Goal: Transaction & Acquisition: Purchase product/service

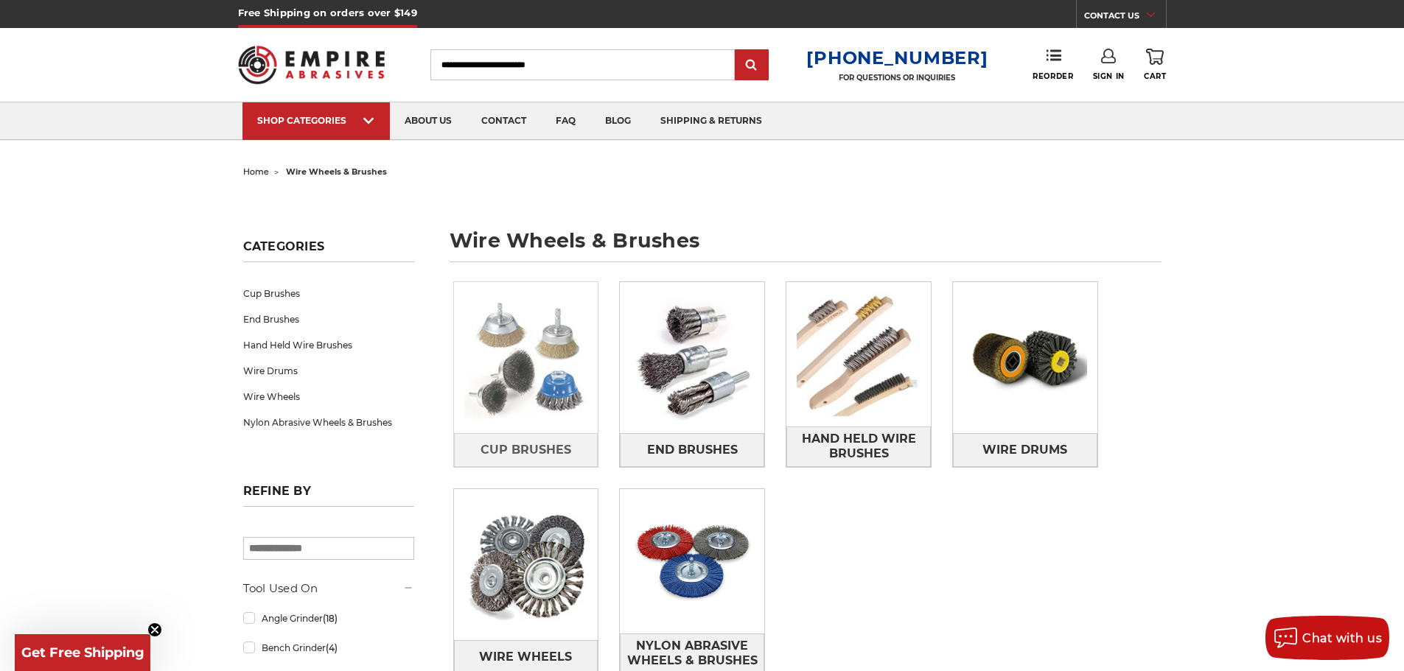
click at [520, 343] on img at bounding box center [526, 358] width 144 height 144
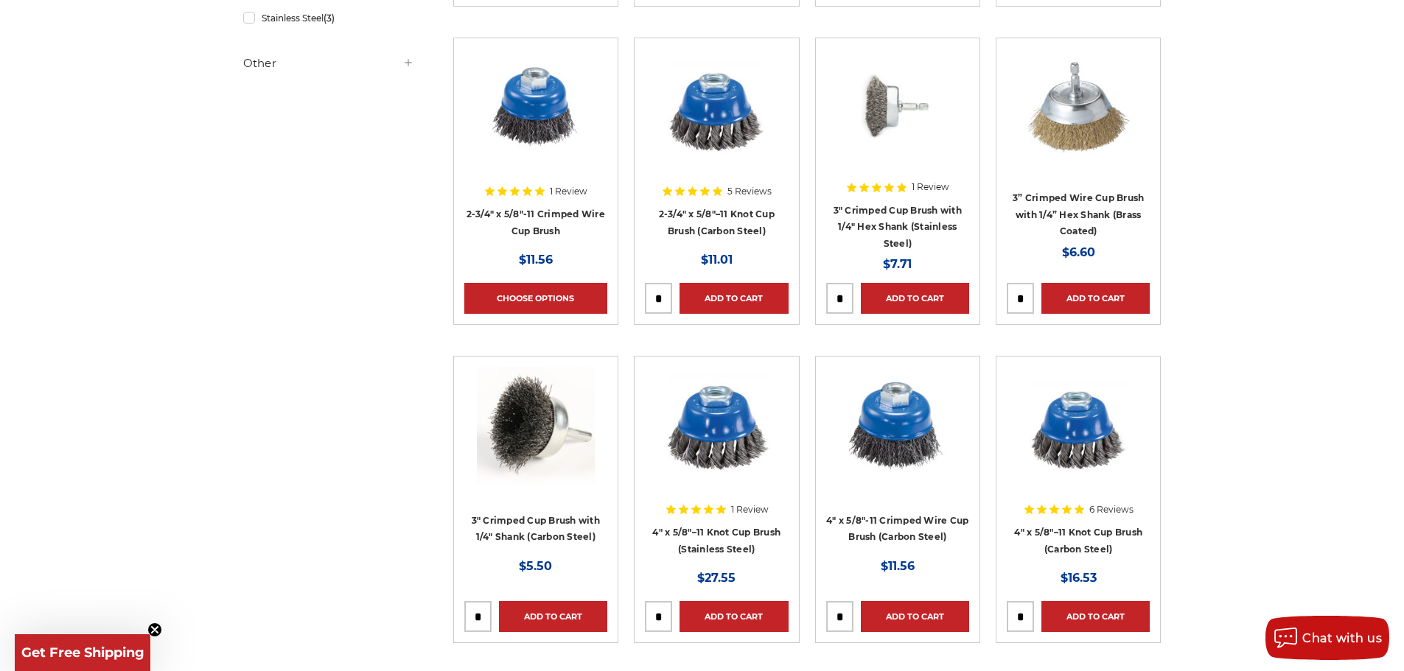
scroll to position [663, 0]
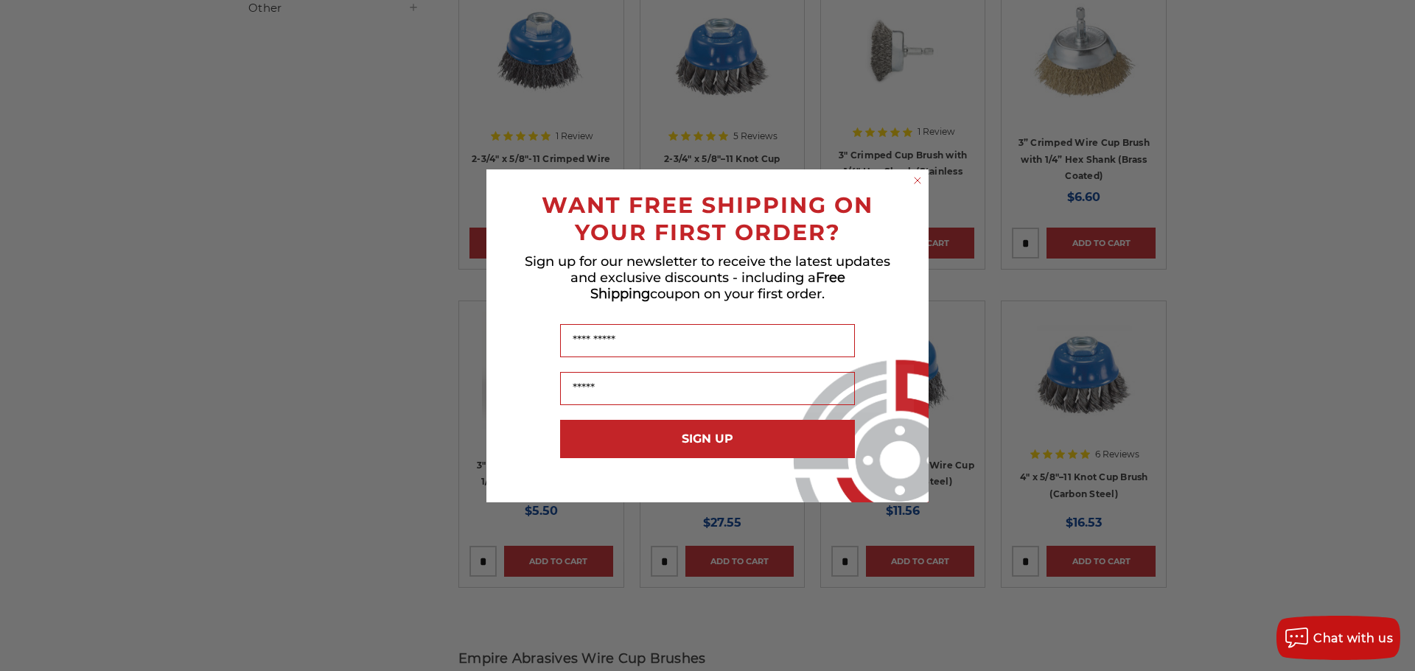
click at [915, 172] on form "WANT FREE SHIPPING ON YOUR FIRST ORDER? Sign up for our newsletter to receive t…" at bounding box center [707, 336] width 442 height 333
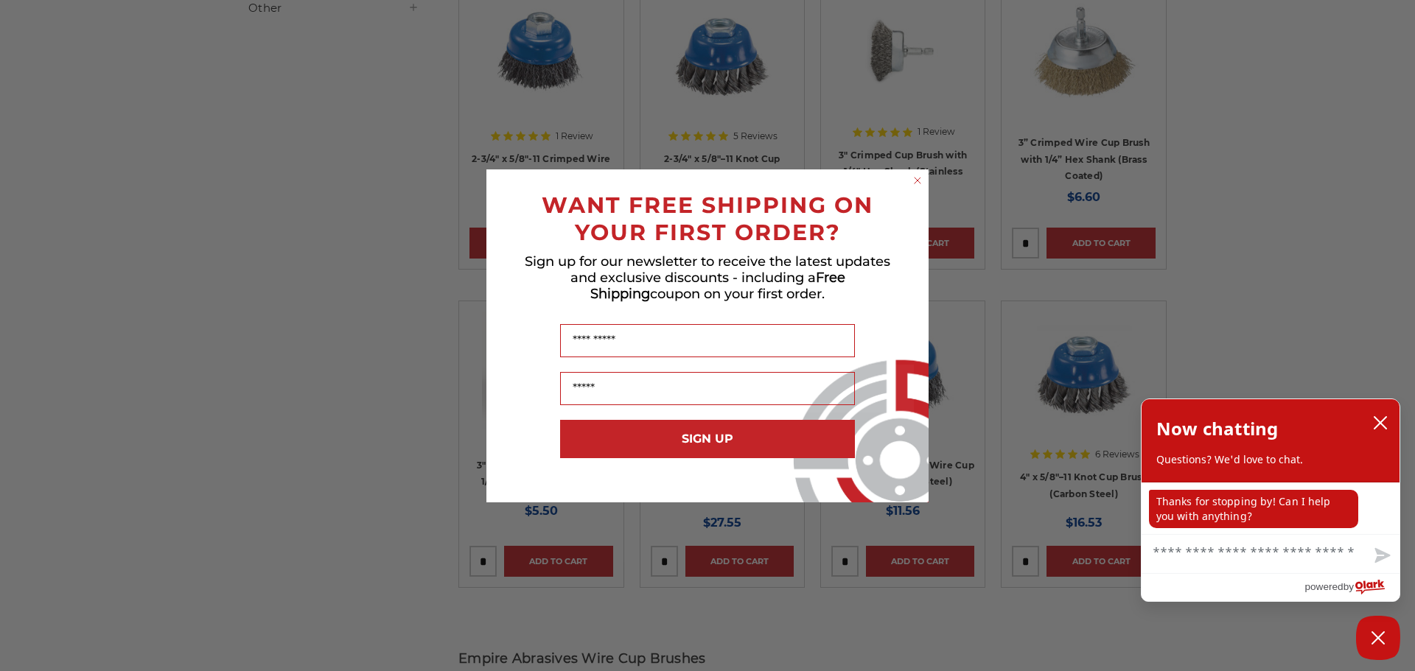
click at [912, 170] on form "WANT FREE SHIPPING ON YOUR FIRST ORDER? Sign up for our newsletter to receive t…" at bounding box center [707, 336] width 442 height 333
click at [912, 177] on circle "Close dialog" at bounding box center [918, 180] width 14 height 14
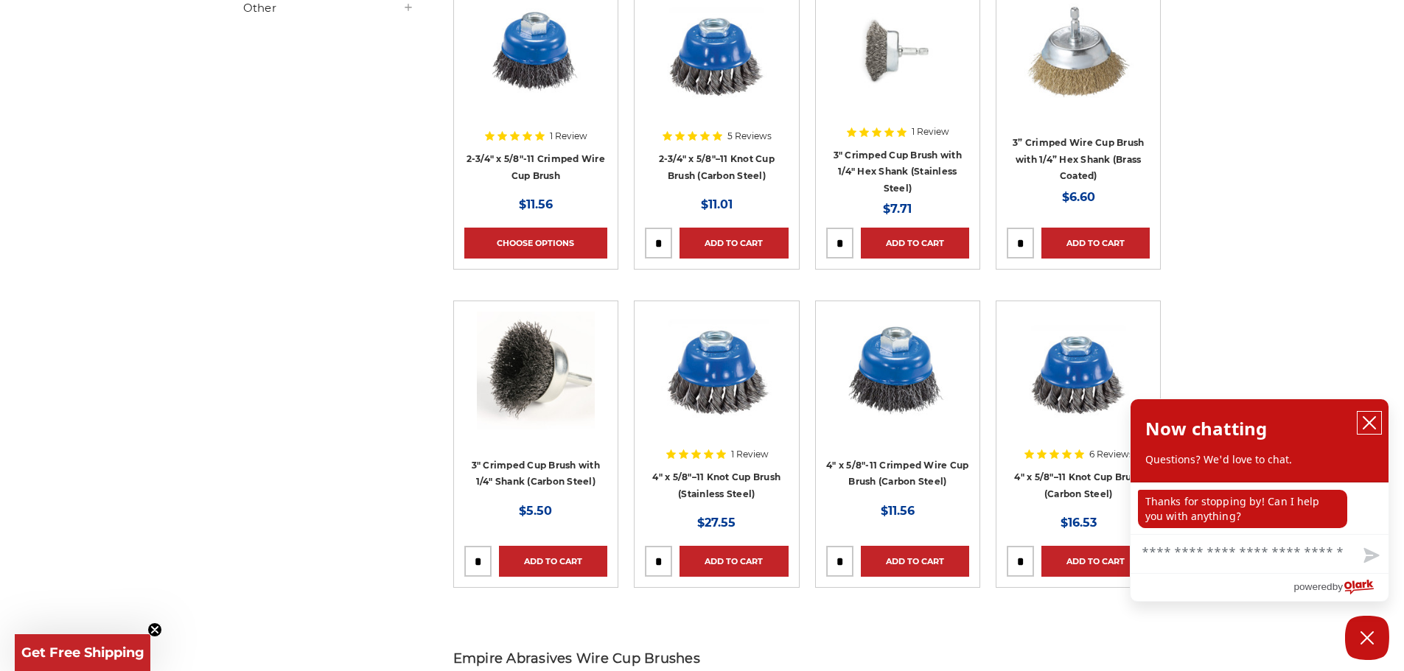
click at [1368, 420] on icon "close chatbox" at bounding box center [1369, 423] width 15 height 15
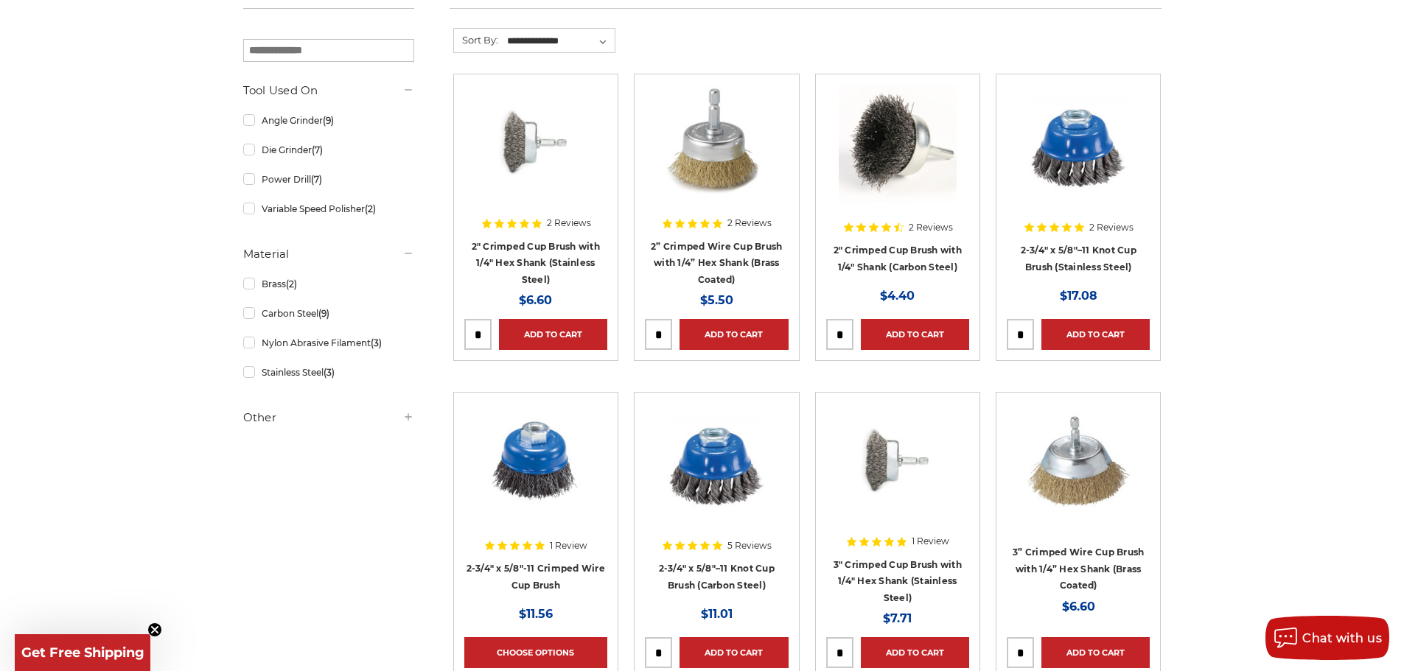
scroll to position [147, 0]
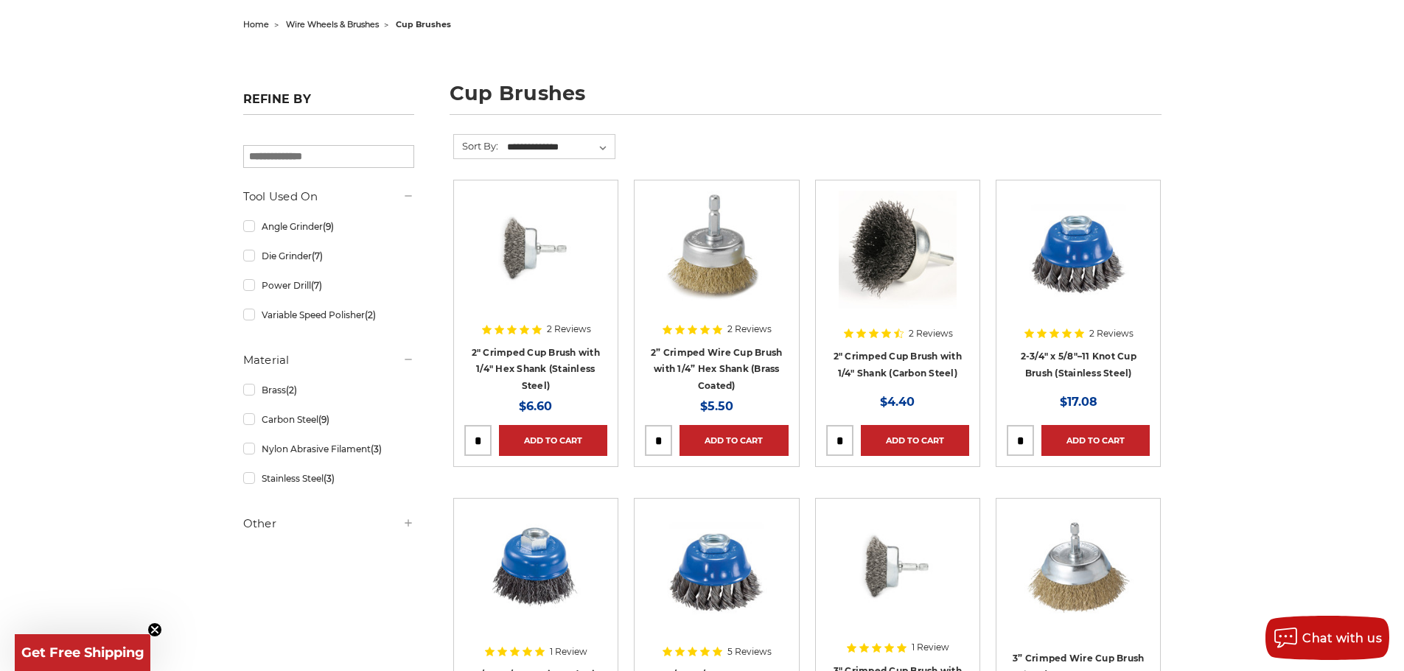
click at [931, 332] on div at bounding box center [897, 262] width 143 height 143
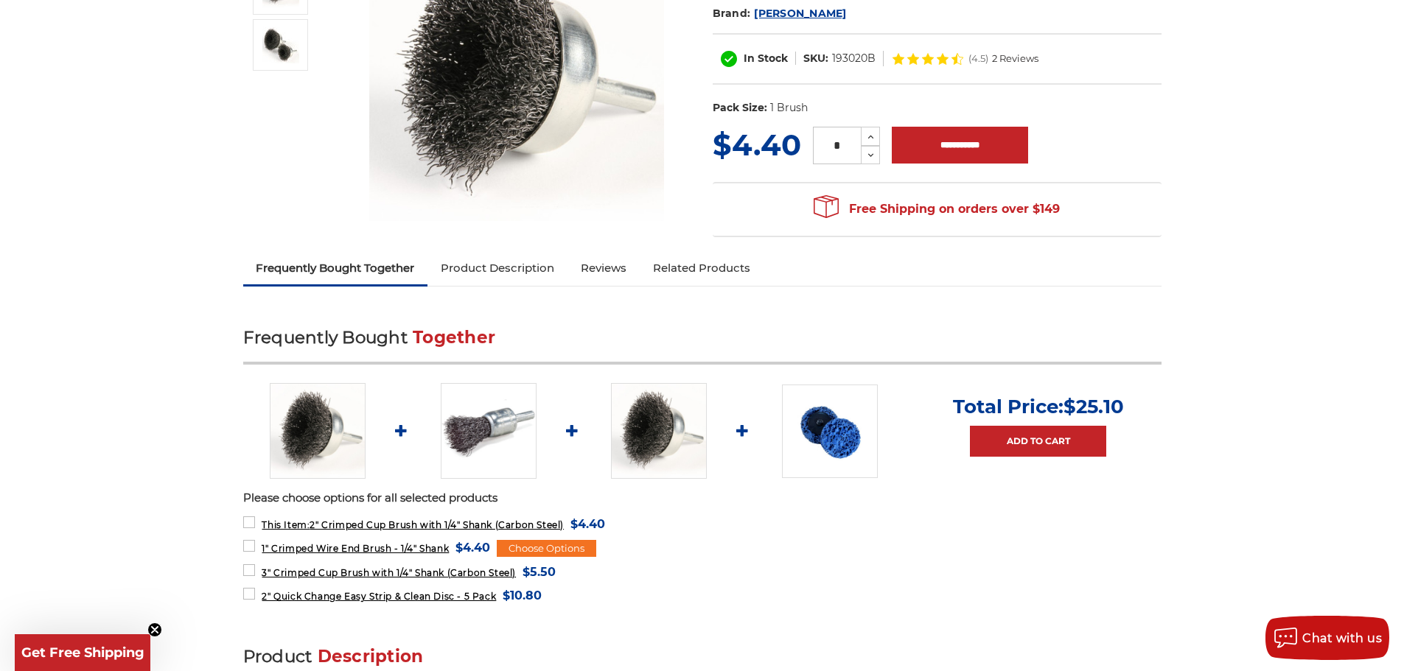
scroll to position [147, 0]
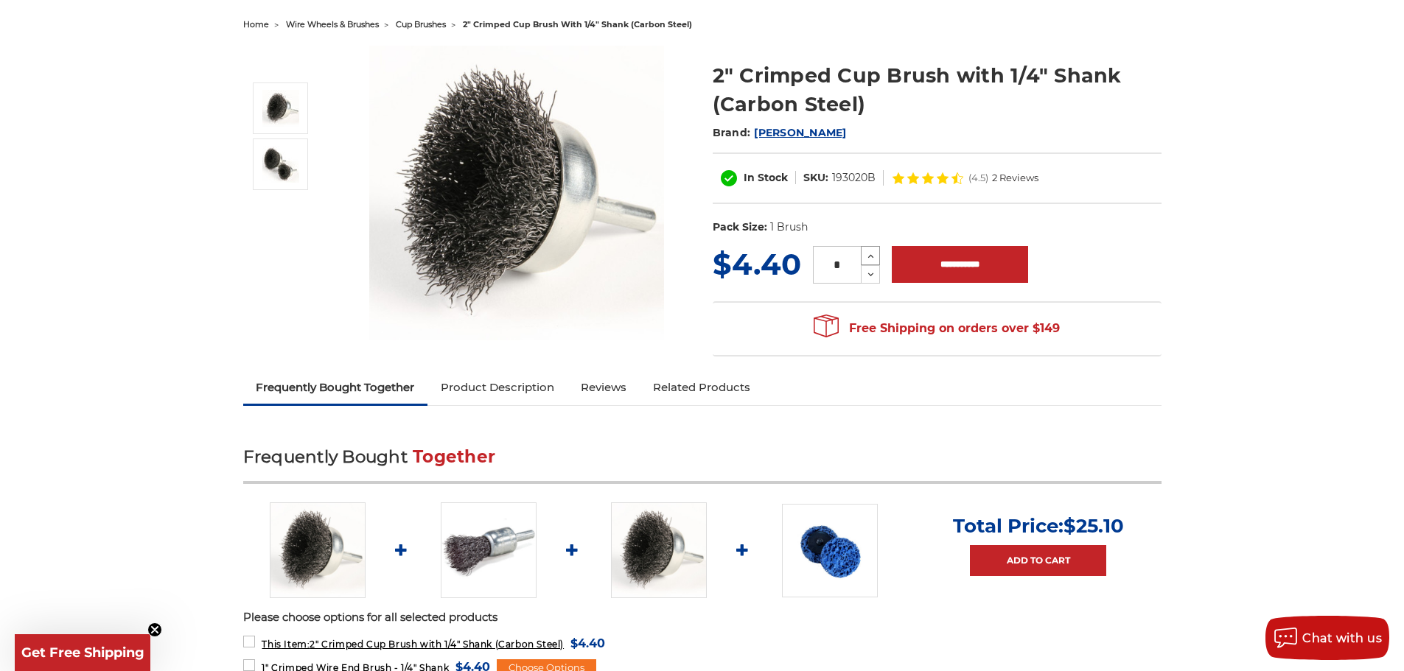
click at [869, 254] on icon at bounding box center [870, 256] width 11 height 13
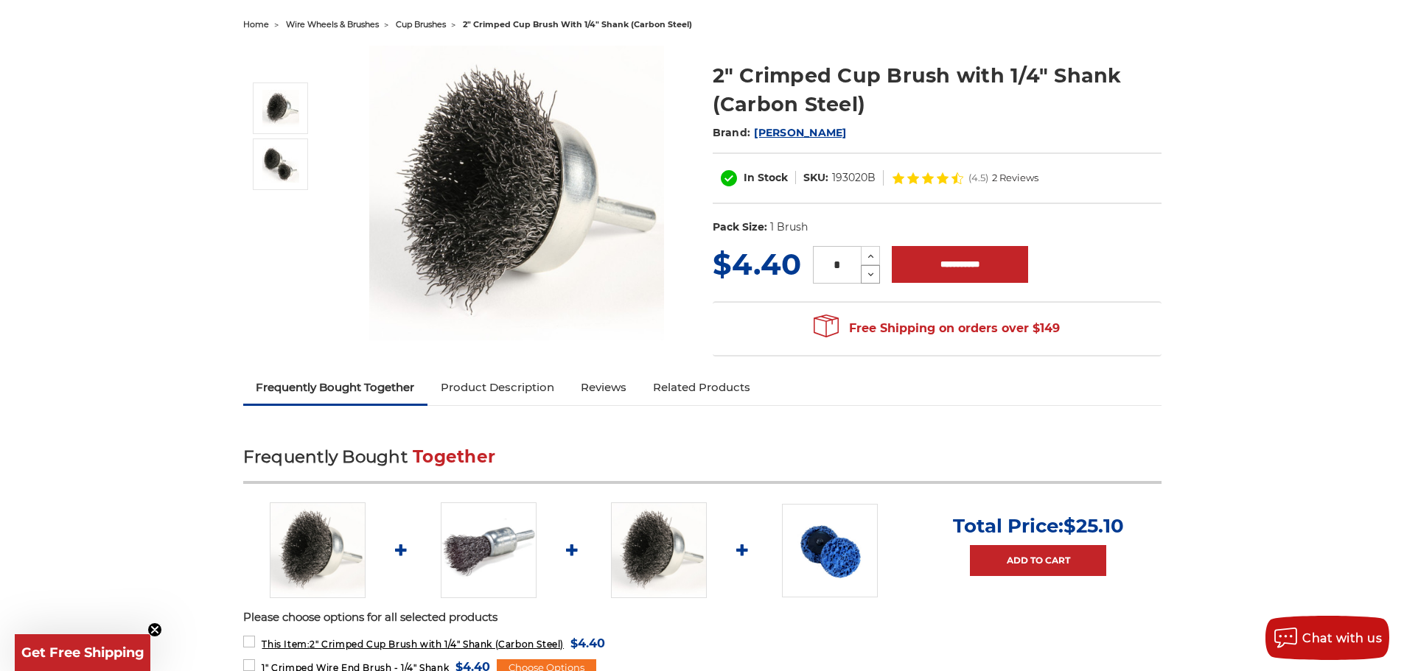
click at [868, 273] on icon at bounding box center [870, 274] width 11 height 13
click at [873, 260] on icon at bounding box center [870, 256] width 11 height 13
type input "*"
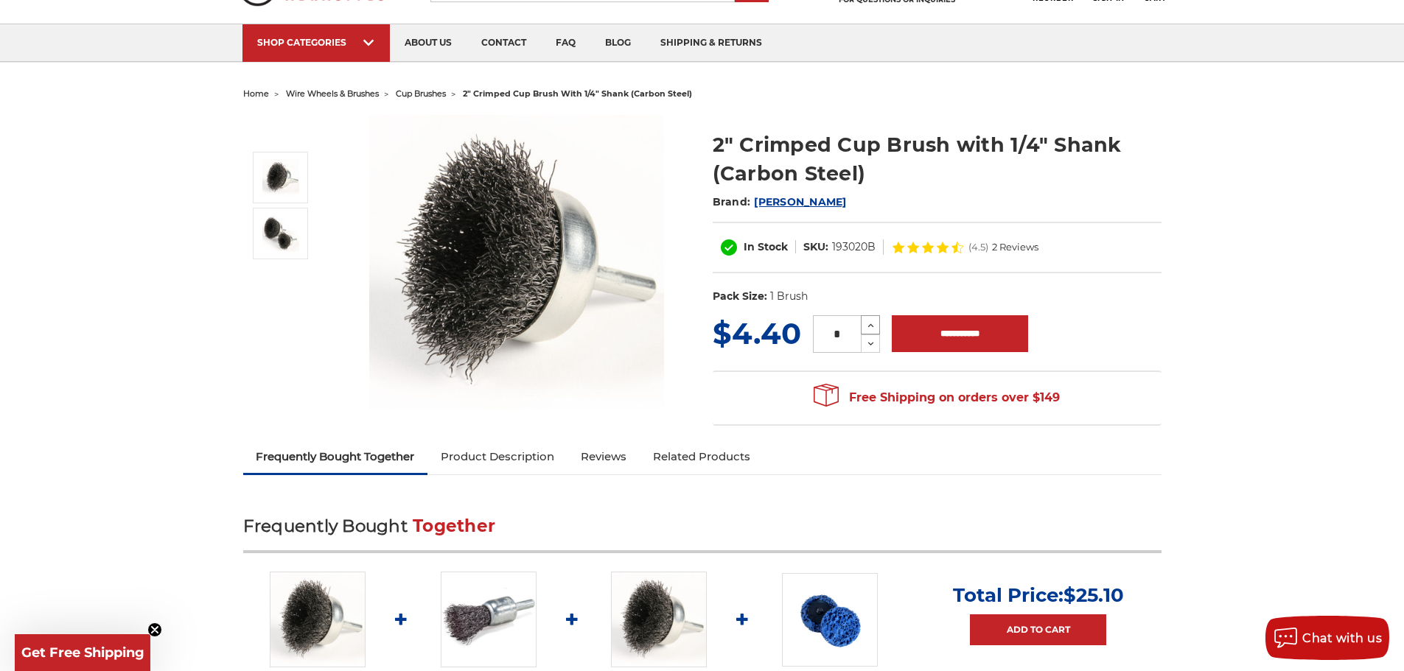
scroll to position [0, 0]
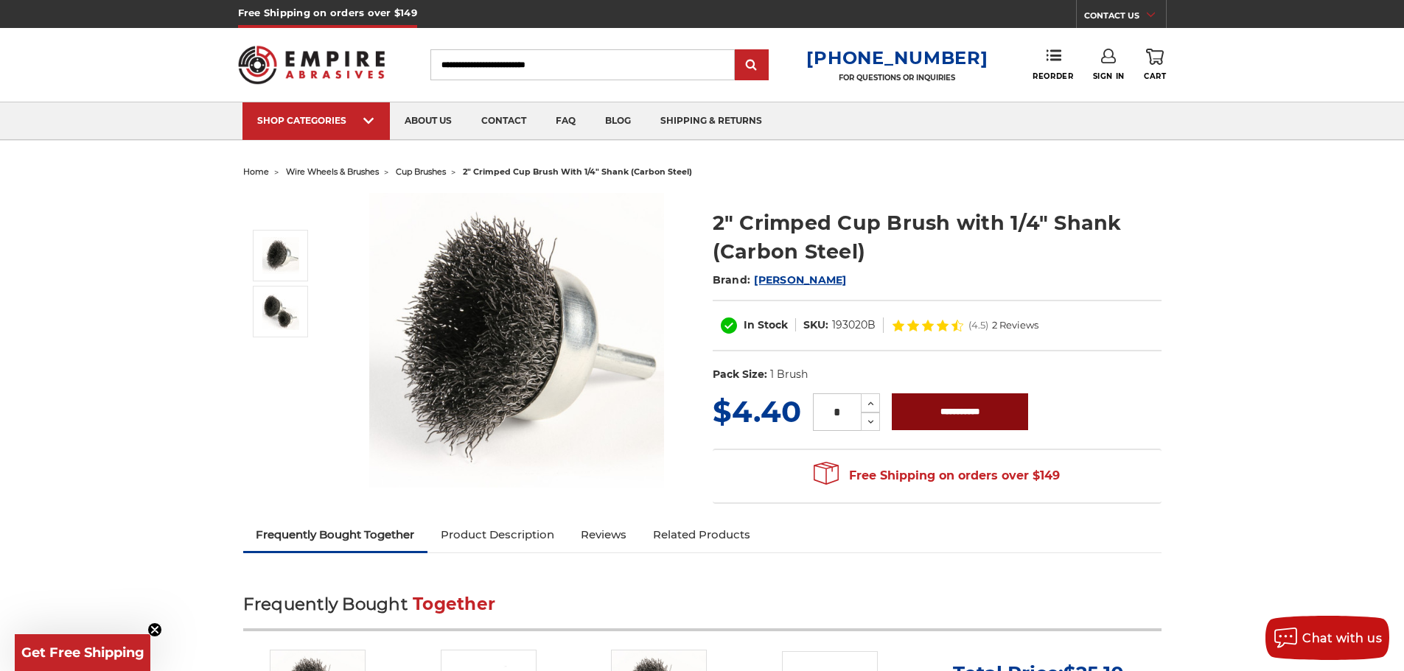
click at [957, 410] on input "**********" at bounding box center [960, 412] width 136 height 37
type input "**********"
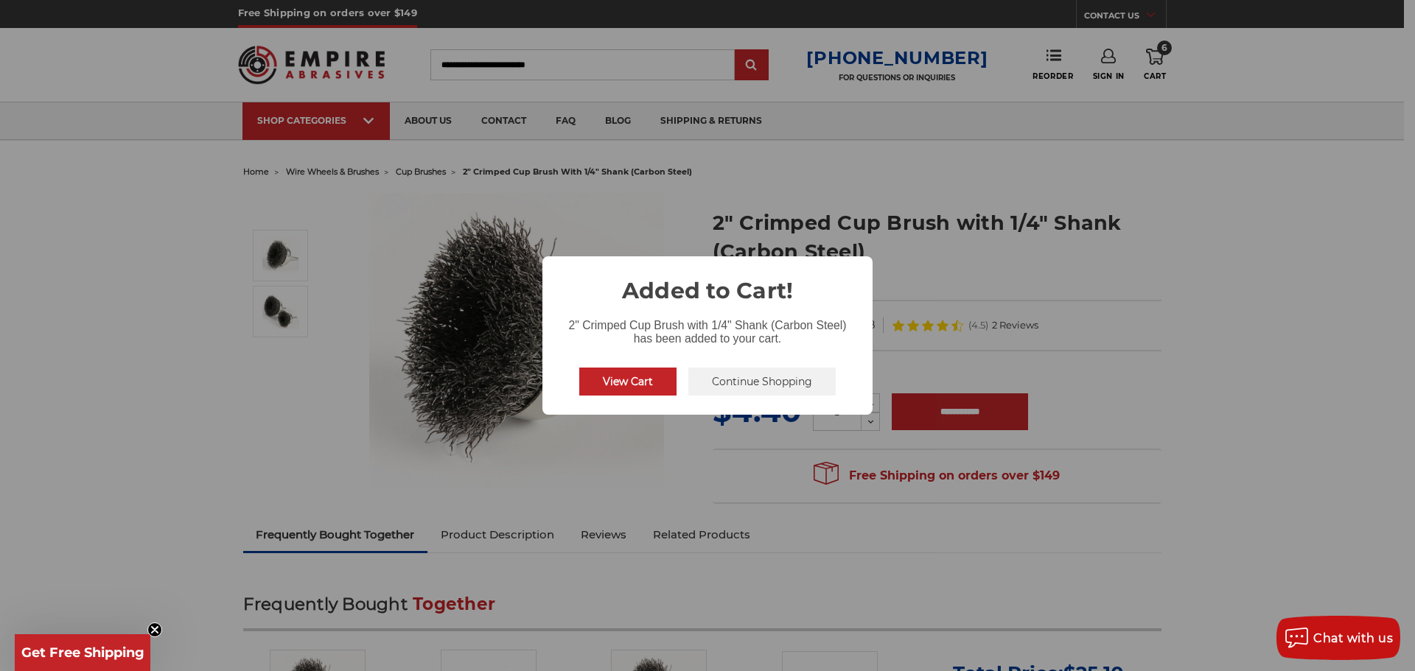
click at [736, 380] on button "Continue Shopping" at bounding box center [761, 382] width 147 height 28
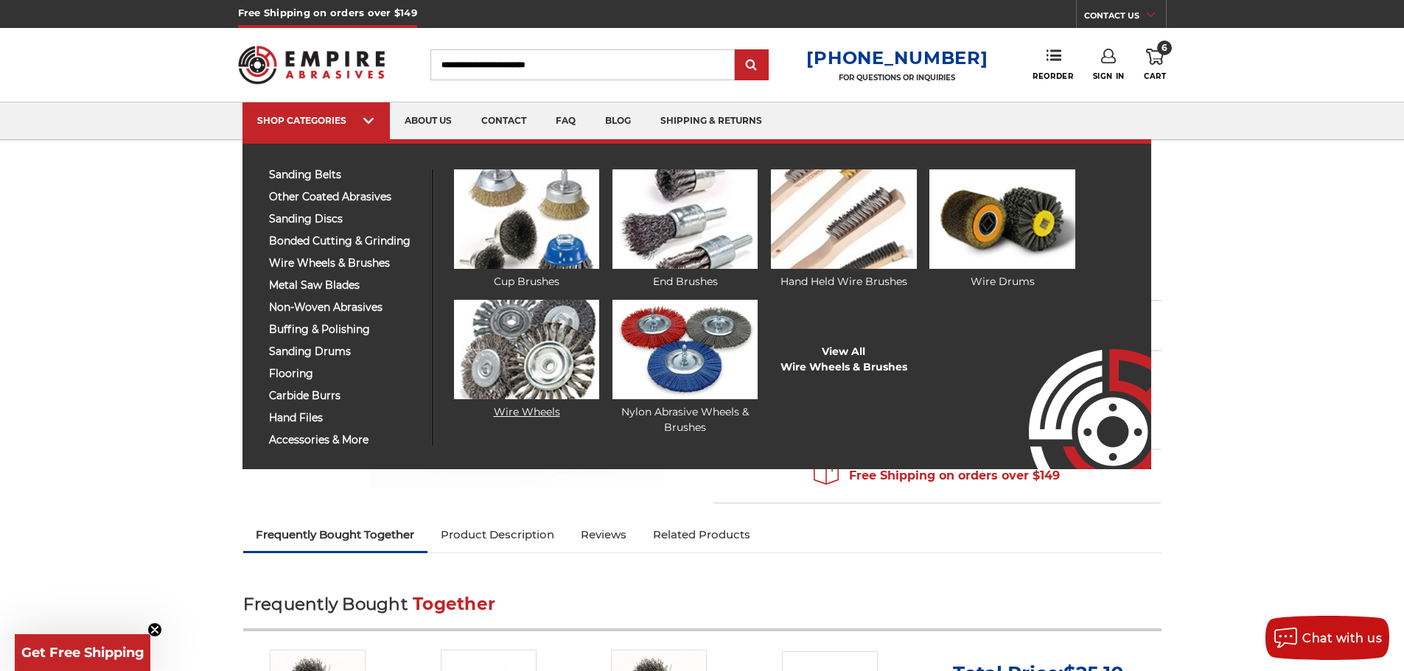
click at [550, 368] on img at bounding box center [526, 349] width 145 height 99
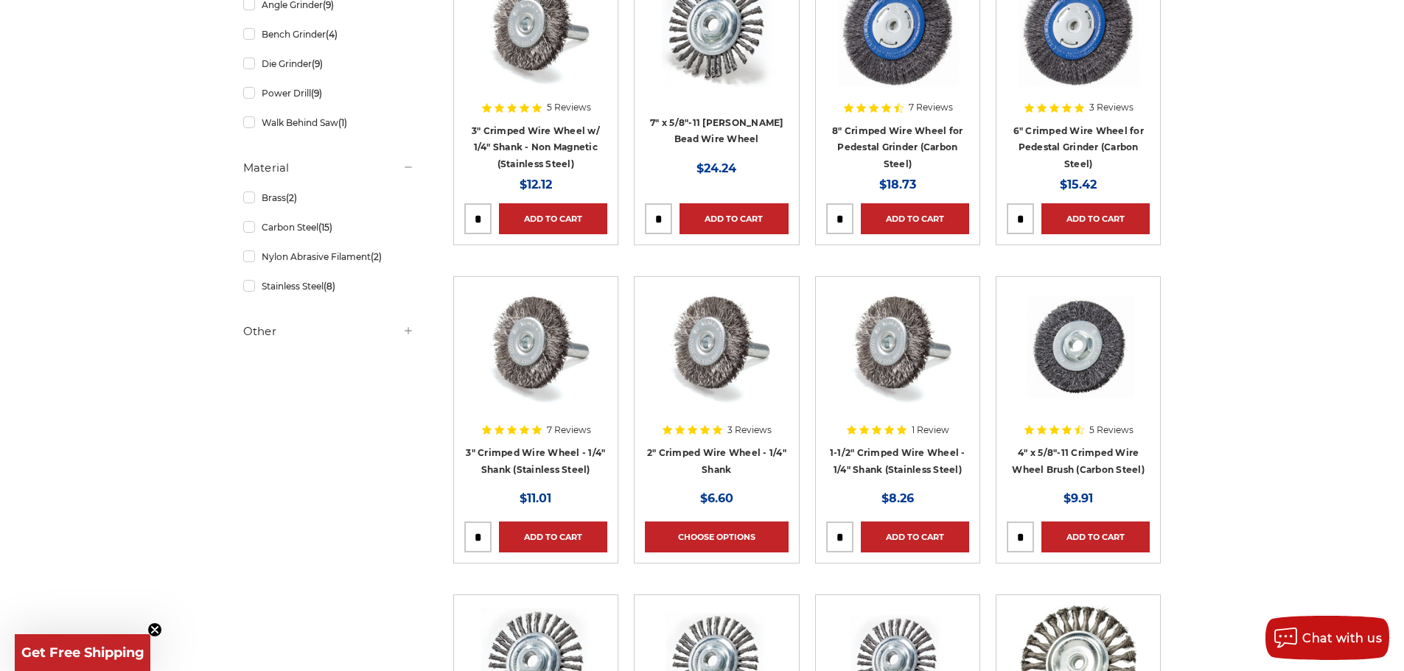
scroll to position [368, 0]
click at [696, 353] on img at bounding box center [716, 347] width 118 height 118
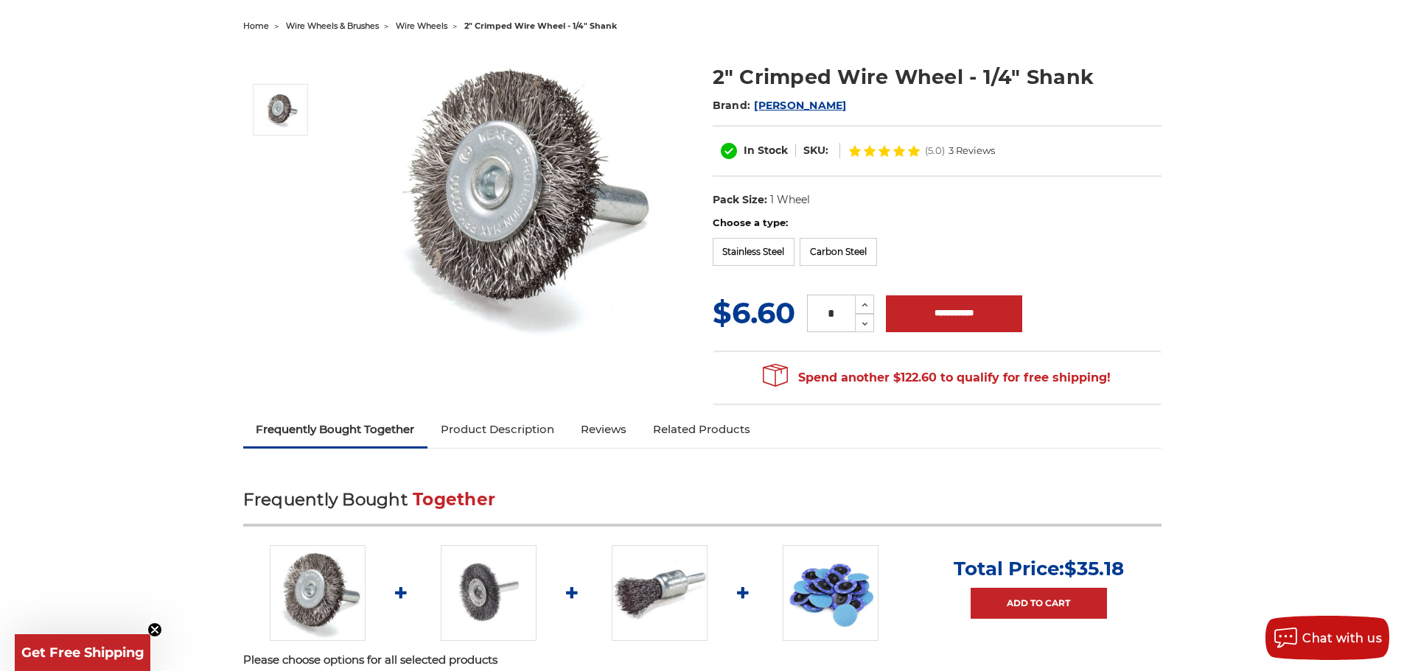
scroll to position [147, 0]
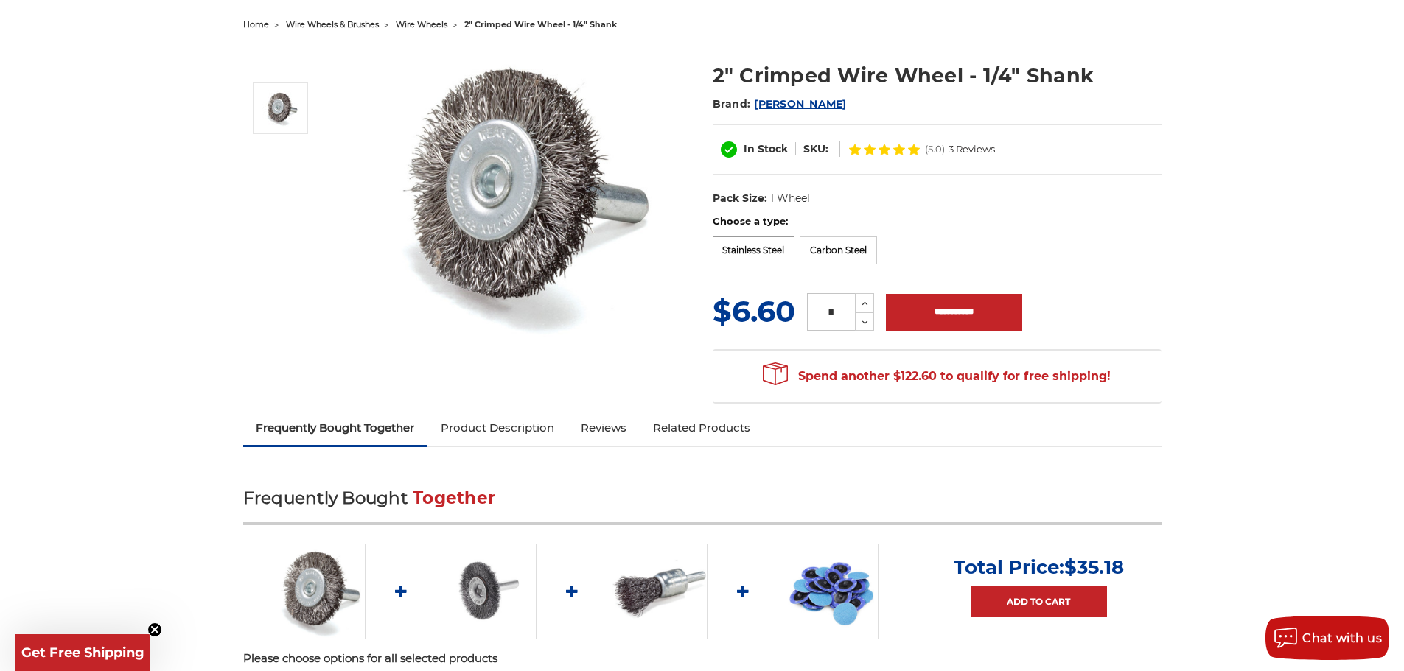
click at [772, 242] on label "Stainless Steel" at bounding box center [754, 251] width 83 height 28
click at [862, 252] on label "Carbon Steel" at bounding box center [838, 251] width 77 height 28
click at [778, 254] on label "Stainless Steel" at bounding box center [754, 251] width 83 height 28
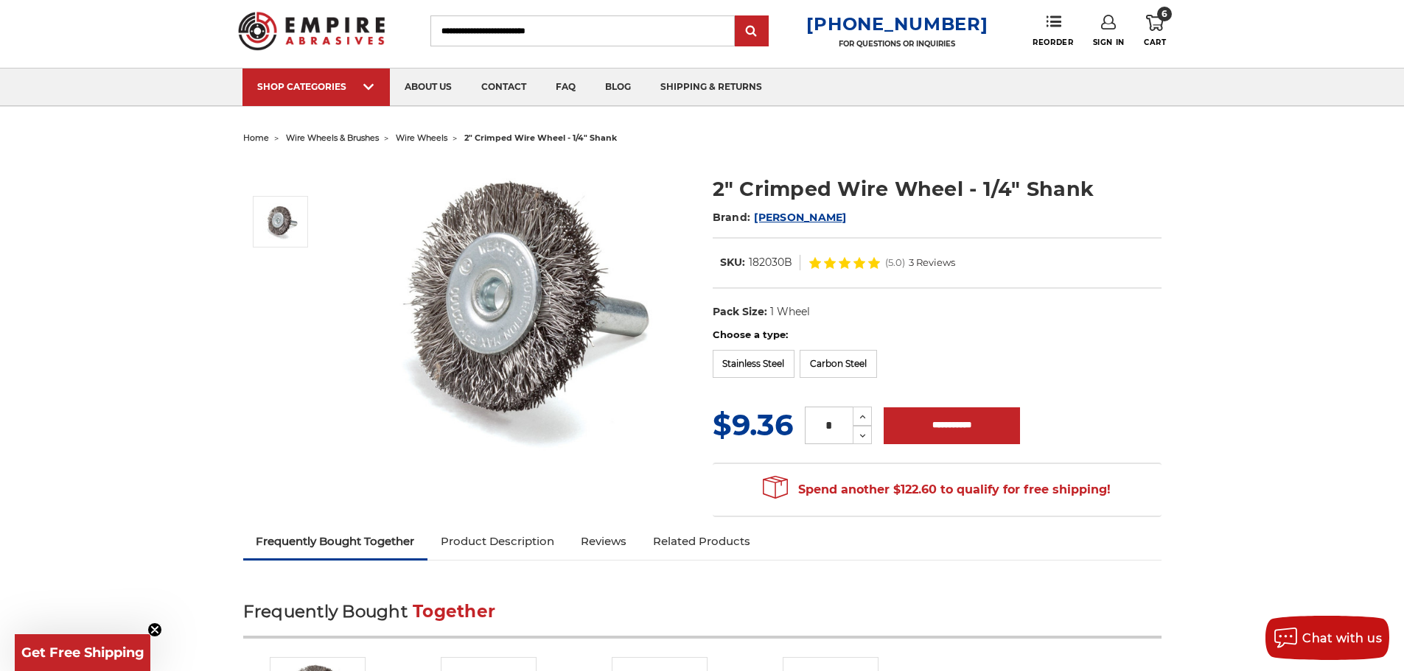
scroll to position [0, 0]
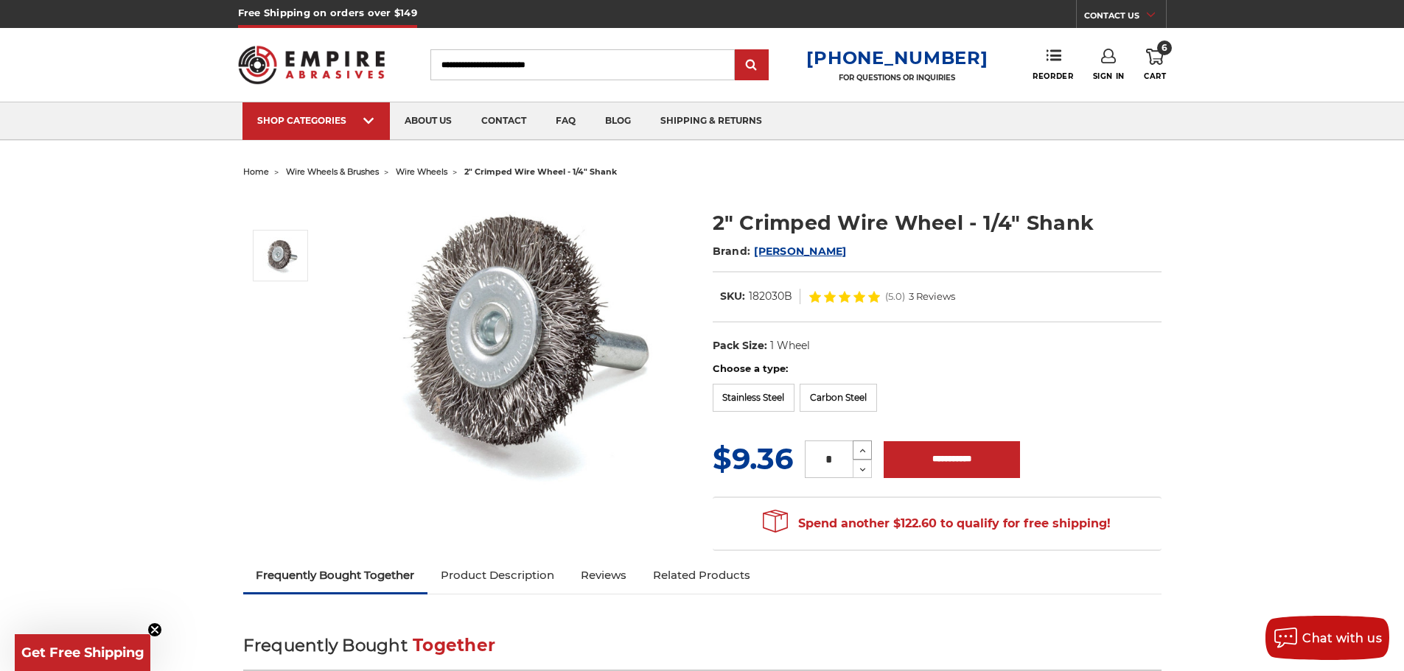
click at [859, 444] on icon at bounding box center [862, 450] width 11 height 13
type input "*"
click at [909, 452] on input "**********" at bounding box center [952, 459] width 136 height 37
type input "**********"
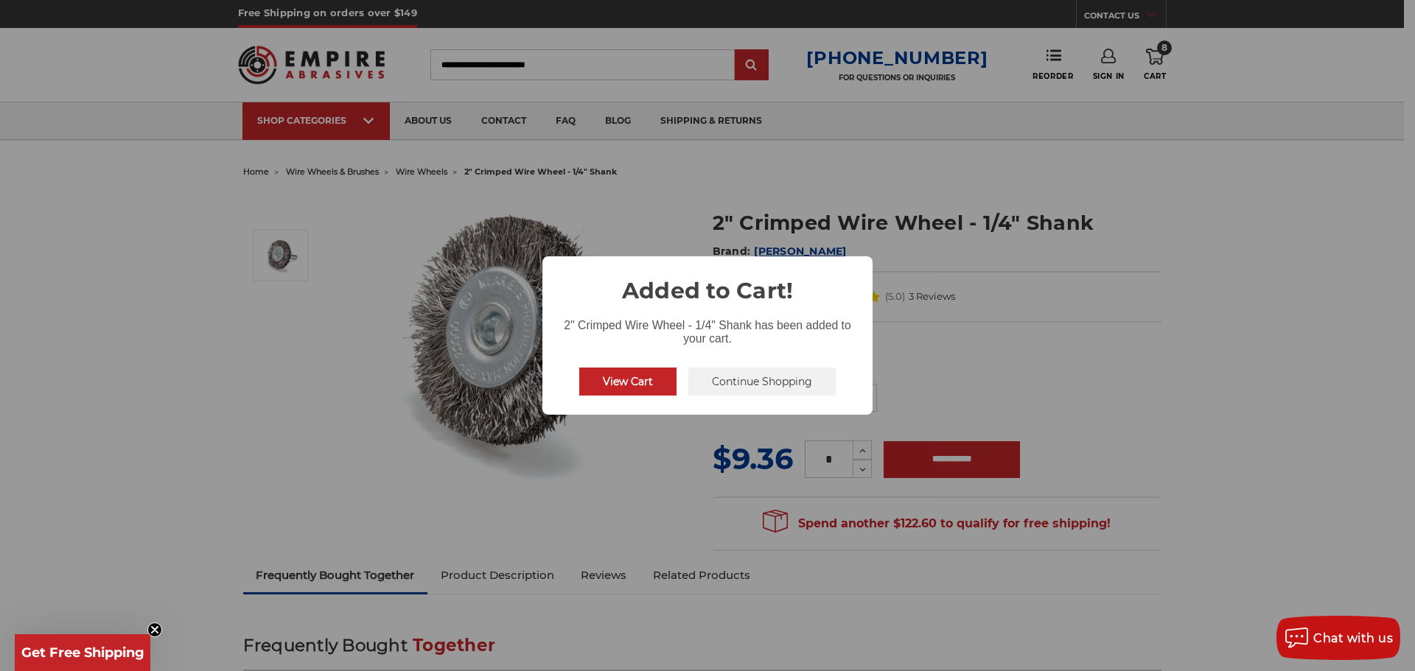
click at [722, 387] on button "Continue Shopping" at bounding box center [761, 382] width 147 height 28
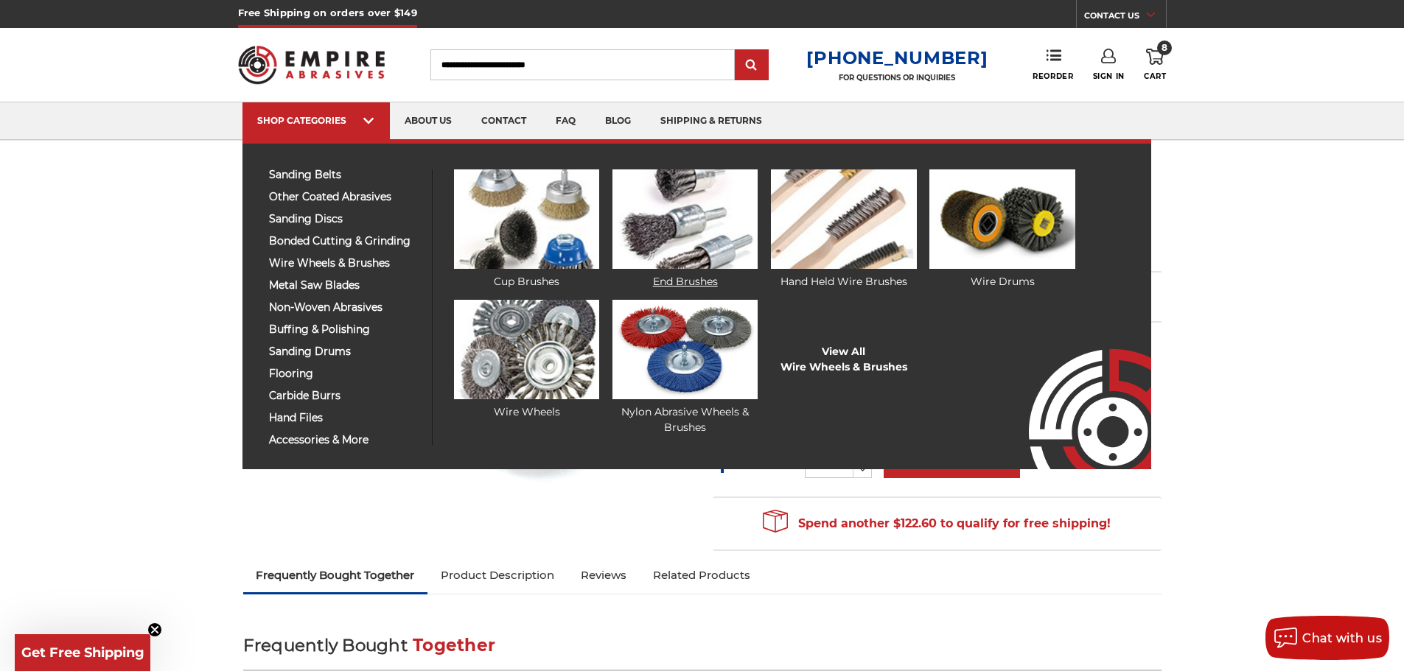
click at [688, 245] on img at bounding box center [684, 219] width 145 height 99
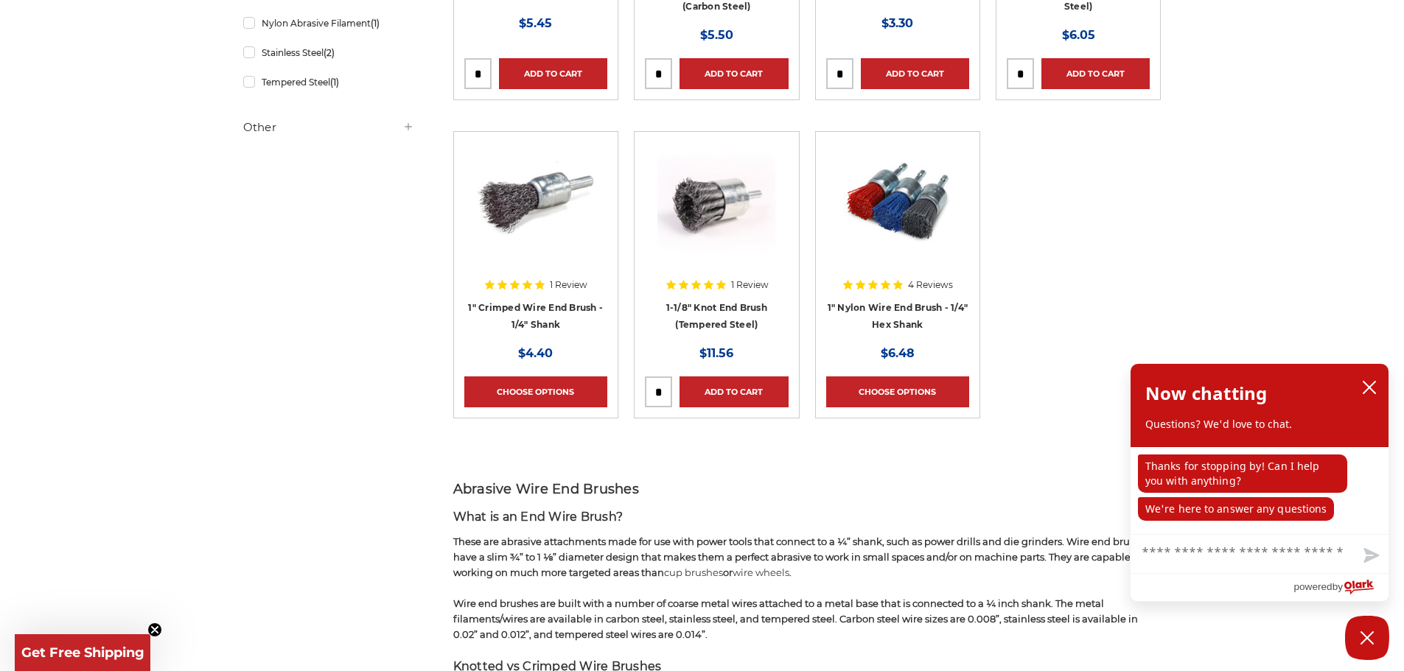
scroll to position [516, 0]
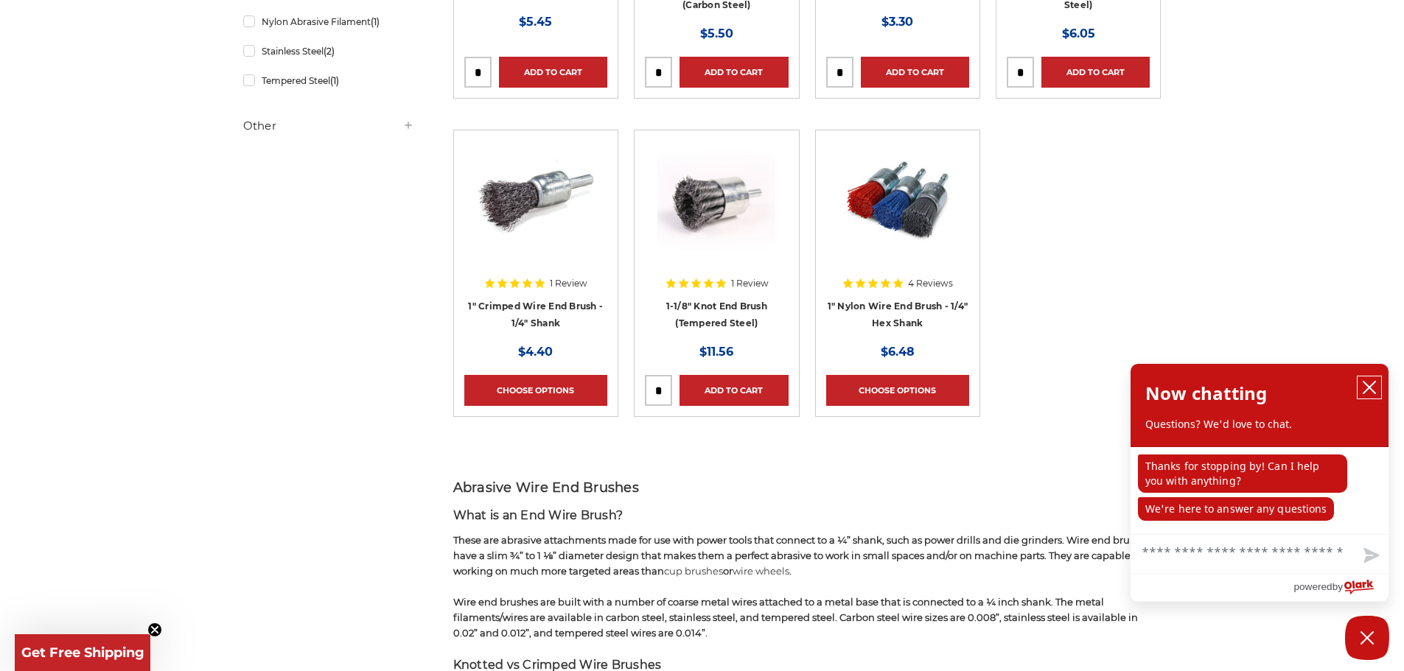
click at [1371, 385] on icon "close chatbox" at bounding box center [1369, 387] width 15 height 15
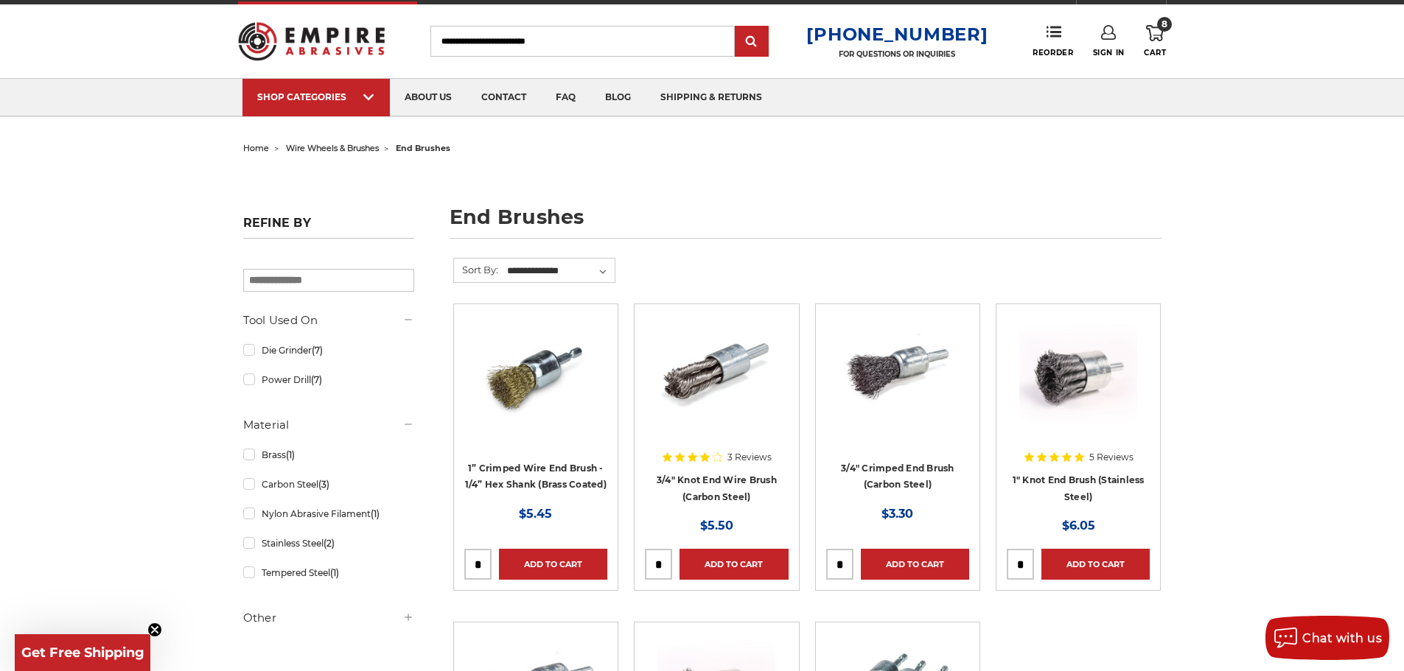
scroll to position [0, 0]
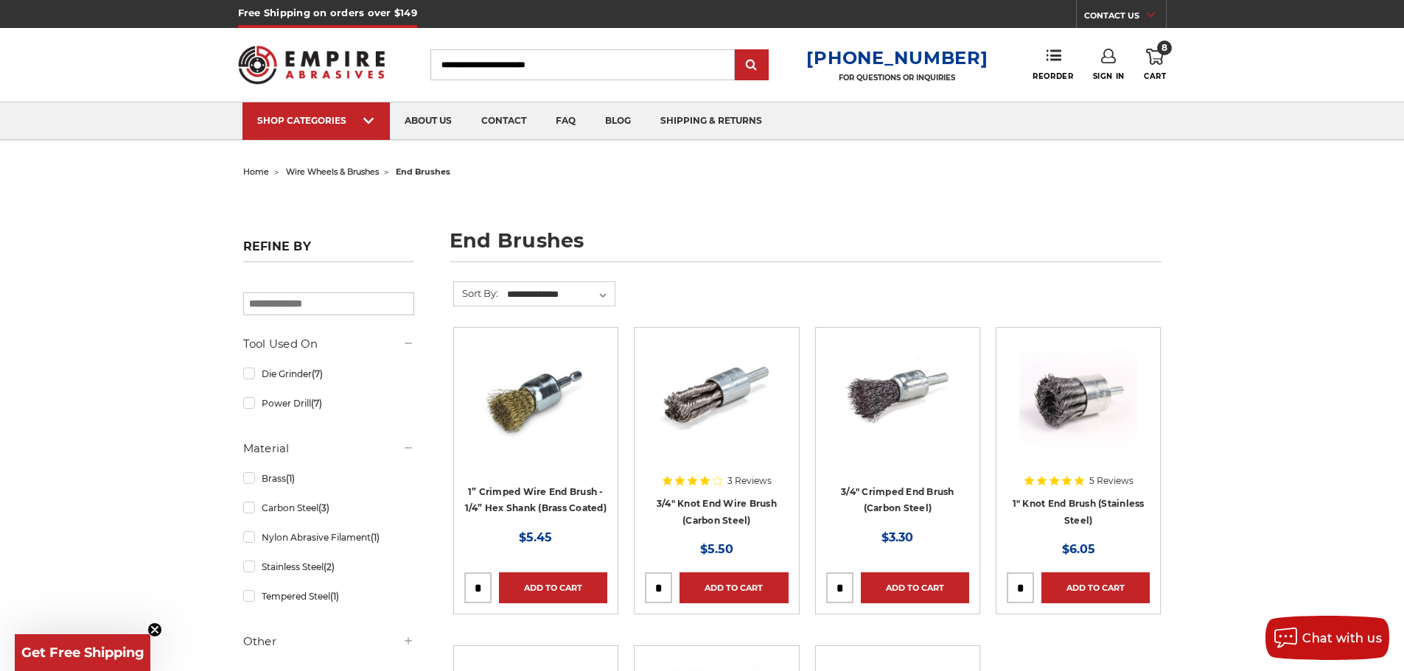
click at [1158, 69] on link "8 Cart" at bounding box center [1155, 65] width 22 height 32
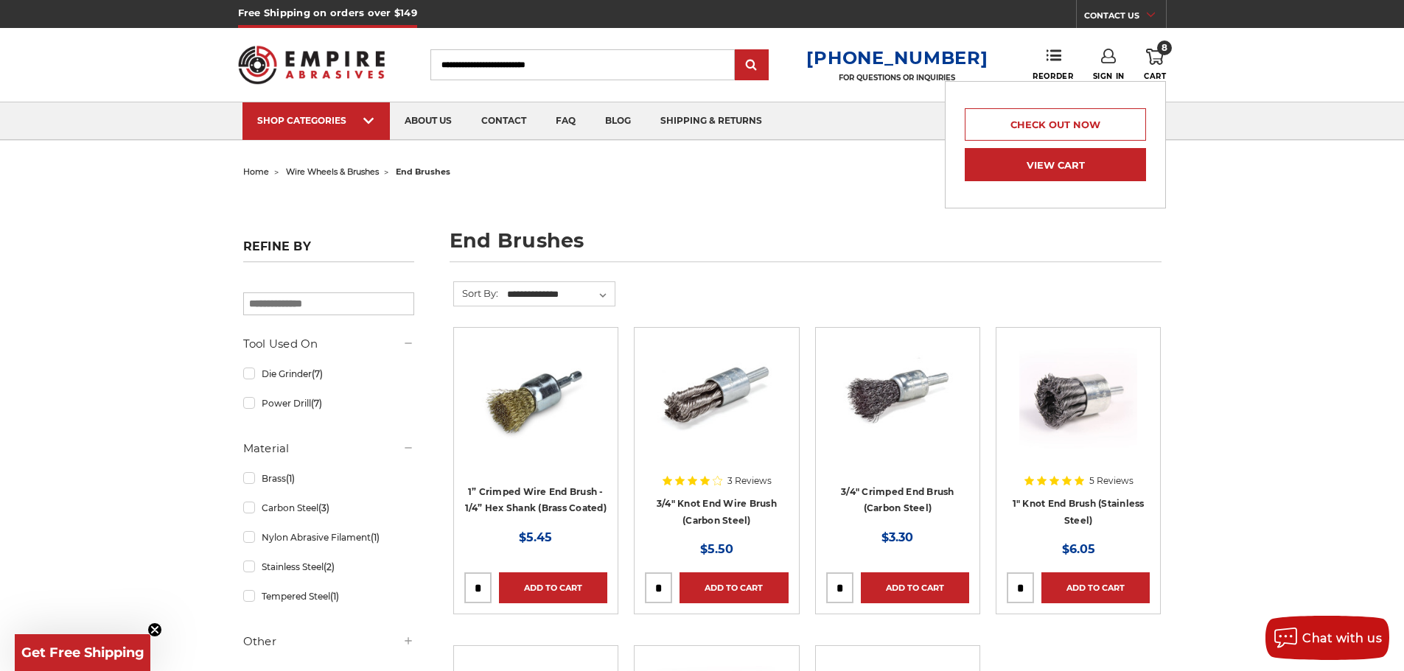
click at [1037, 165] on link "View Cart" at bounding box center [1055, 164] width 181 height 33
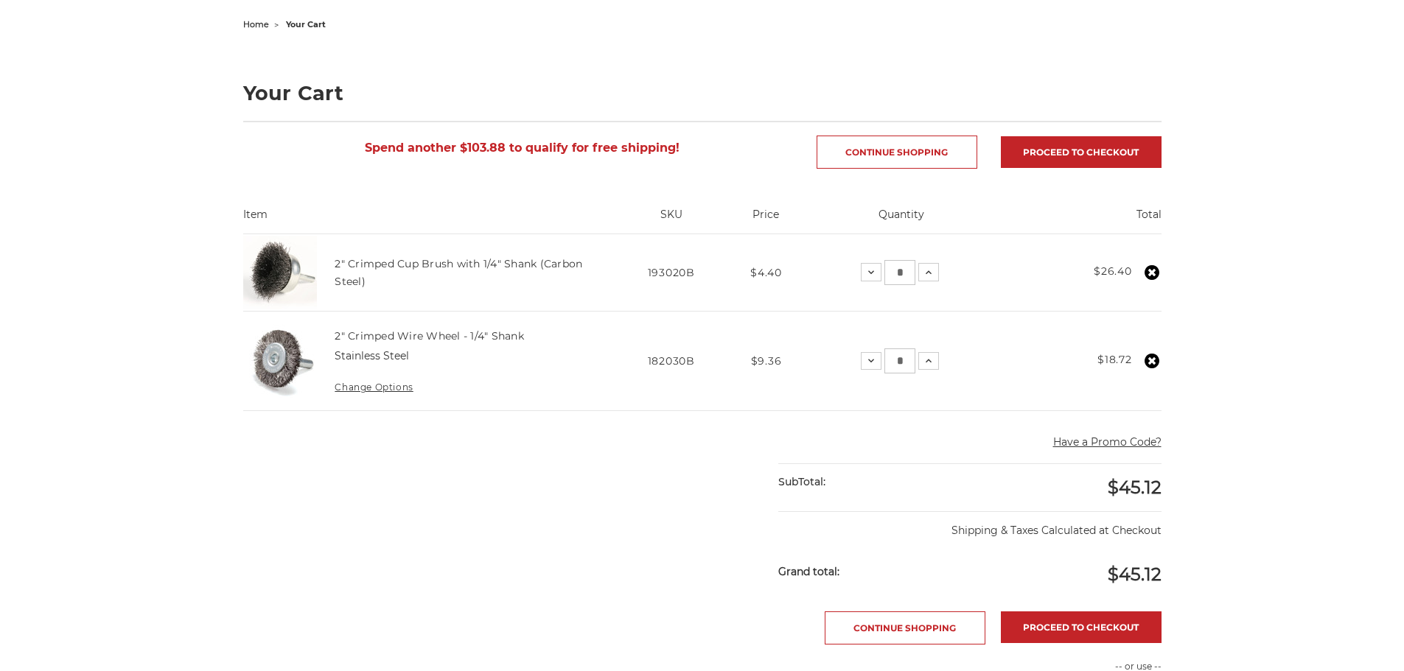
scroll to position [295, 0]
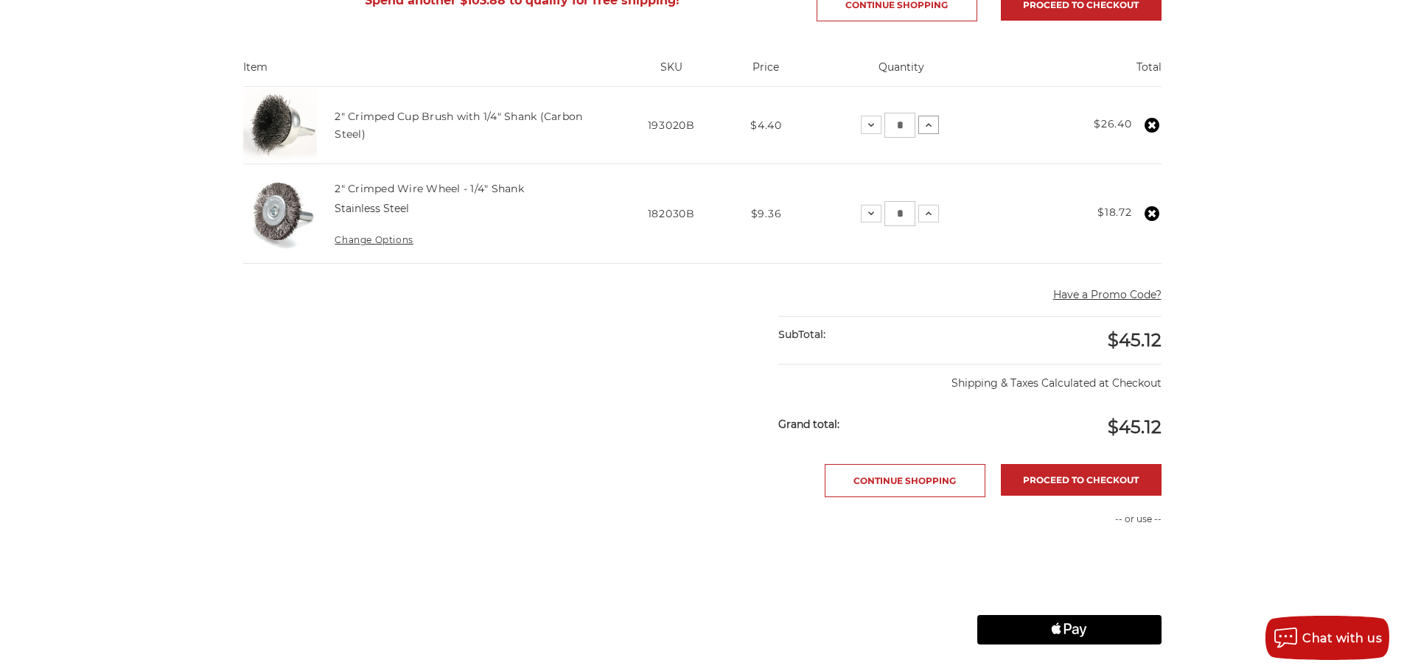
click at [933, 125] on icon at bounding box center [929, 125] width 12 height 12
click at [307, 130] on img at bounding box center [280, 125] width 74 height 74
click at [295, 124] on img at bounding box center [280, 125] width 74 height 74
click at [408, 119] on link "2" Crimped Cup Brush with 1/4" Shank (Carbon Steel)" at bounding box center [459, 125] width 248 height 31
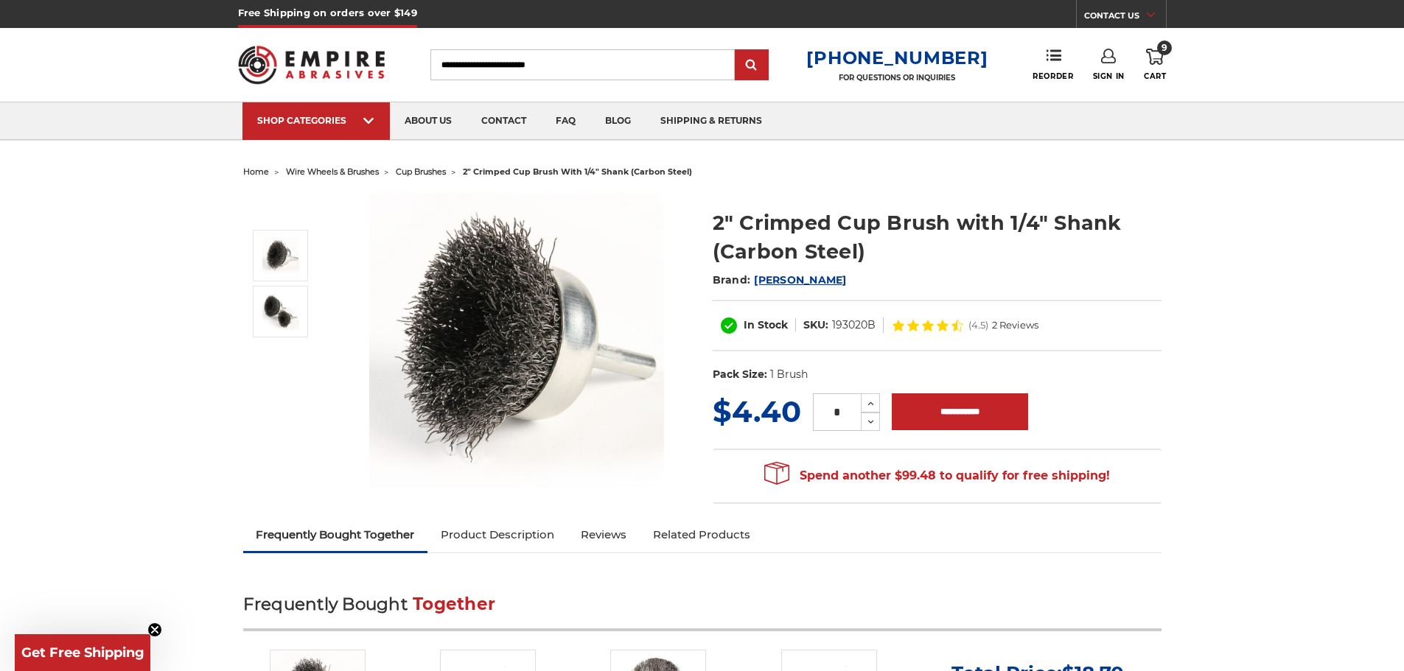
click at [514, 524] on link "Product Description" at bounding box center [497, 535] width 140 height 32
click at [1158, 77] on span "Cart" at bounding box center [1155, 76] width 22 height 10
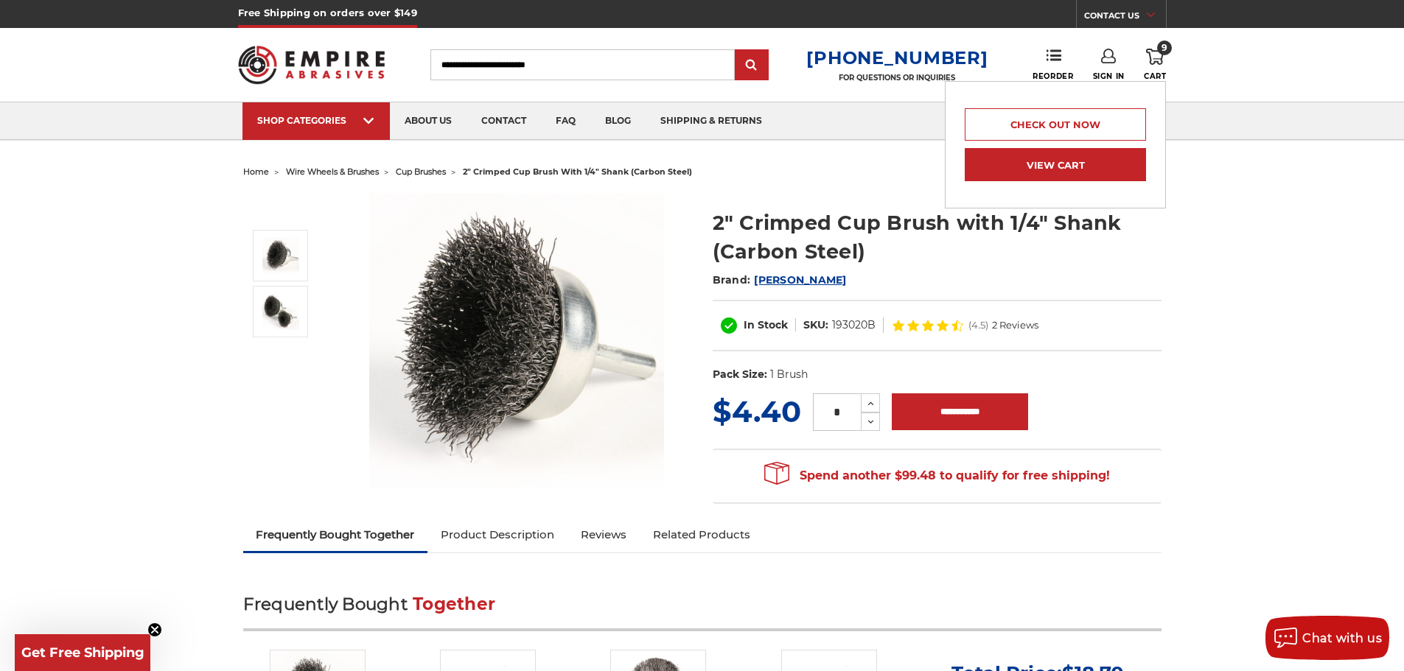
click at [1079, 161] on link "View Cart" at bounding box center [1055, 164] width 181 height 33
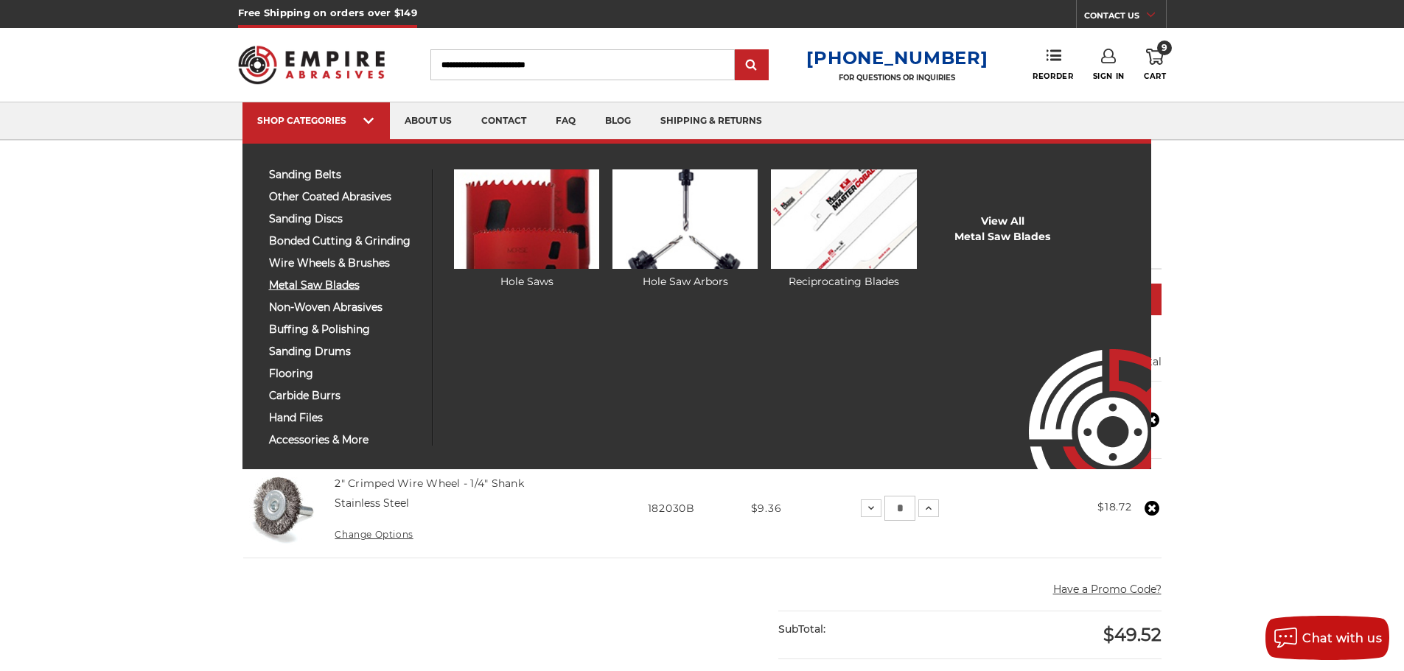
click at [321, 283] on span "metal saw blades" at bounding box center [345, 285] width 153 height 11
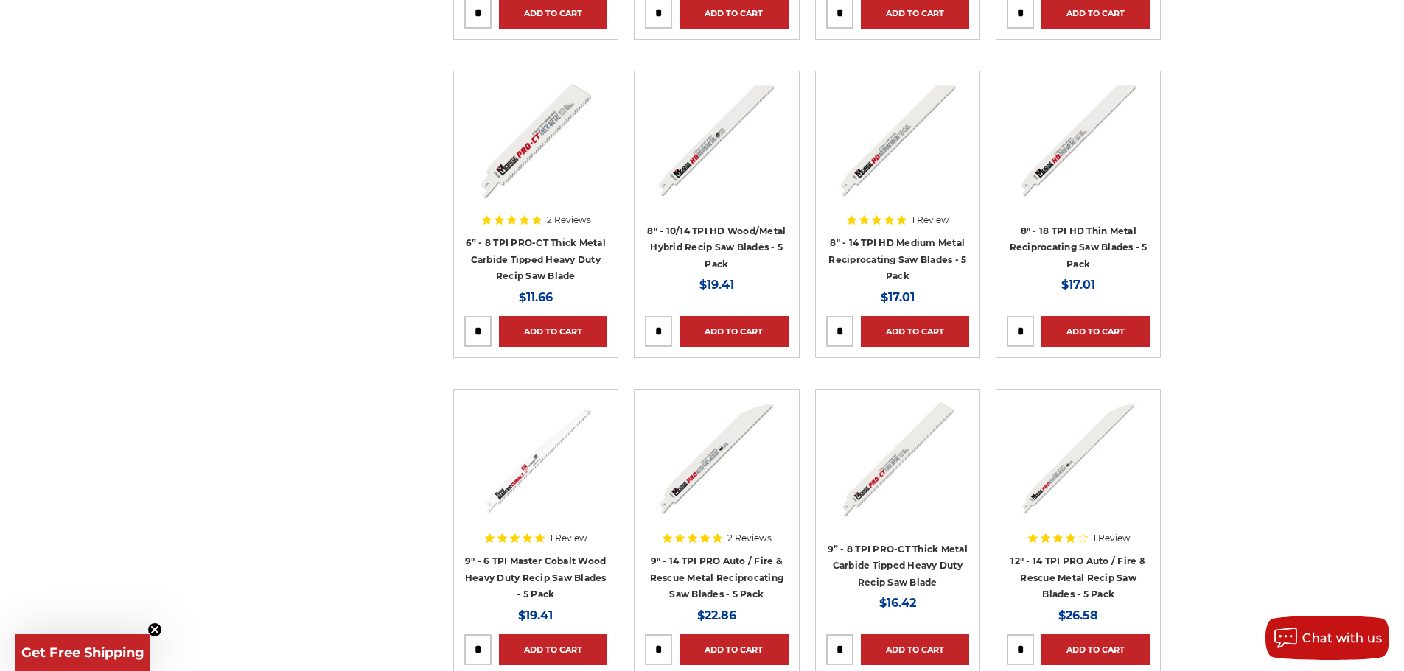
scroll to position [3316, 0]
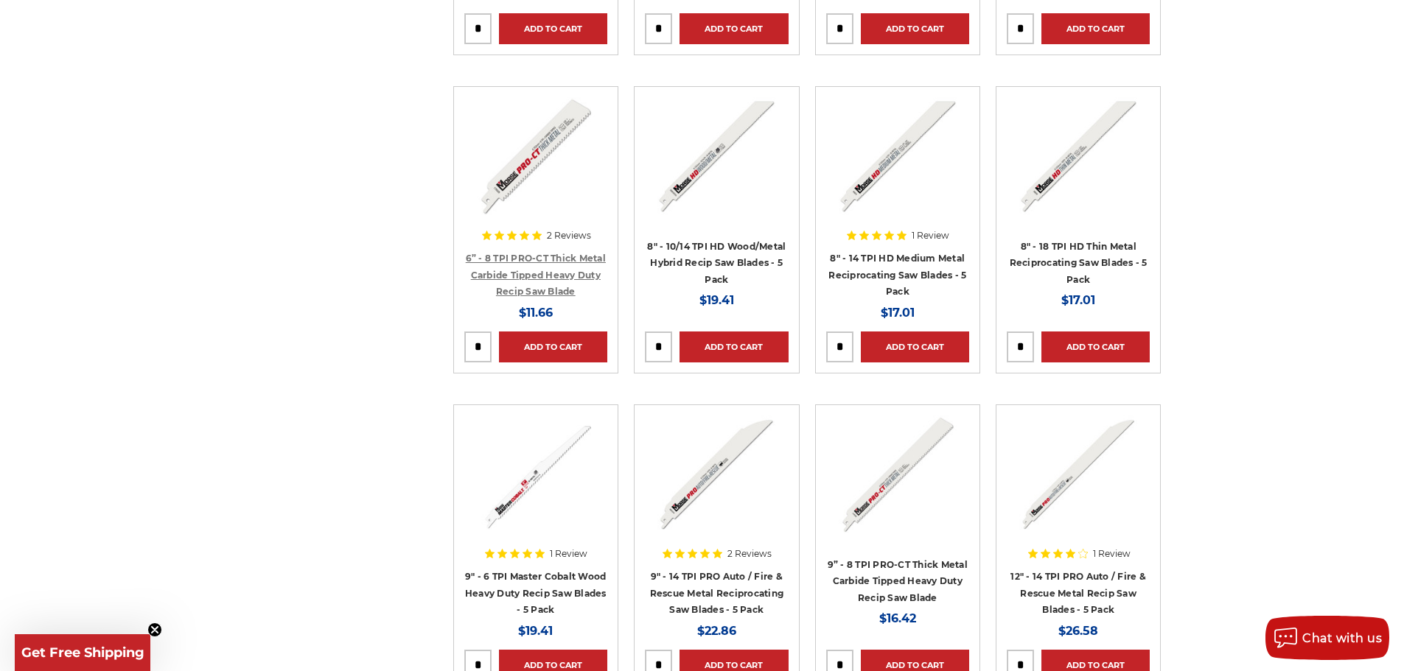
click at [524, 260] on link "6” - 8 TPI PRO-CT Thick Metal Carbide Tipped Heavy Duty Recip Saw Blade" at bounding box center [536, 275] width 140 height 44
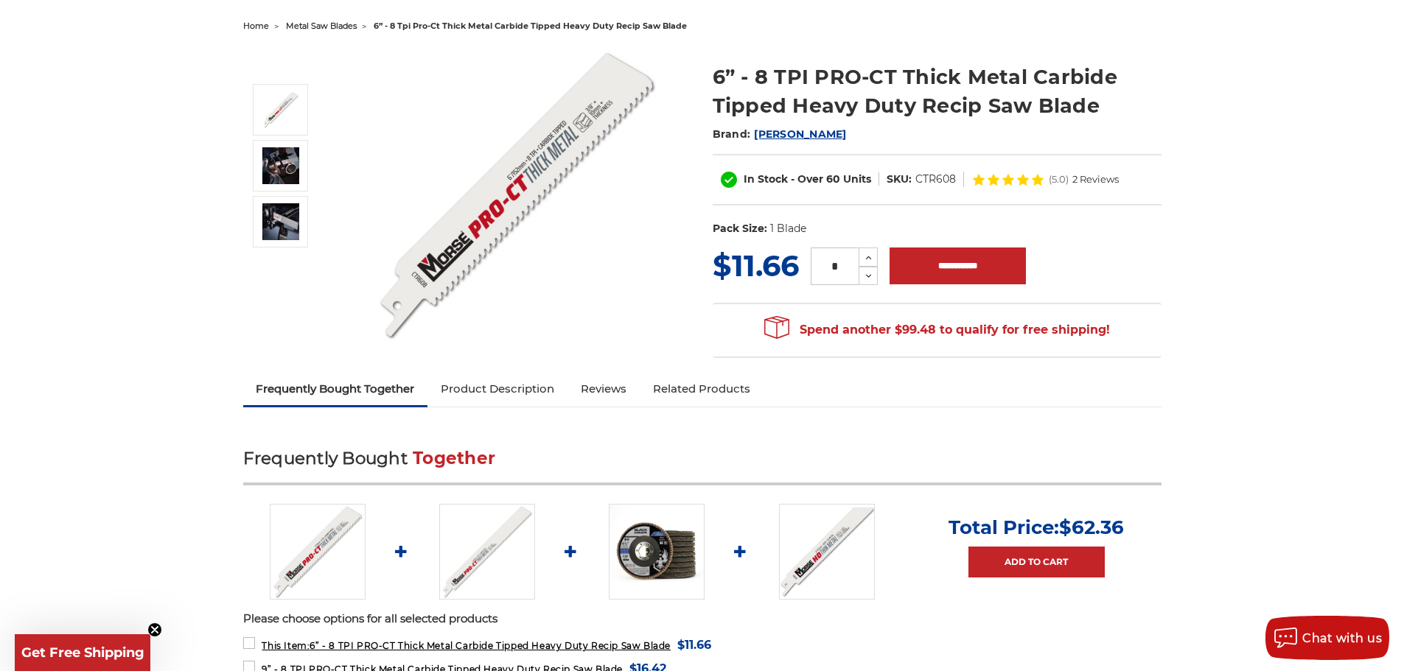
scroll to position [147, 0]
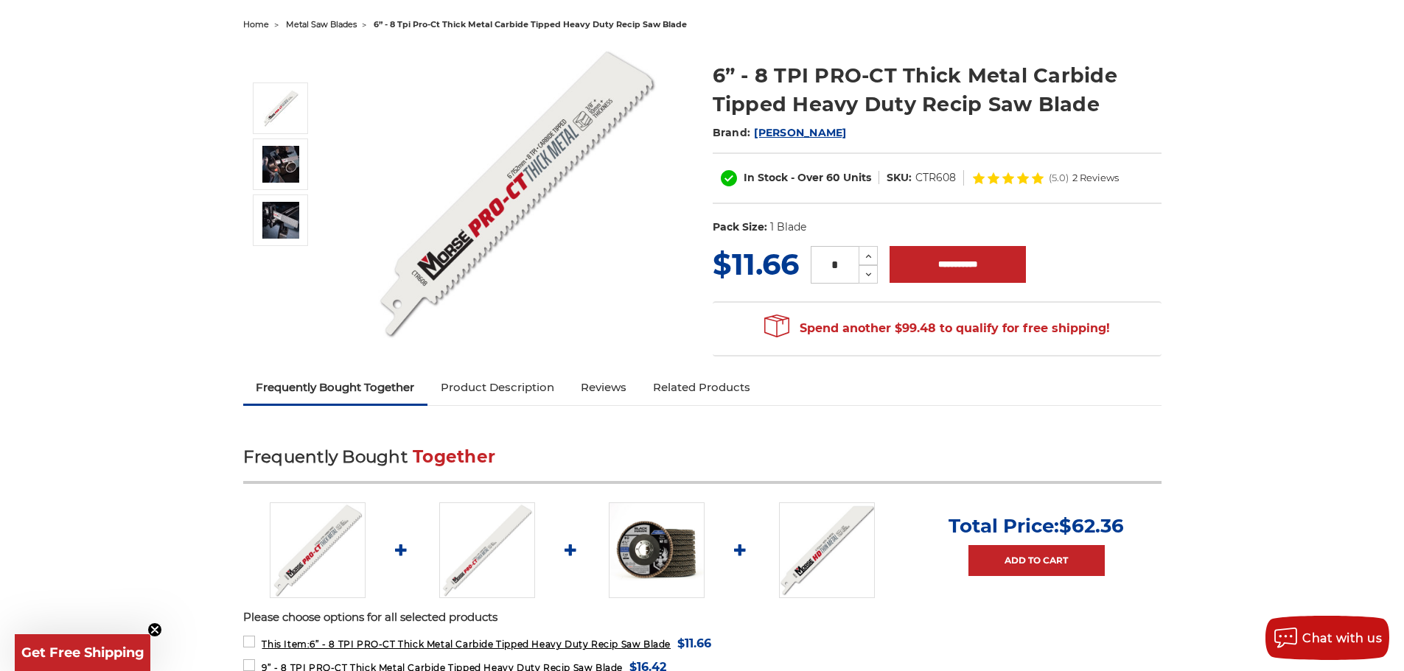
click at [511, 372] on link "Product Description" at bounding box center [497, 387] width 140 height 32
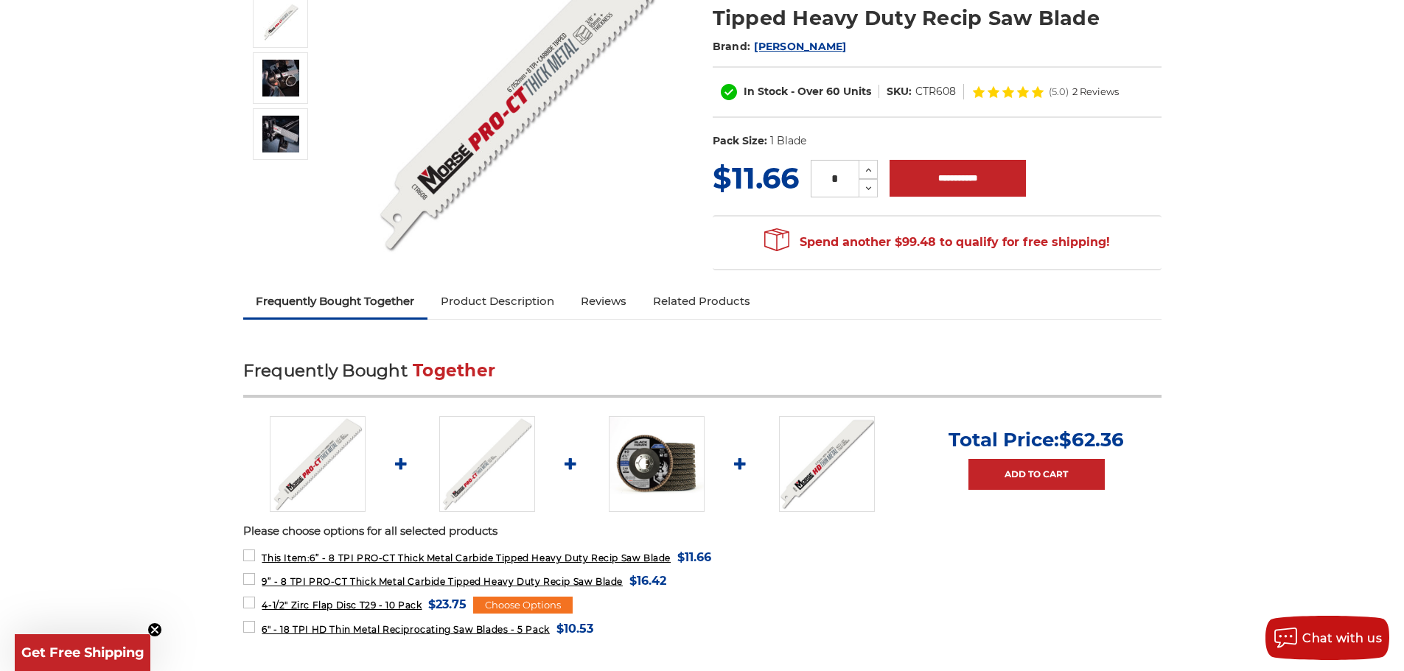
scroll to position [13, 0]
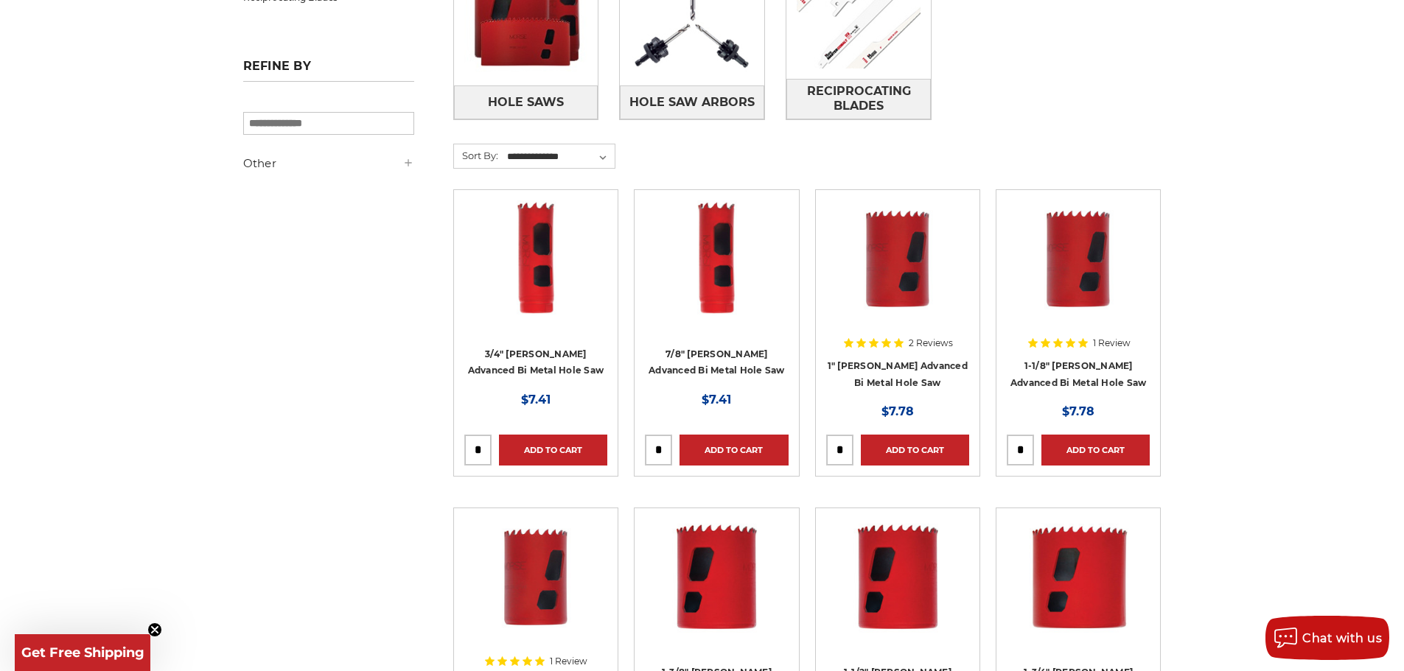
scroll to position [198, 0]
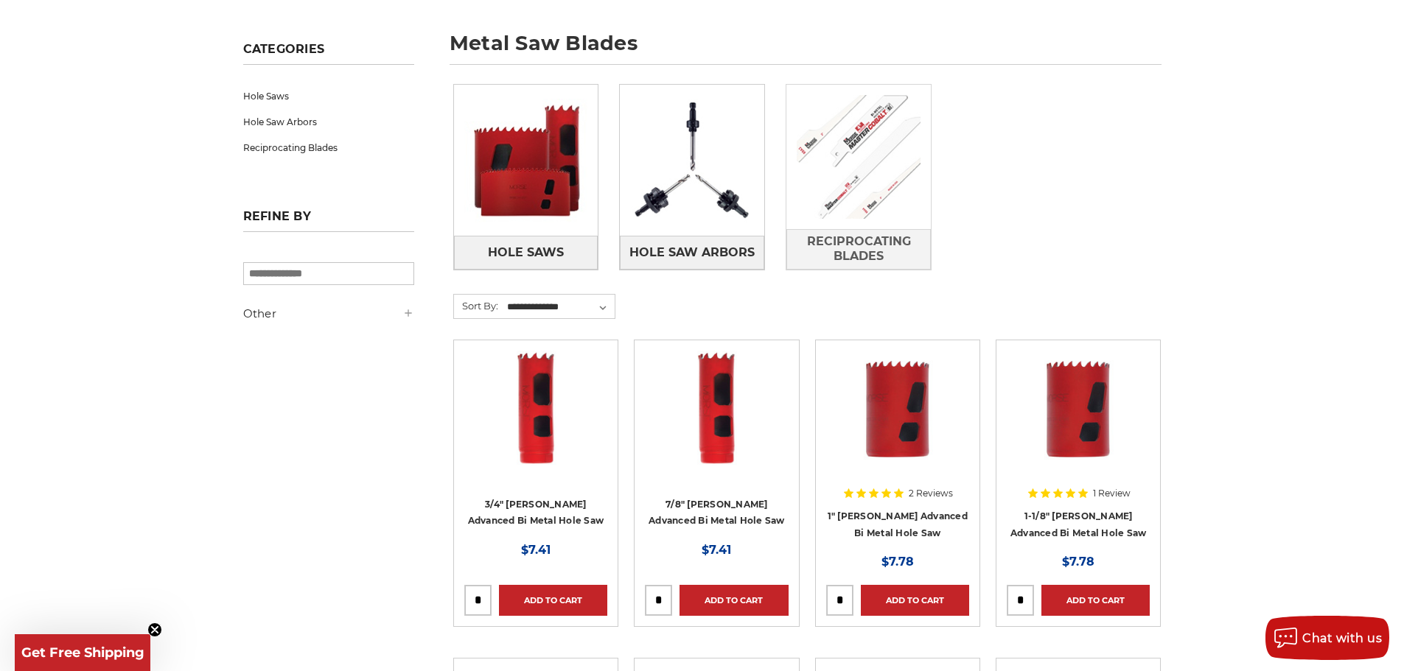
click at [832, 218] on img at bounding box center [858, 157] width 144 height 144
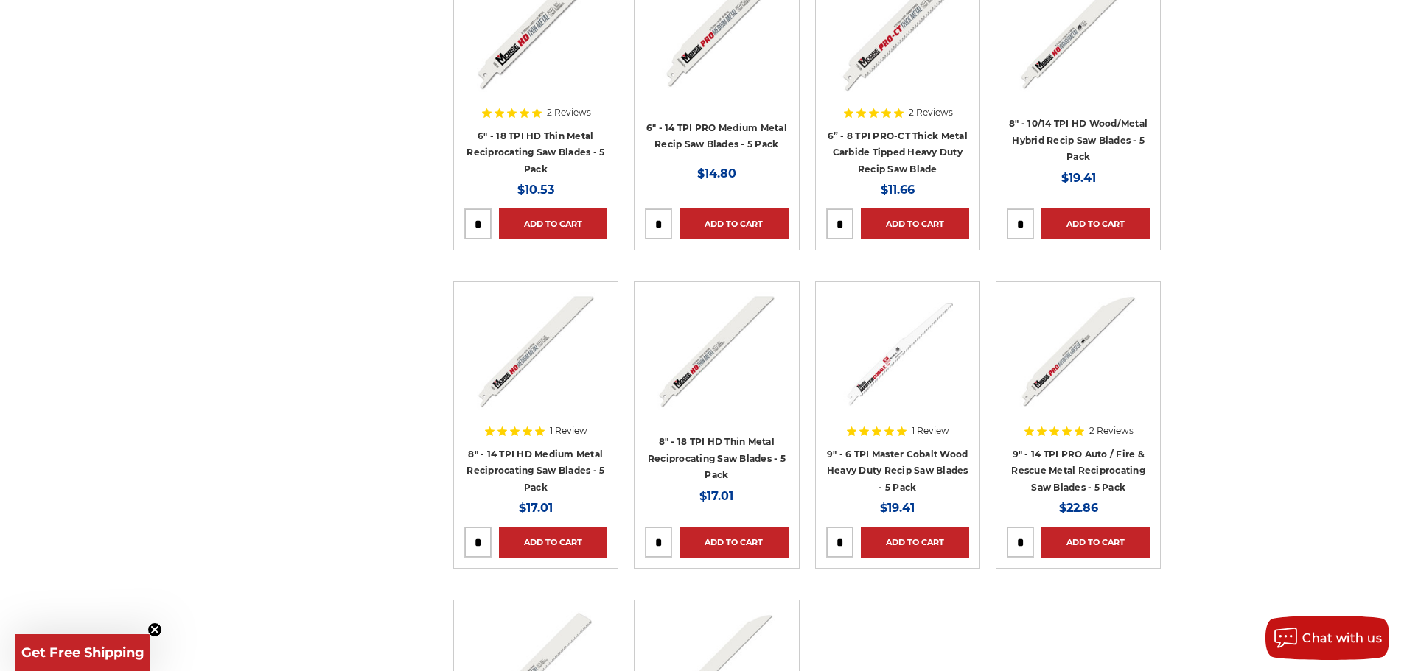
scroll to position [1327, 0]
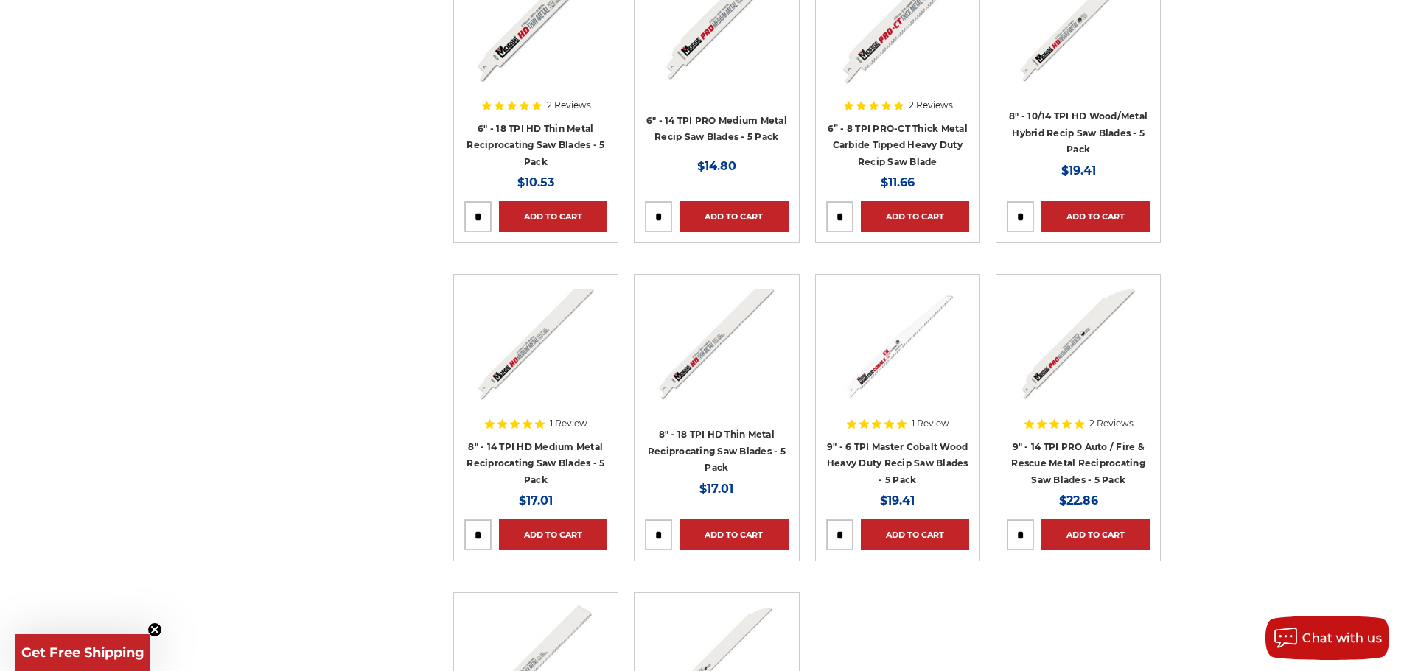
click at [848, 212] on input "tel" at bounding box center [840, 216] width 26 height 29
type input "*"
click at [903, 205] on link "Add to Cart" at bounding box center [915, 216] width 108 height 31
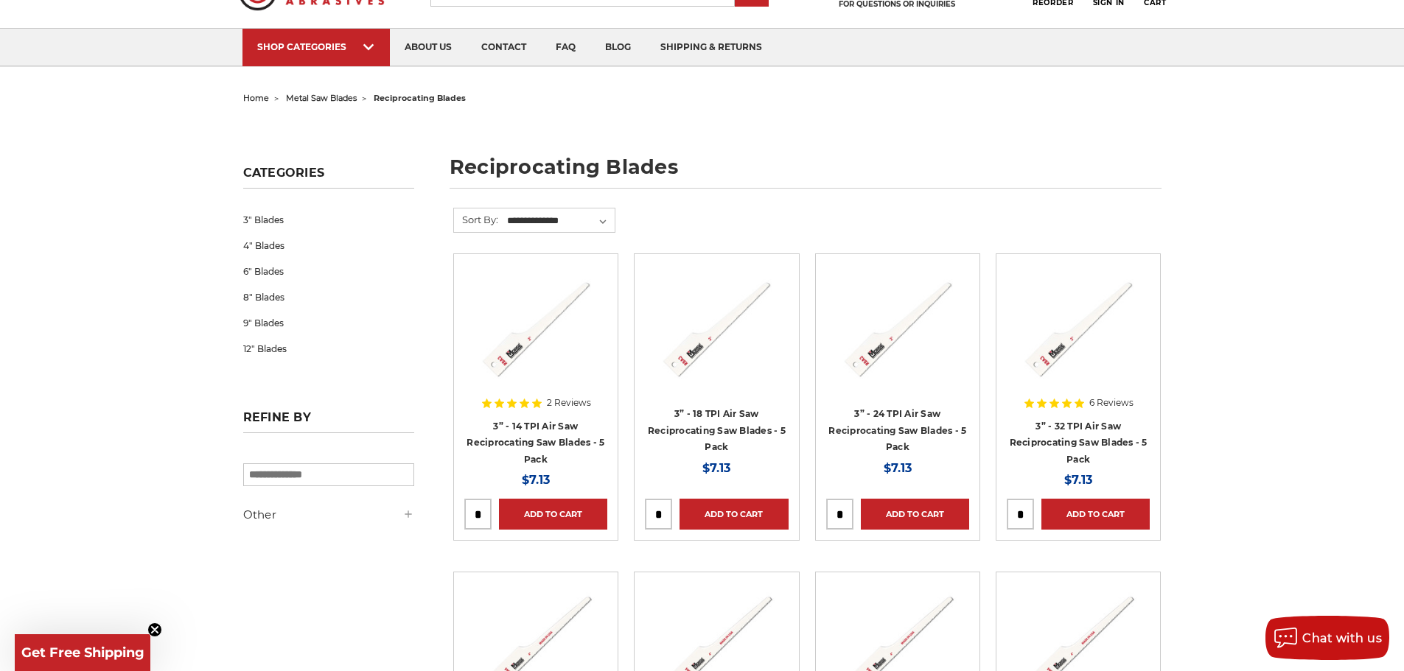
scroll to position [0, 0]
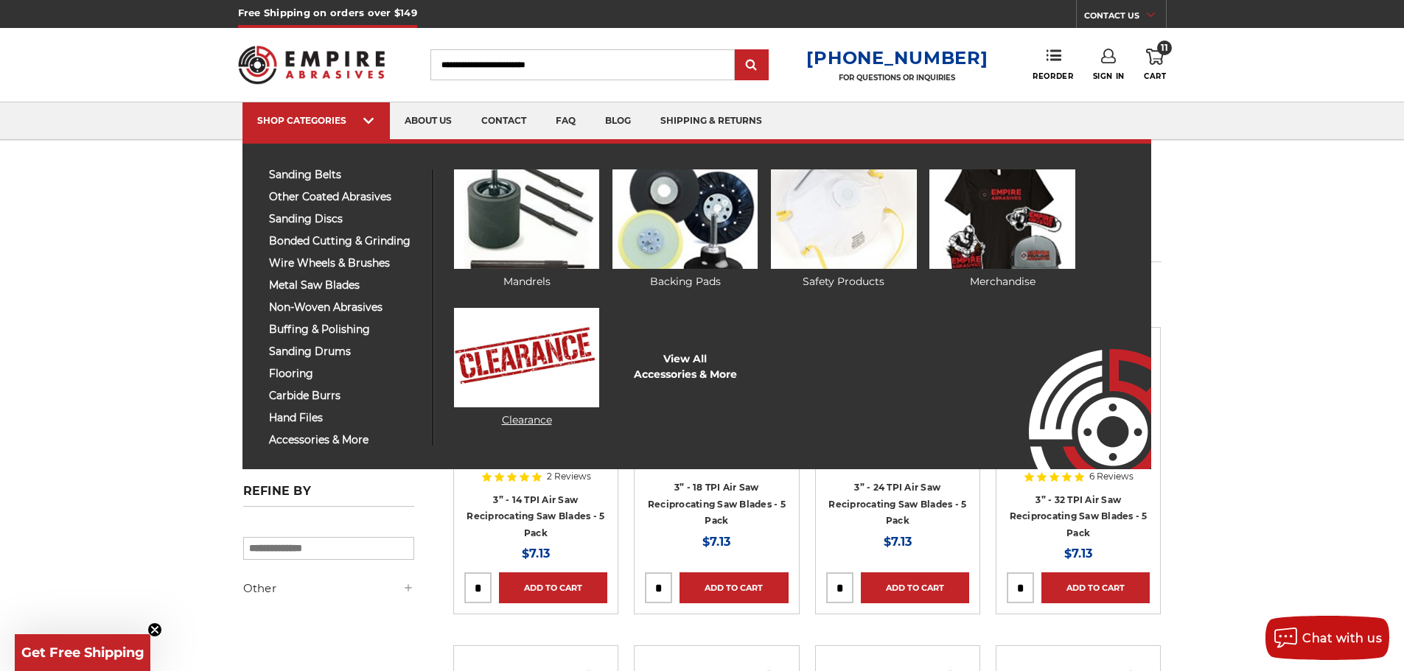
click at [483, 399] on img at bounding box center [526, 357] width 145 height 99
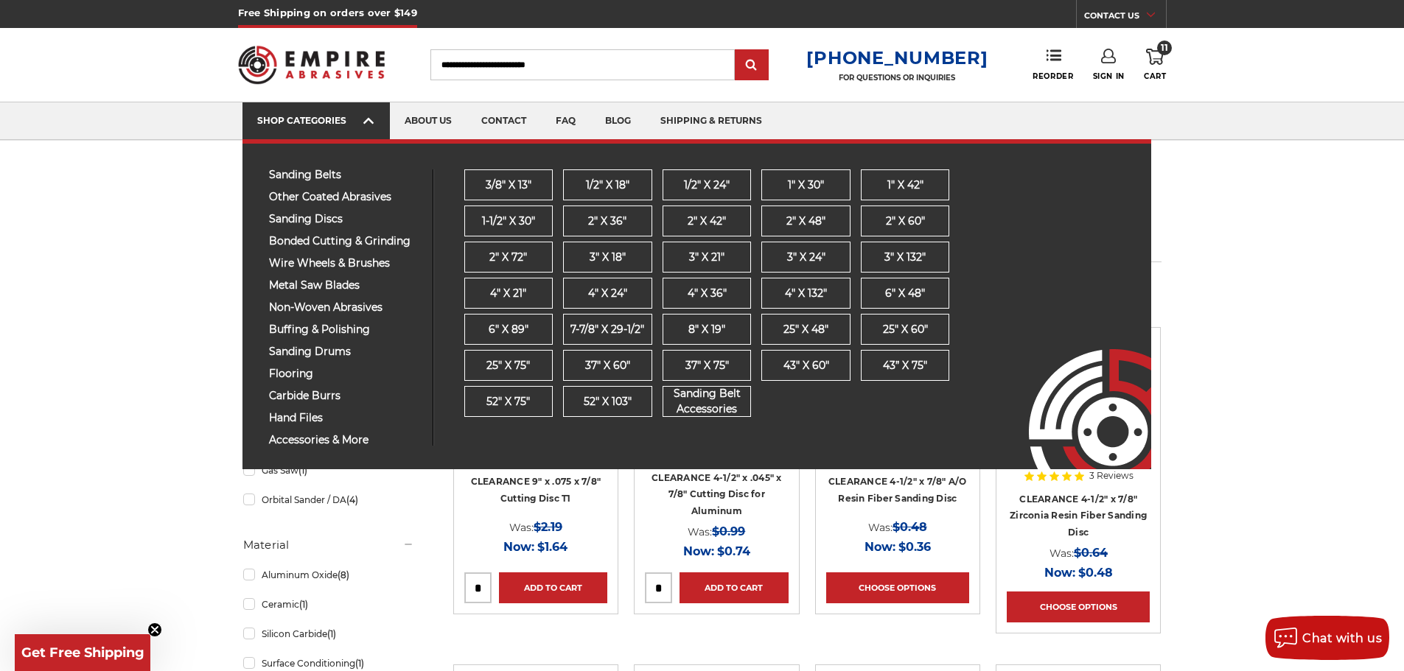
click at [371, 129] on span at bounding box center [369, 122] width 12 height 15
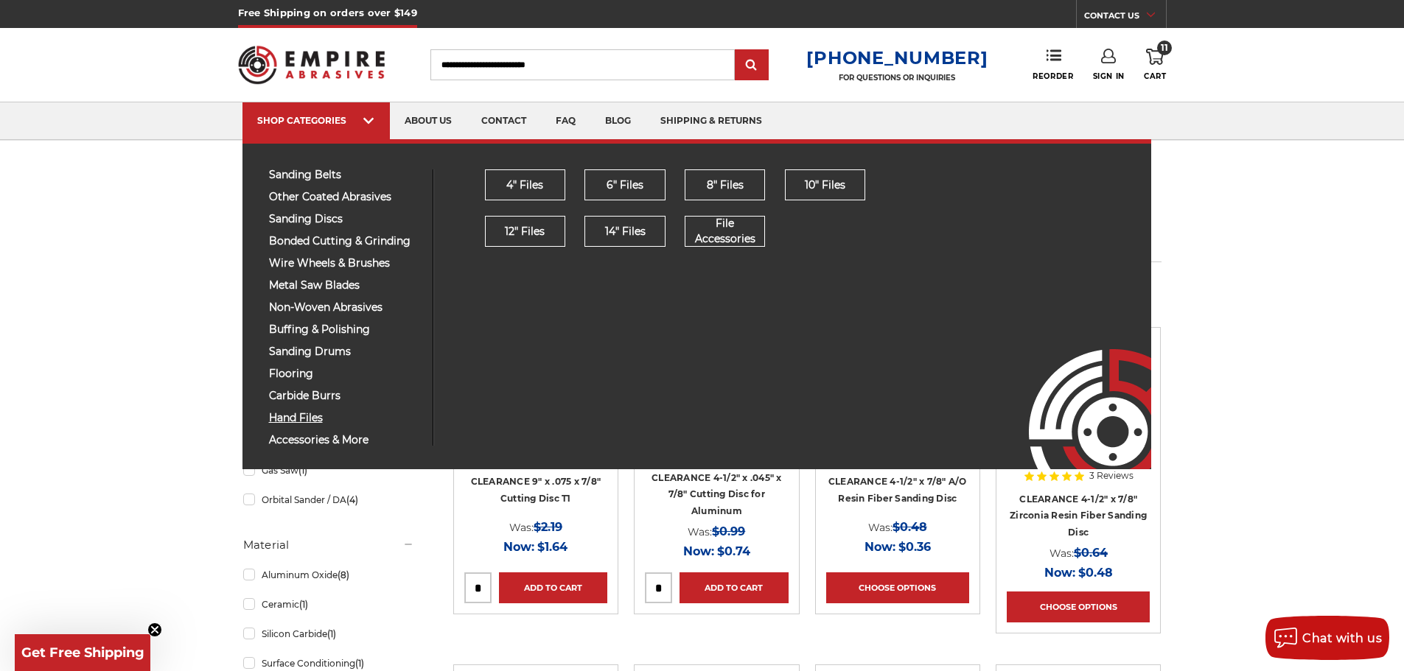
click at [309, 419] on span "hand files" at bounding box center [345, 418] width 153 height 11
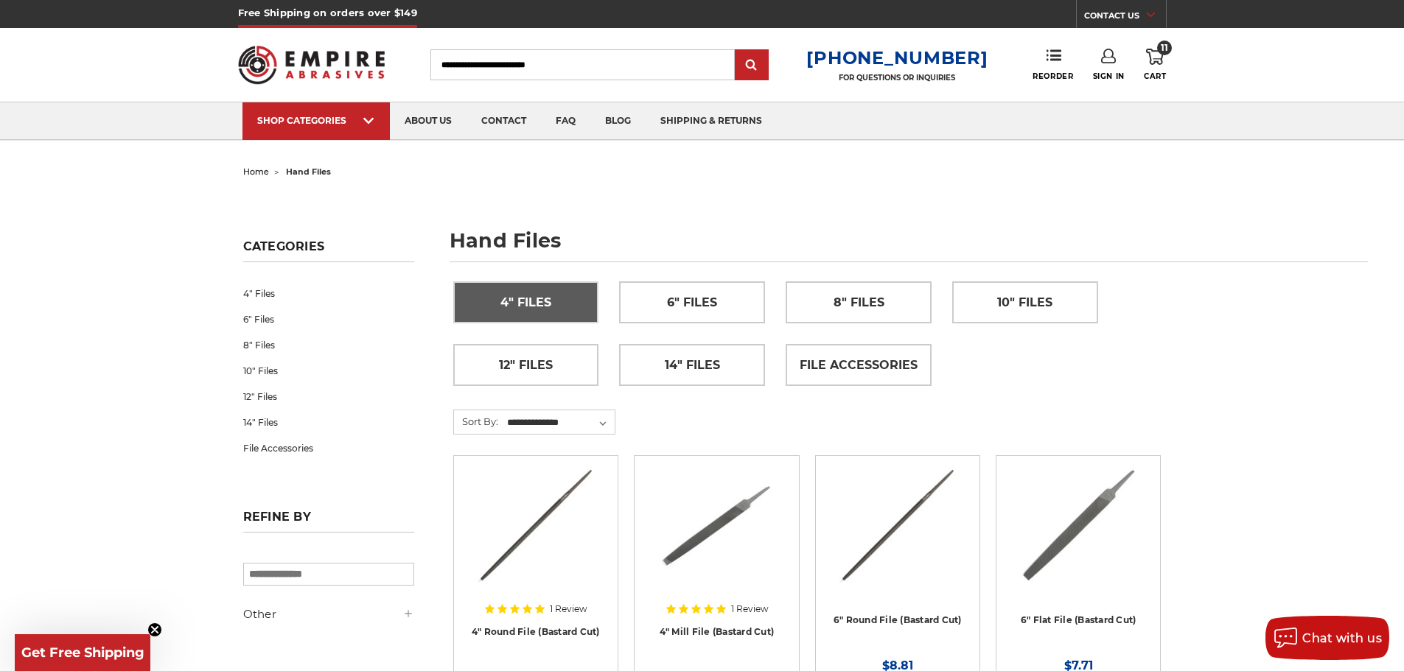
click at [535, 310] on span "4" Files" at bounding box center [525, 302] width 51 height 25
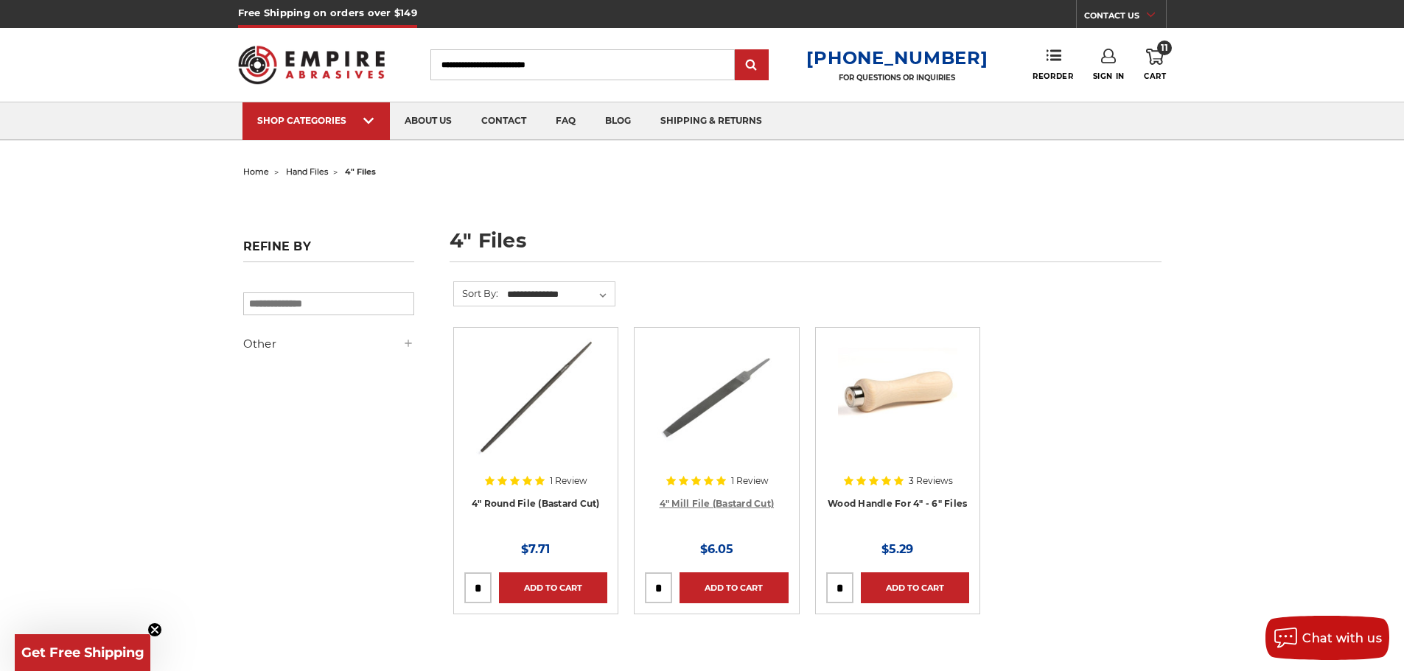
click at [710, 508] on link "4" Mill File (Bastard Cut)" at bounding box center [717, 503] width 115 height 11
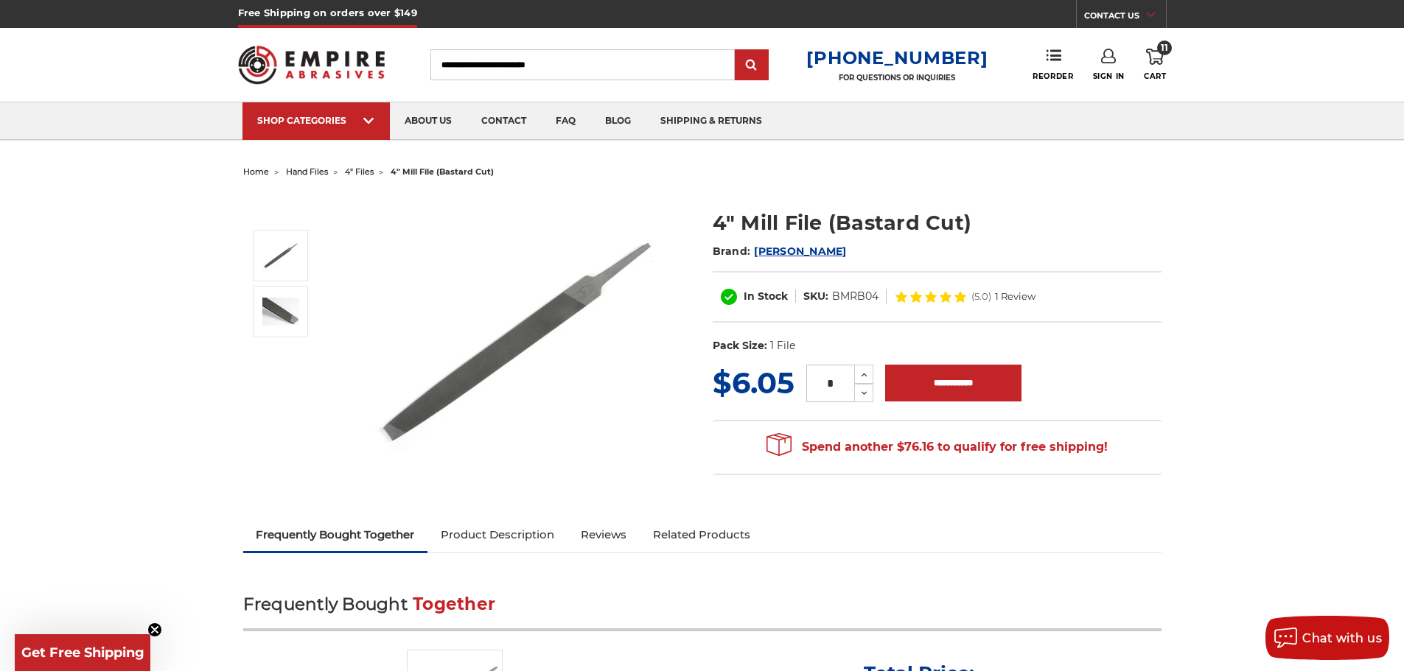
click at [506, 534] on link "Product Description" at bounding box center [497, 535] width 140 height 32
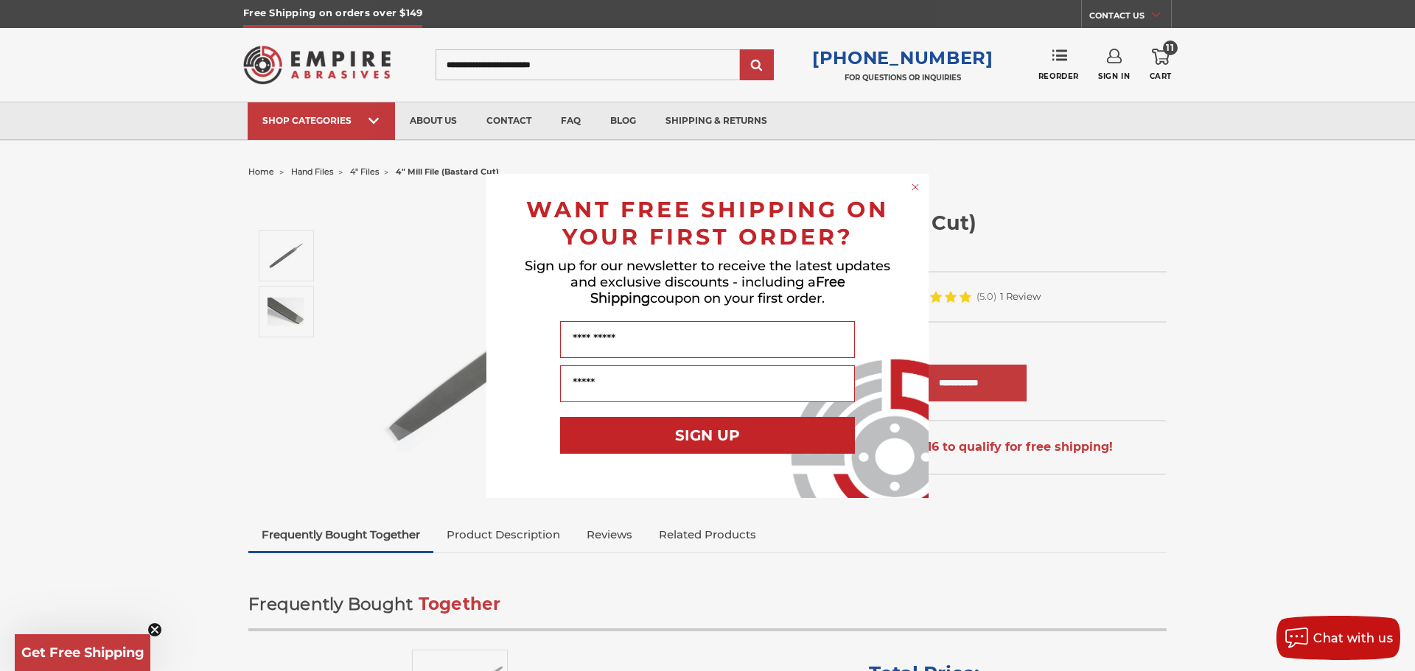
click at [1162, 67] on div "Close dialog WANT FREE SHIPPING ON YOUR FIRST ORDER? Sign up for our newsletter…" at bounding box center [707, 335] width 1415 height 671
click at [1161, 52] on div "Close dialog WANT FREE SHIPPING ON YOUR FIRST ORDER? Sign up for our newsletter…" at bounding box center [707, 335] width 1415 height 671
click at [912, 182] on circle "Close dialog" at bounding box center [916, 187] width 14 height 14
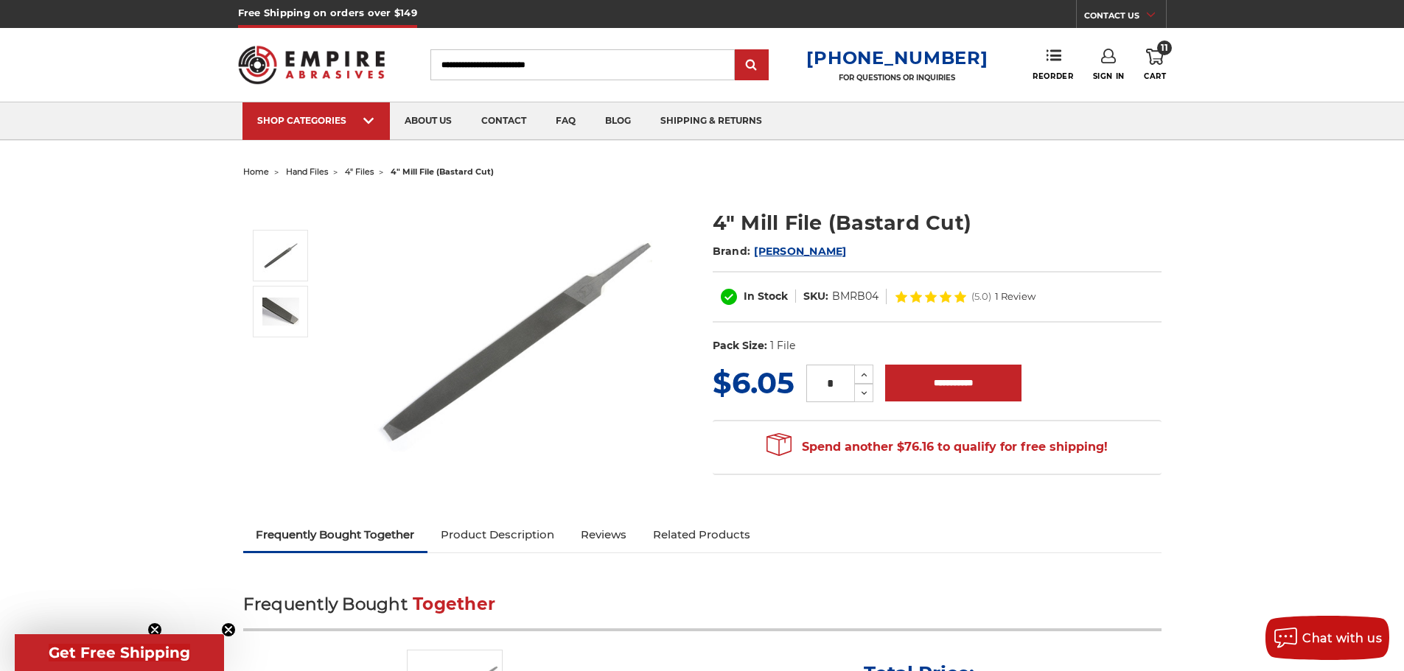
click at [1160, 49] on span "11" at bounding box center [1164, 48] width 15 height 15
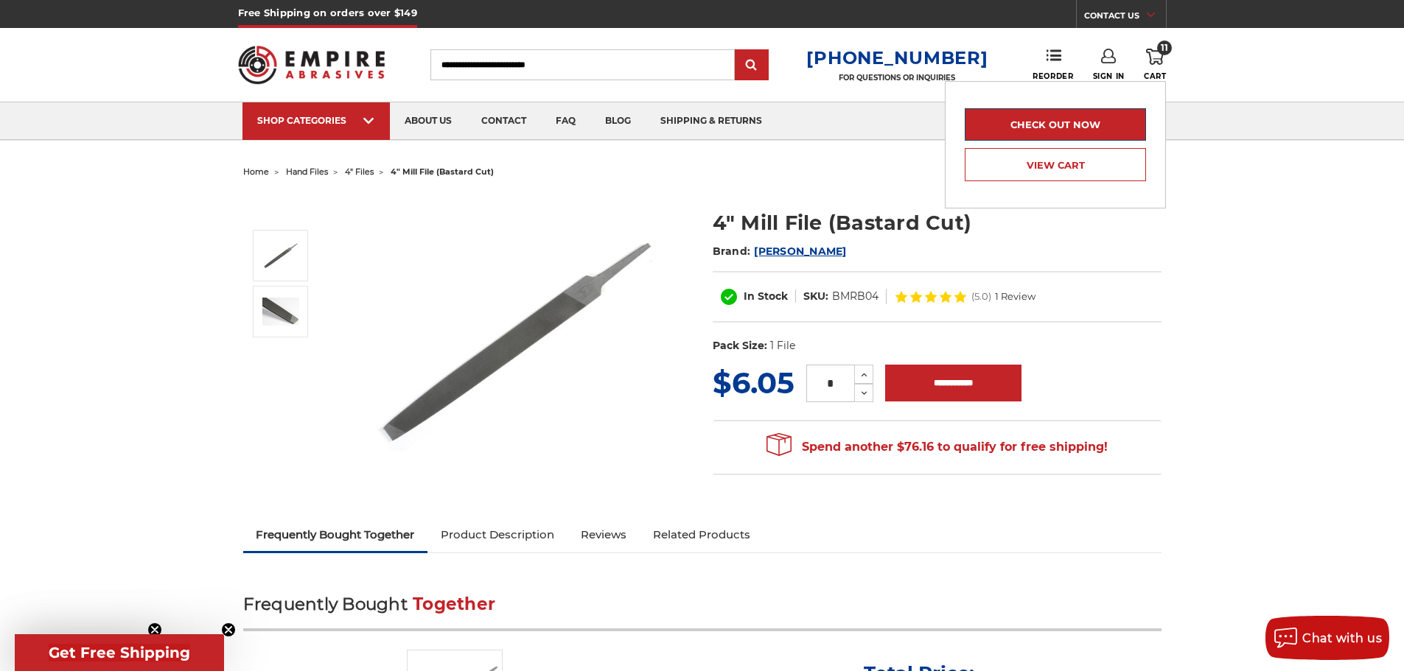
click at [1092, 116] on link "Check out now" at bounding box center [1055, 124] width 181 height 32
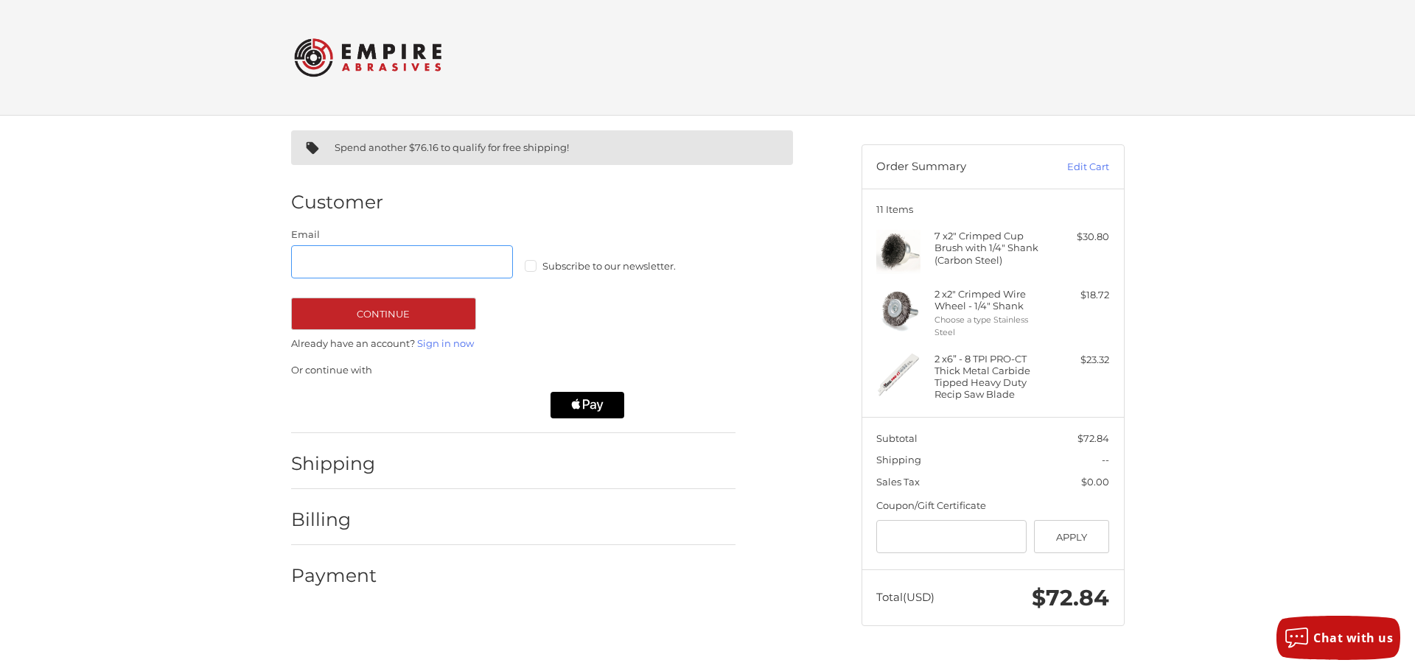
click at [427, 268] on input "Email" at bounding box center [402, 261] width 223 height 33
drag, startPoint x: 684, startPoint y: 439, endPoint x: 615, endPoint y: 349, distance: 114.1
click at [682, 433] on li "Shipping" at bounding box center [513, 461] width 444 height 56
click at [528, 269] on label "Subscribe to our newsletter." at bounding box center [636, 266] width 223 height 12
click at [455, 268] on input "Email" at bounding box center [402, 261] width 223 height 33
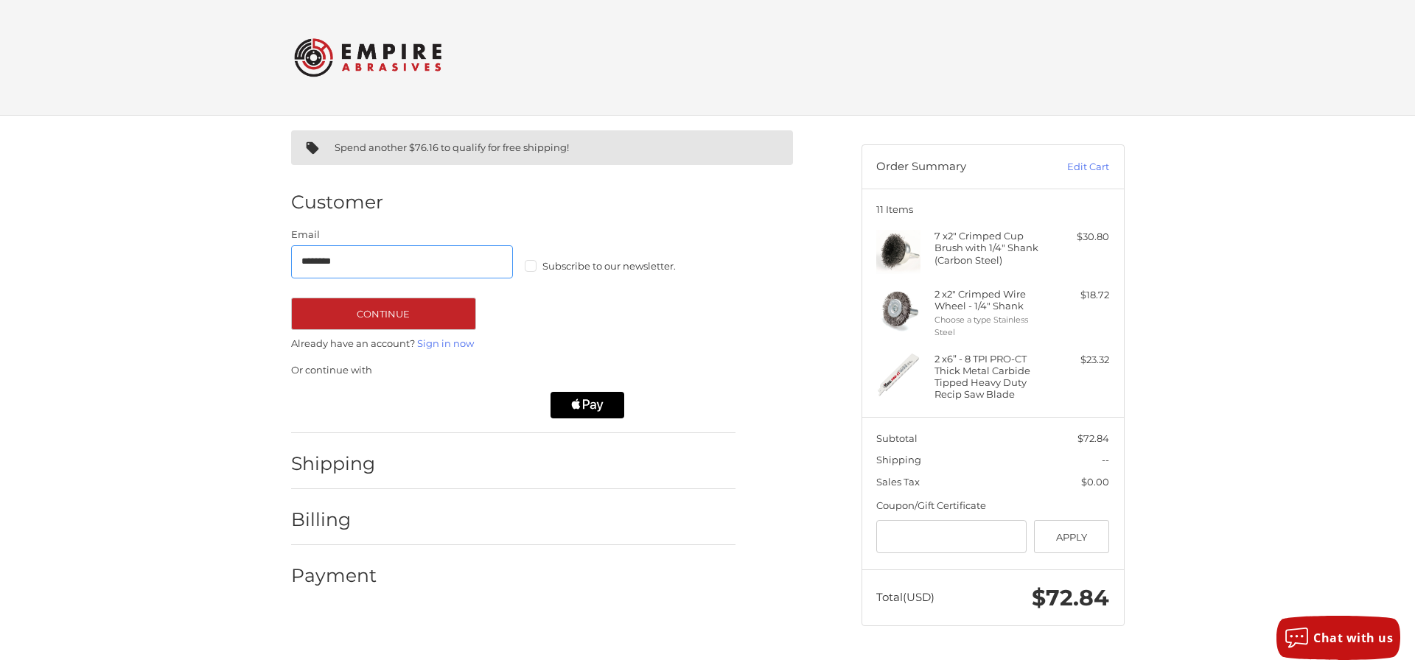
type input "**********"
click at [567, 318] on div "**********" at bounding box center [513, 279] width 444 height 102
click at [393, 224] on div "Customer" at bounding box center [513, 203] width 444 height 50
click at [387, 317] on button "Continue" at bounding box center [383, 314] width 185 height 32
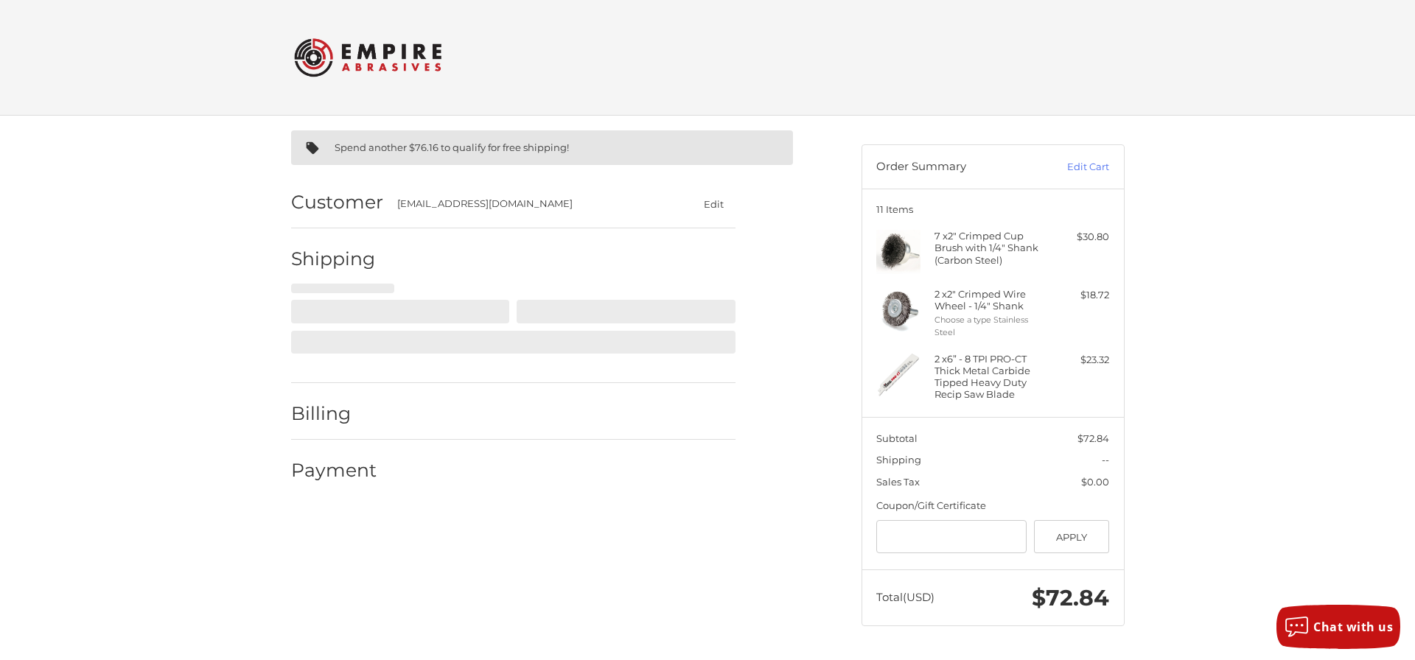
select select "**"
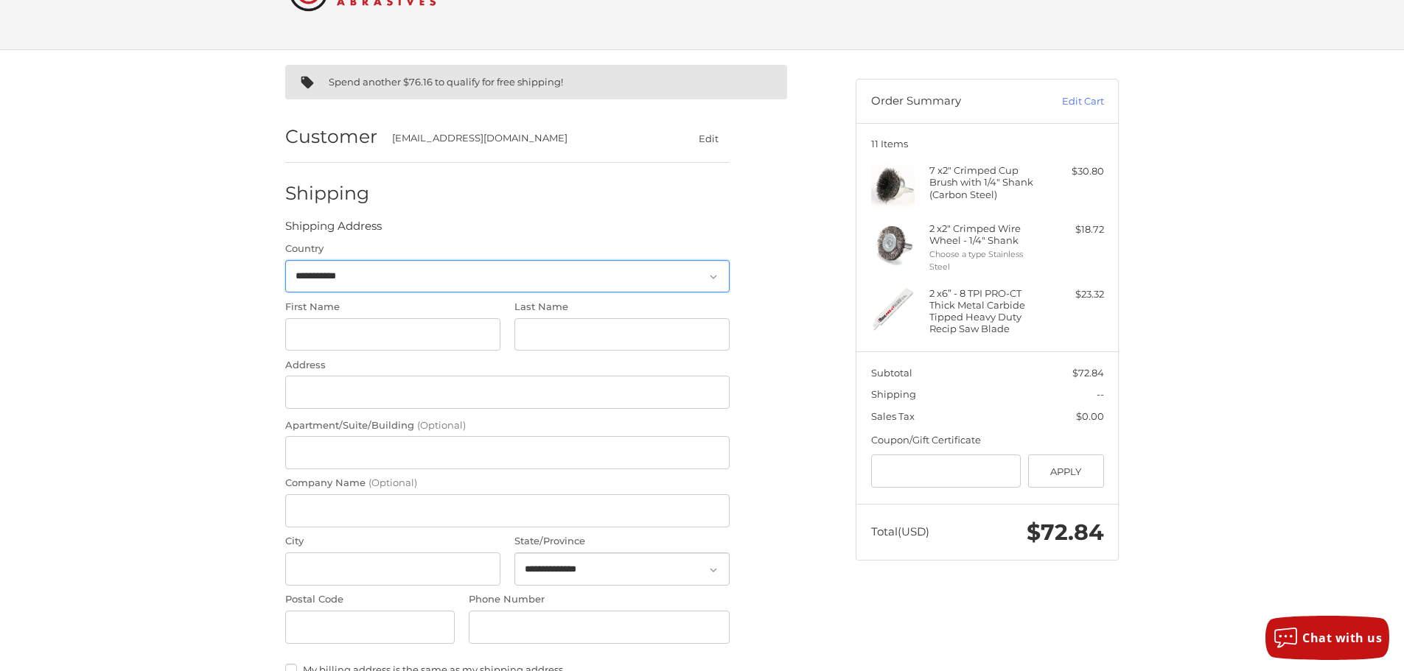
scroll to position [94, 0]
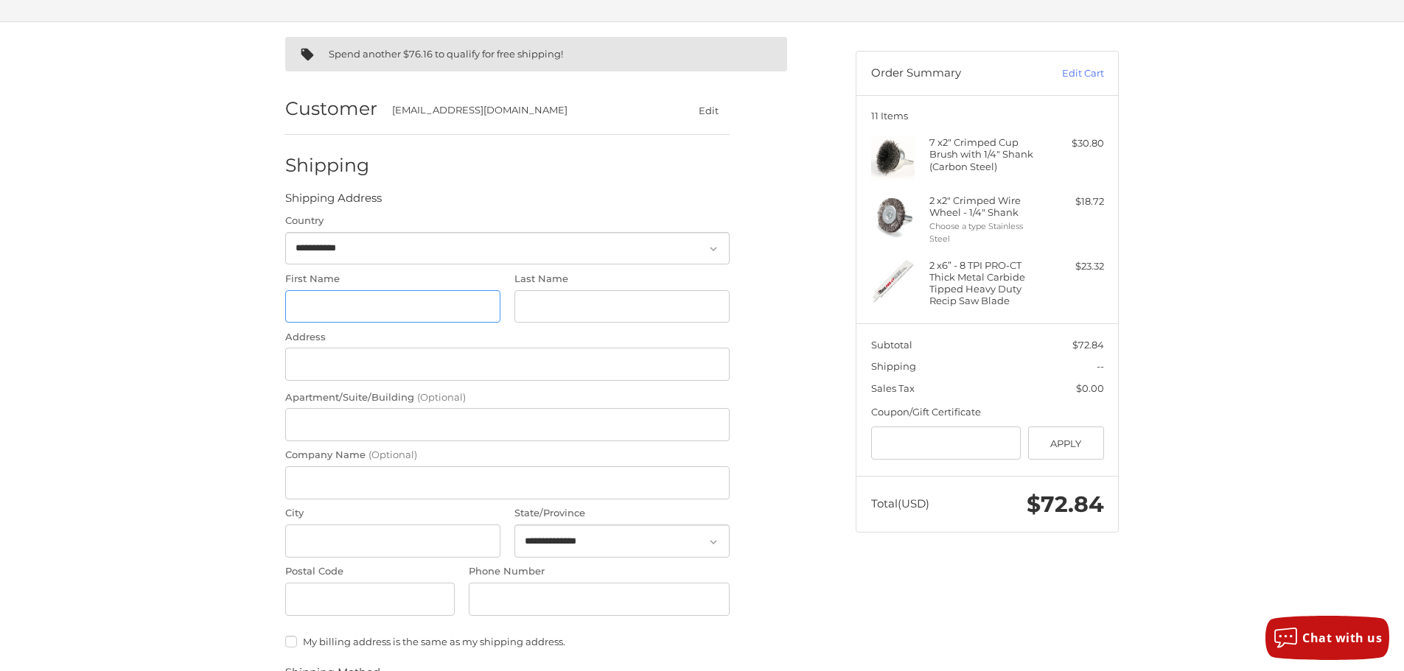
click at [345, 308] on input "First Name" at bounding box center [392, 306] width 215 height 33
type input "*"
type input "*****"
type input "********"
type input "*********"
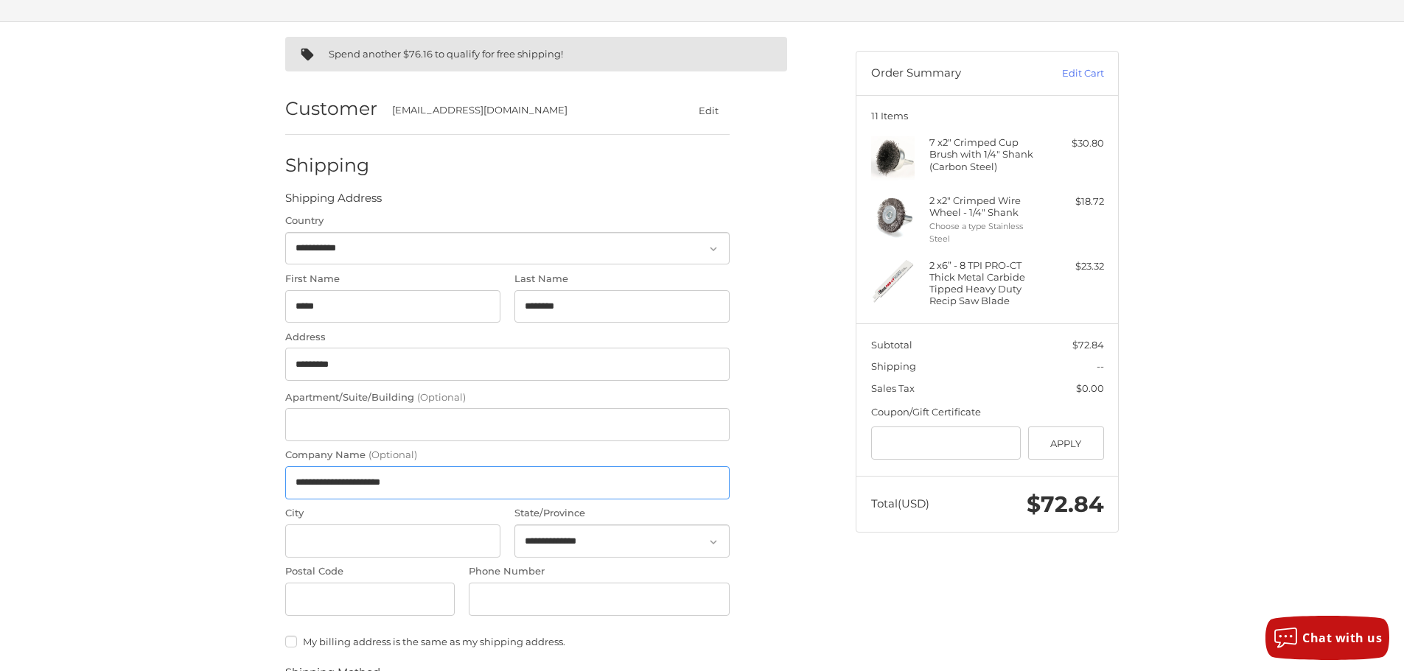
type input "**********"
click at [313, 547] on input "City" at bounding box center [392, 541] width 215 height 33
type input "******"
select select "**"
type input "*****"
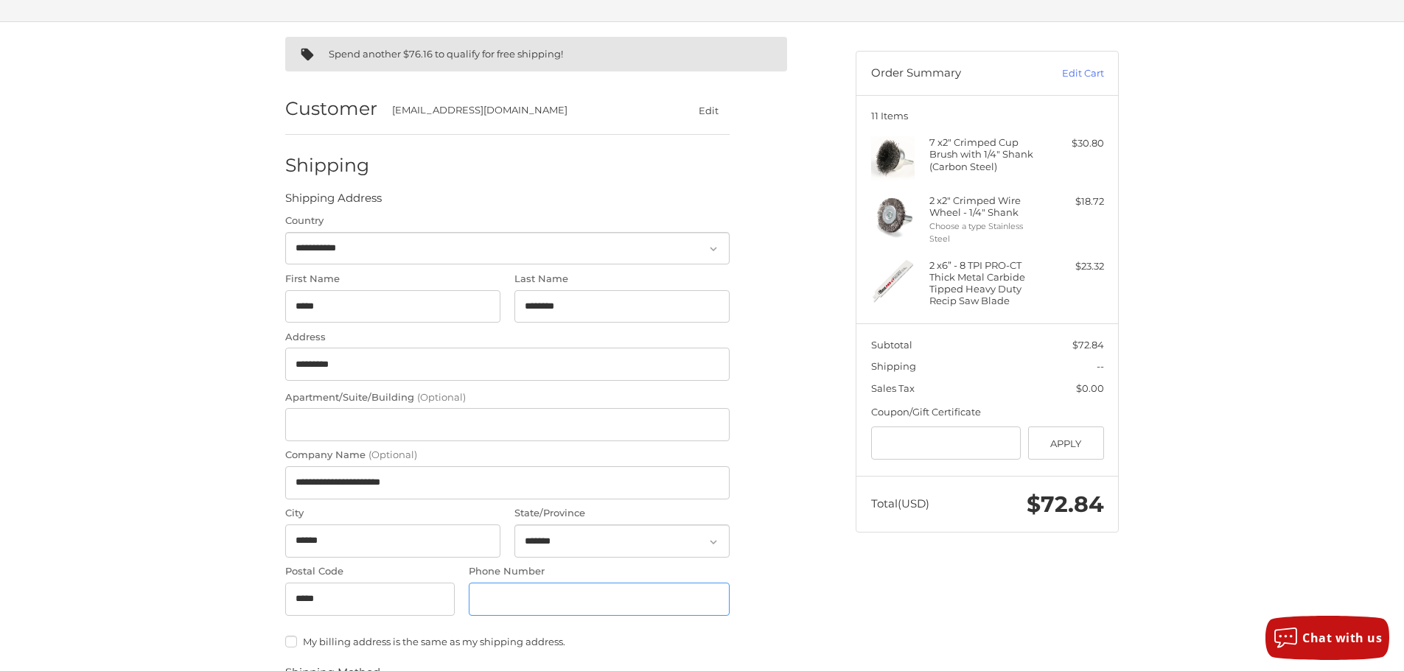
type input "**********"
click at [221, 545] on div "**********" at bounding box center [702, 518] width 1404 height 993
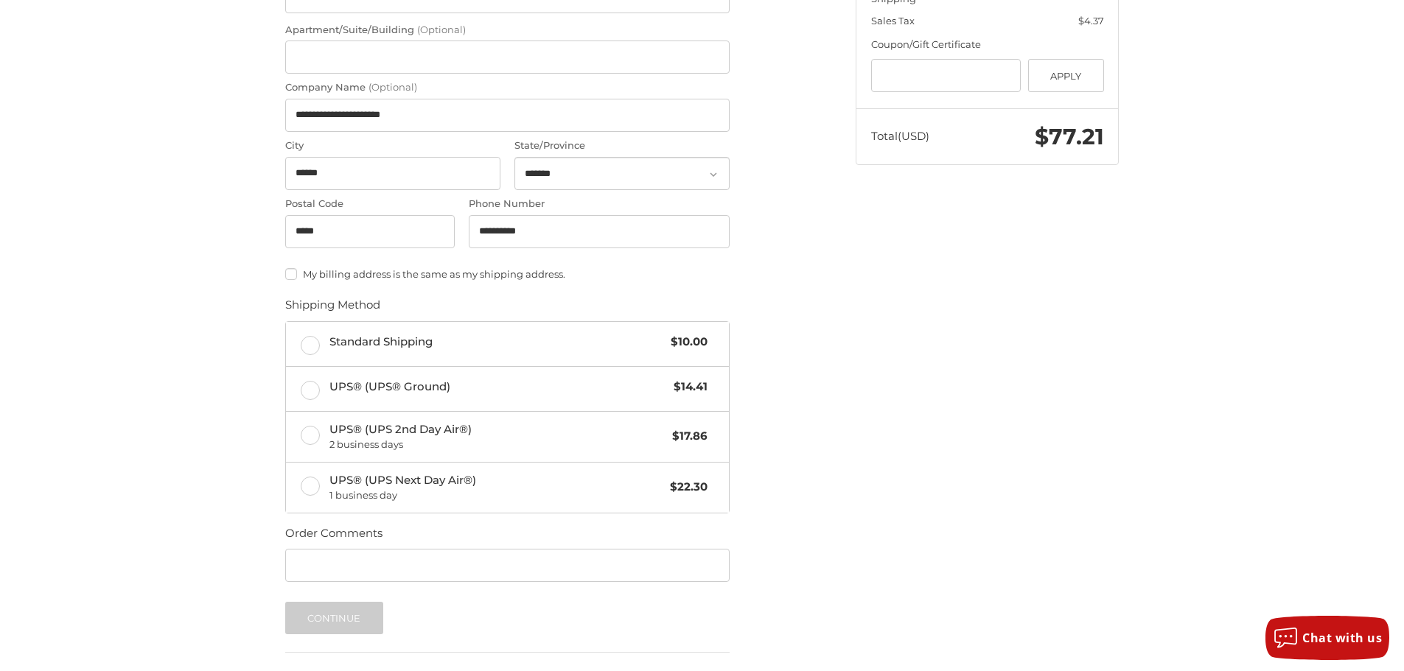
scroll to position [462, 0]
click at [300, 341] on label "Standard Shipping $10.00" at bounding box center [507, 343] width 443 height 44
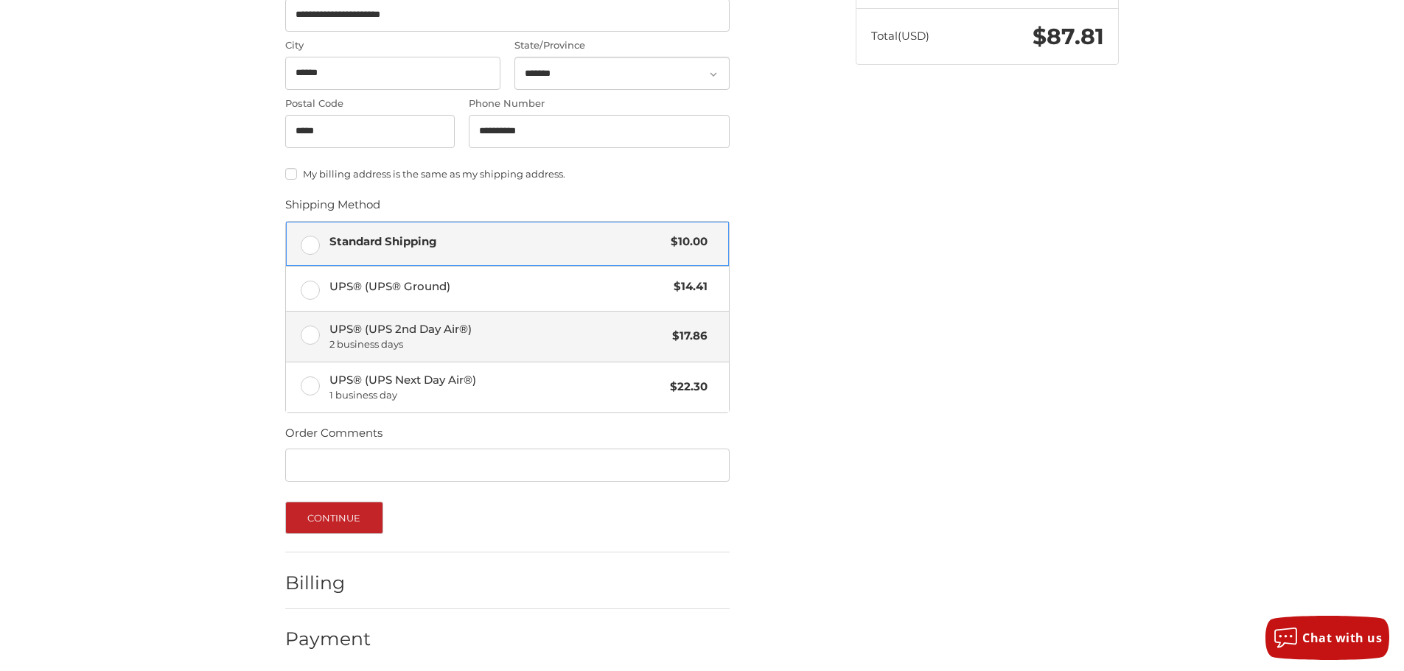
scroll to position [569, 0]
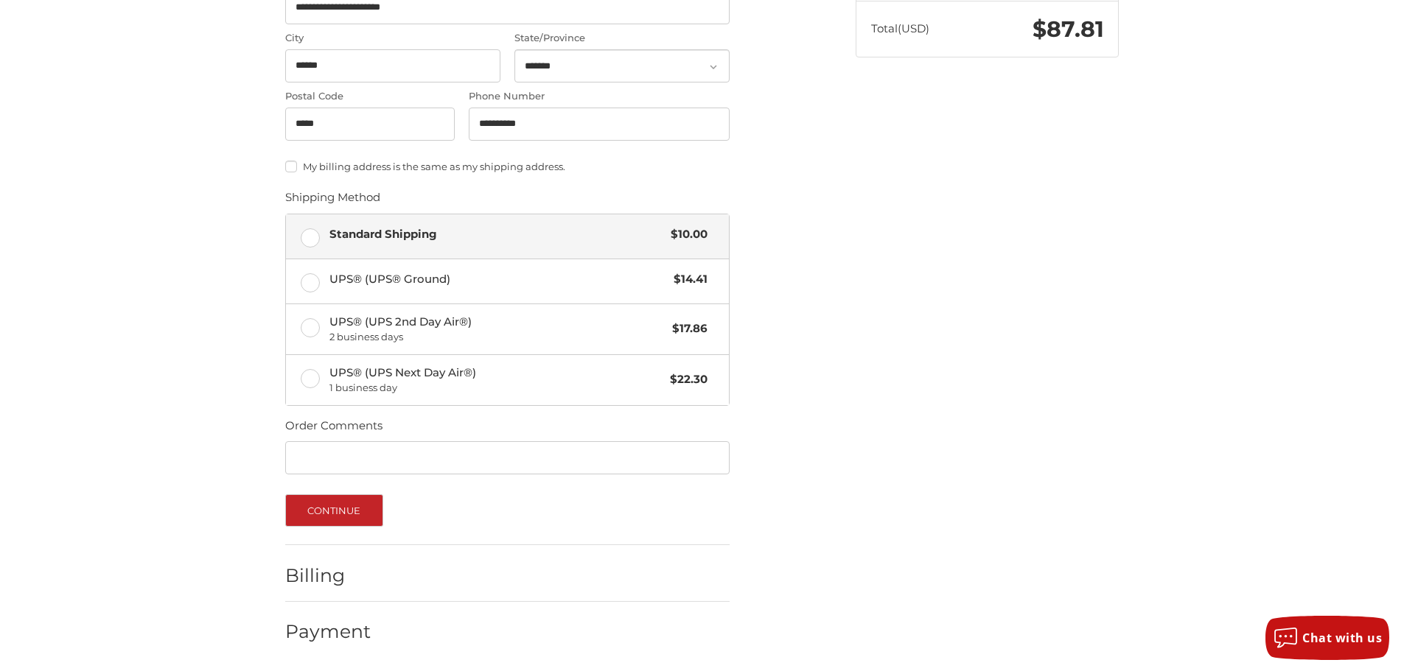
click at [977, 432] on div "**********" at bounding box center [702, 109] width 884 height 1125
click at [356, 511] on button "Continue" at bounding box center [334, 511] width 98 height 32
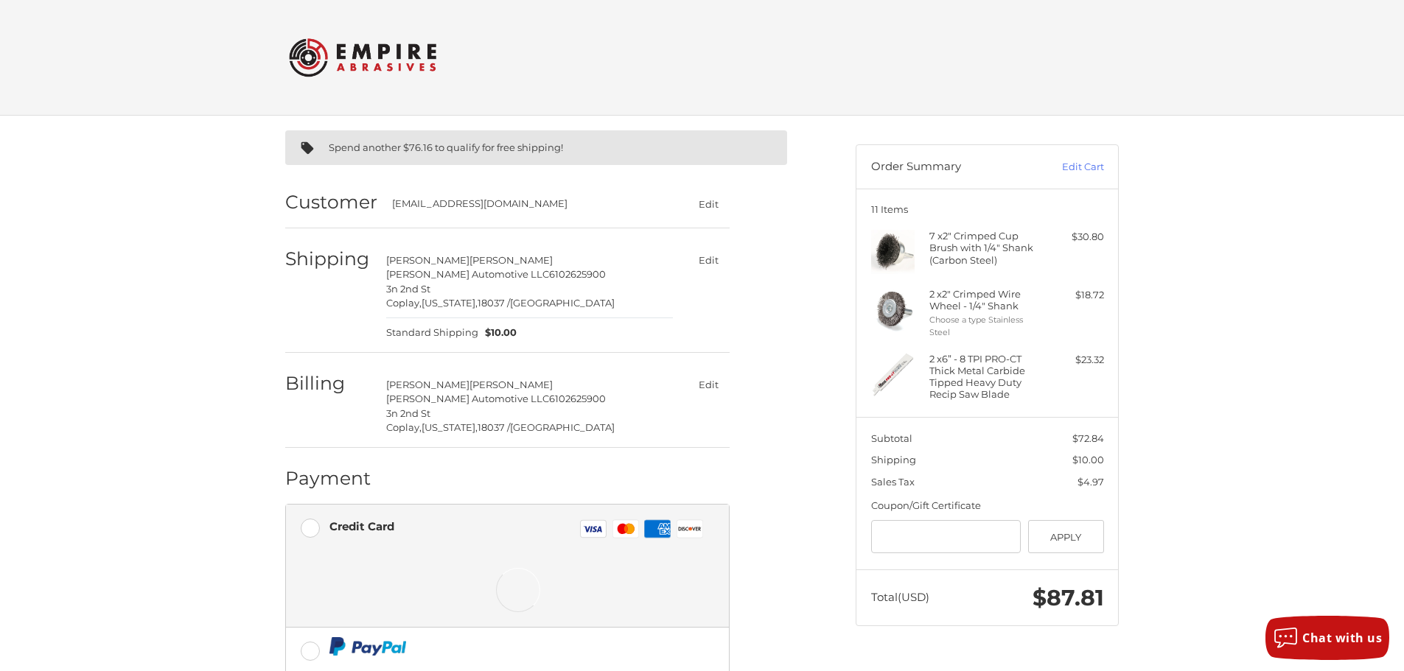
scroll to position [104, 0]
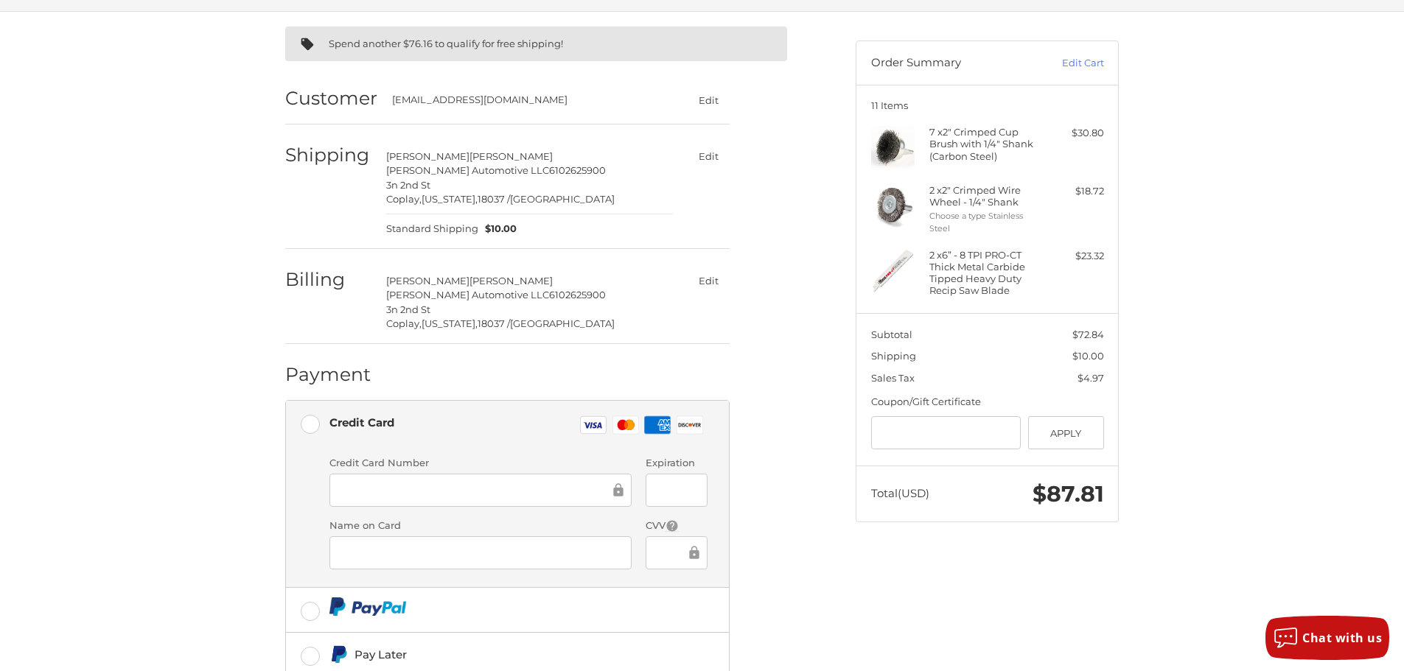
click at [705, 151] on button "Edit" at bounding box center [708, 156] width 43 height 21
select select "**"
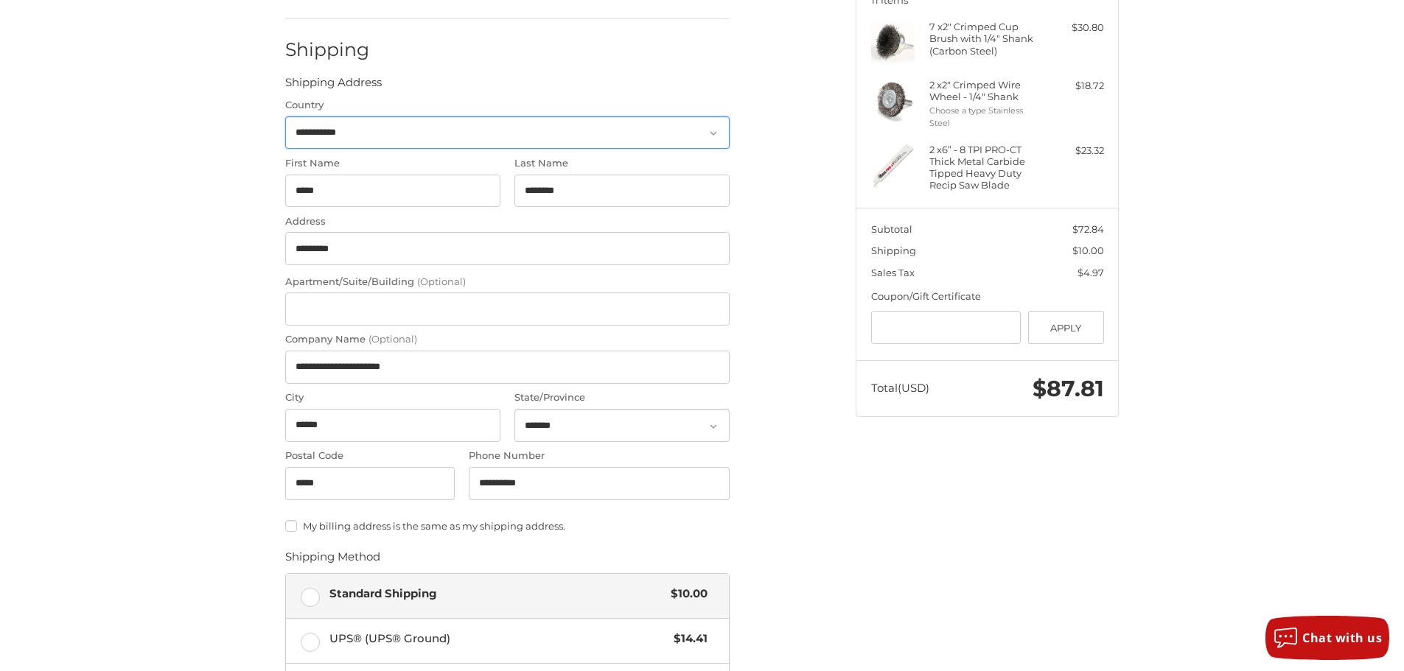
scroll to position [228, 0]
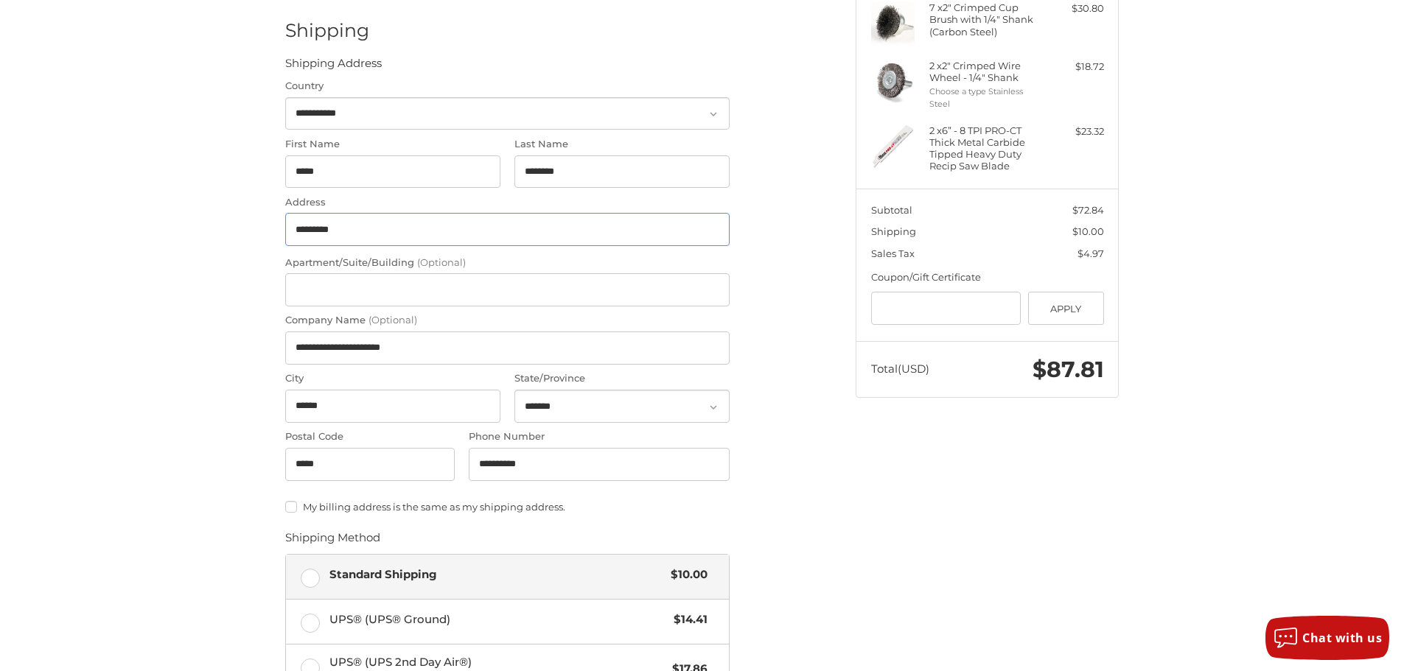
click at [307, 226] on input "*********" at bounding box center [507, 229] width 444 height 33
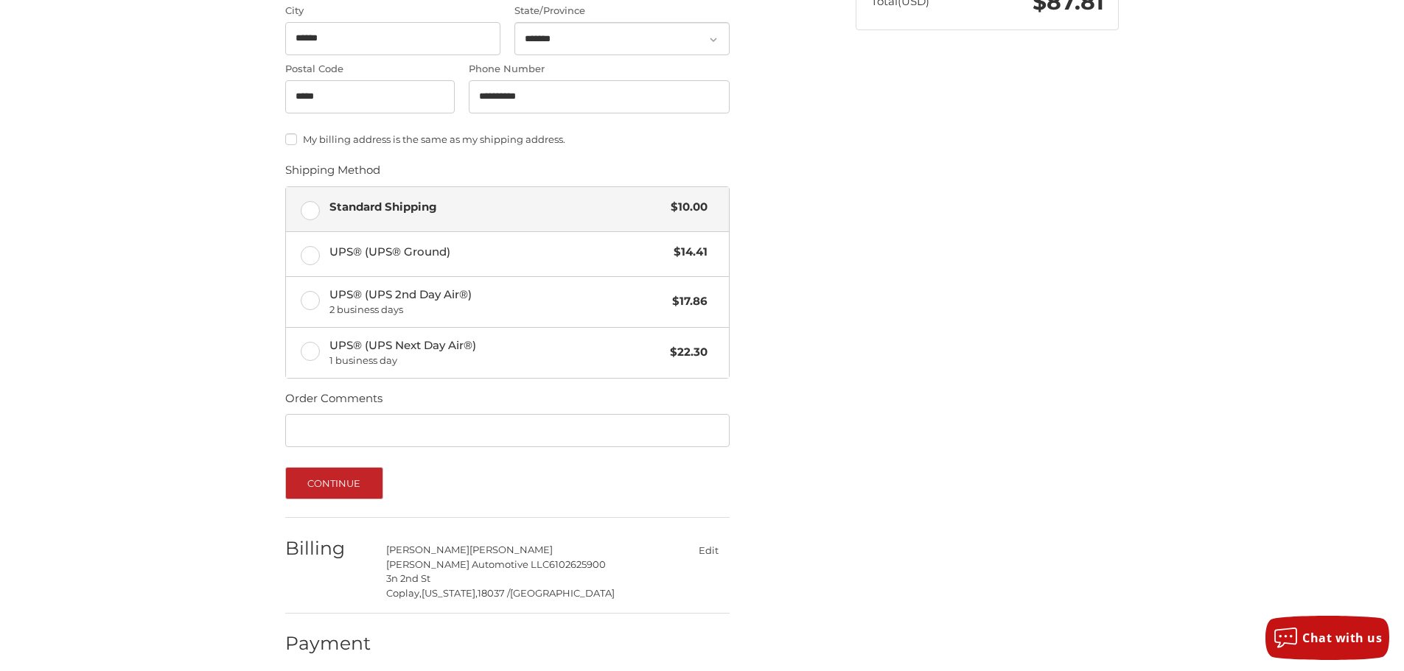
scroll to position [597, 0]
type input "**********"
click at [361, 483] on button "Continue" at bounding box center [334, 483] width 98 height 32
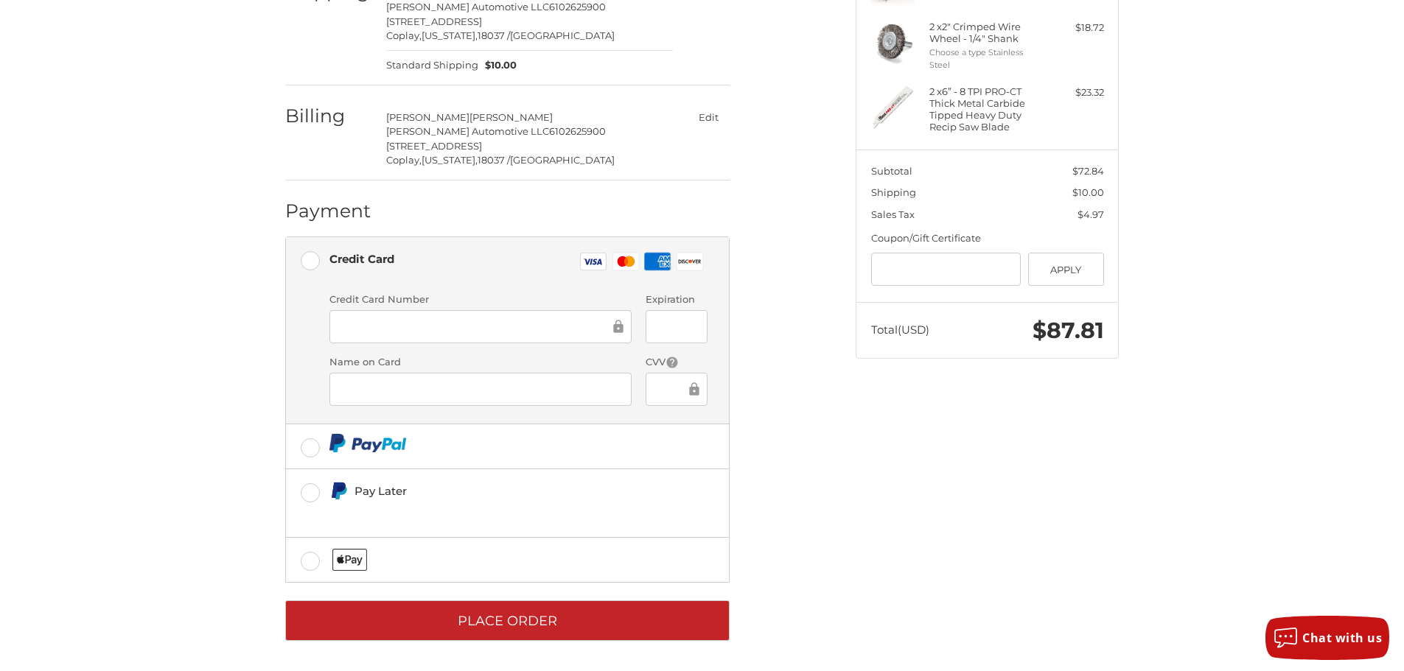
scroll to position [270, 0]
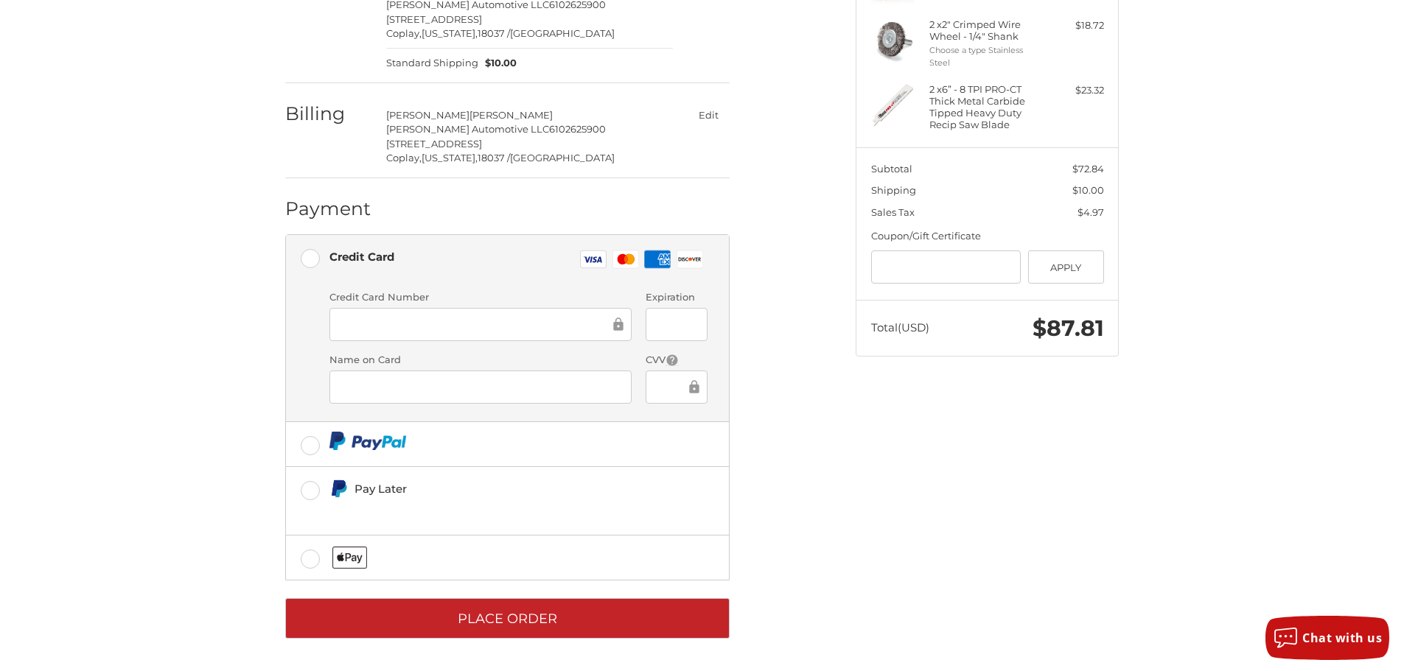
click at [393, 334] on div at bounding box center [480, 324] width 302 height 33
click at [507, 256] on div "Credit Card Visa Master Amex Discover" at bounding box center [518, 260] width 378 height 30
click at [500, 194] on div "Payment" at bounding box center [507, 209] width 444 height 50
click at [971, 471] on div "Spend another $76.16 to qualify for free shipping! Customer herstineautomotivel…" at bounding box center [702, 258] width 884 height 825
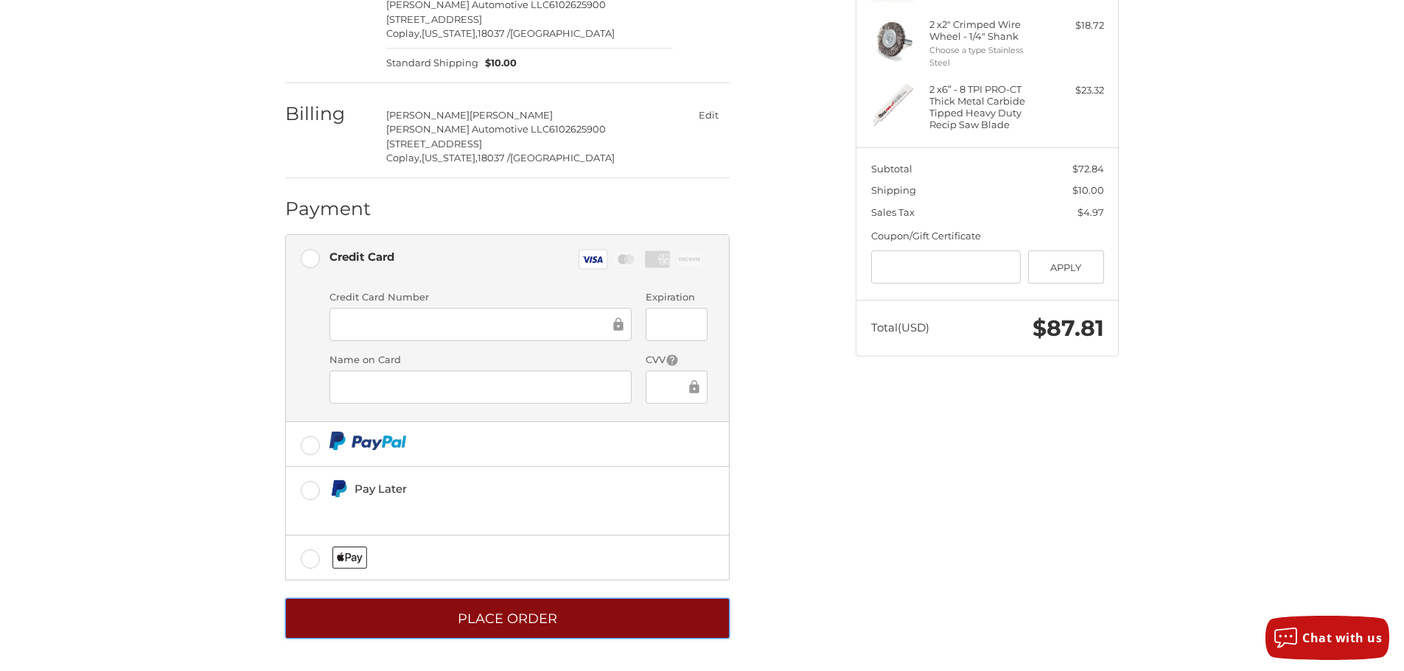
click at [480, 609] on button "Place Order" at bounding box center [507, 618] width 444 height 41
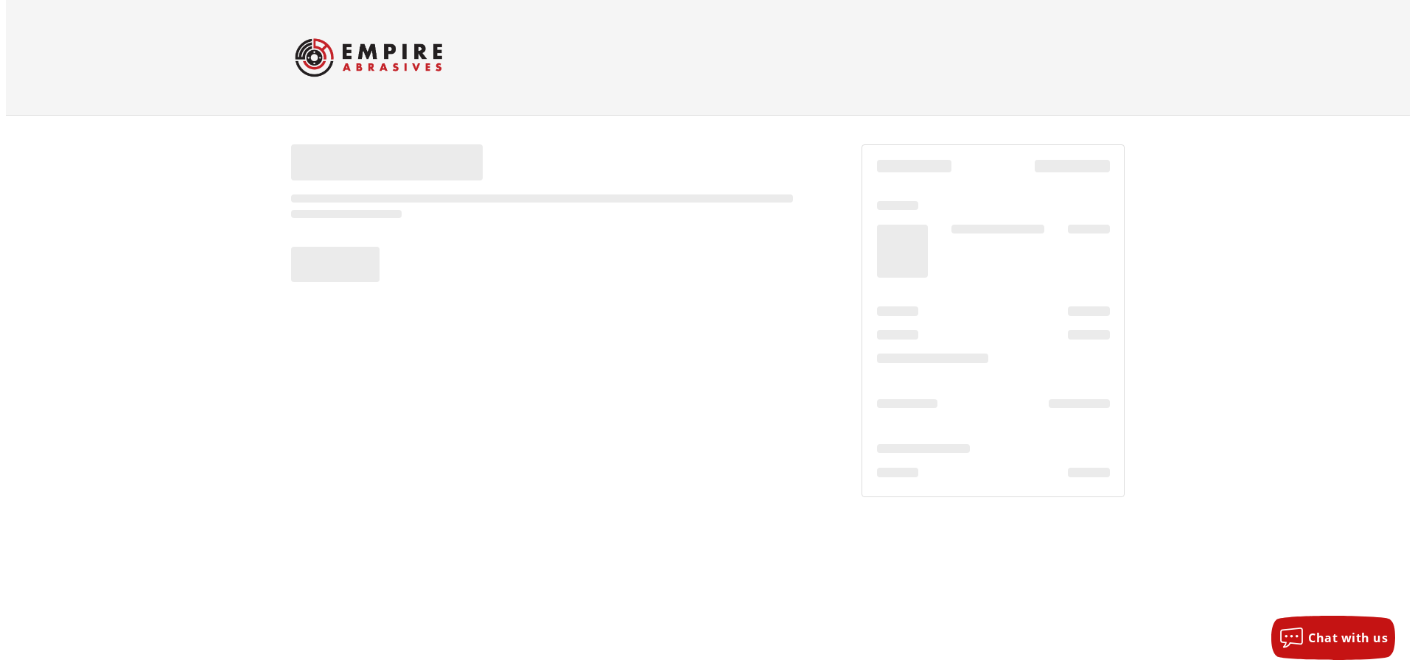
scroll to position [0, 0]
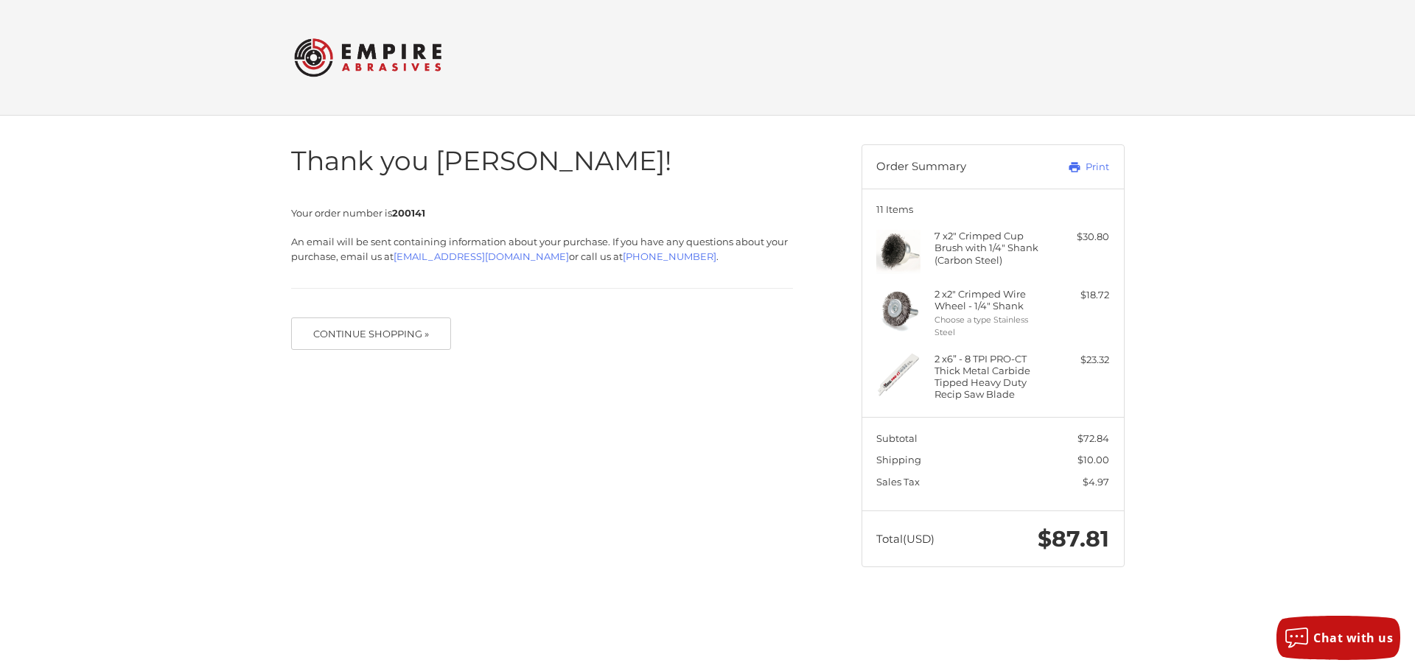
drag, startPoint x: 765, startPoint y: 294, endPoint x: 1141, endPoint y: 253, distance: 378.1
click at [1141, 253] on div "Thank you [PERSON_NAME]! Your order number is 200141 An email will be sent cont…" at bounding box center [707, 356] width 884 height 481
click at [1087, 158] on header "Order Summary Print" at bounding box center [993, 166] width 262 height 43
click at [1093, 167] on link "Print" at bounding box center [1072, 167] width 73 height 15
click at [442, 335] on button "Continue Shopping »" at bounding box center [371, 334] width 161 height 32
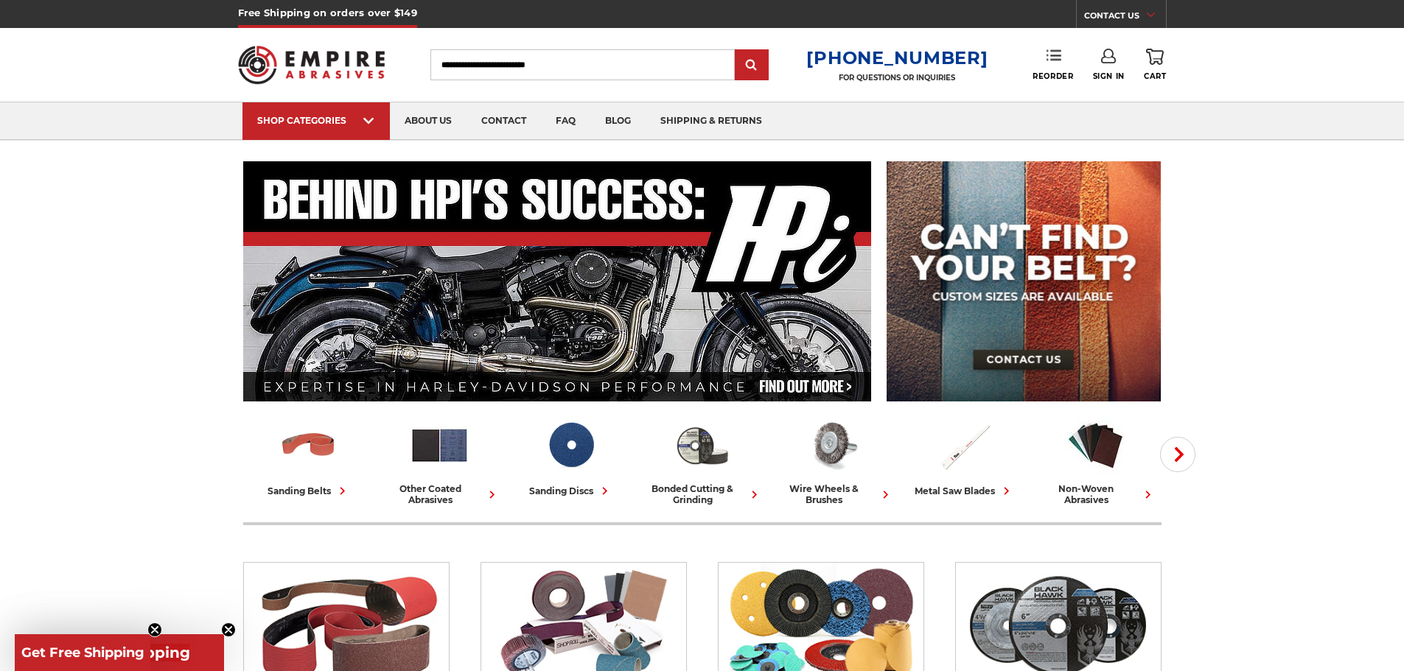
click at [1049, 58] on icon at bounding box center [1054, 55] width 15 height 15
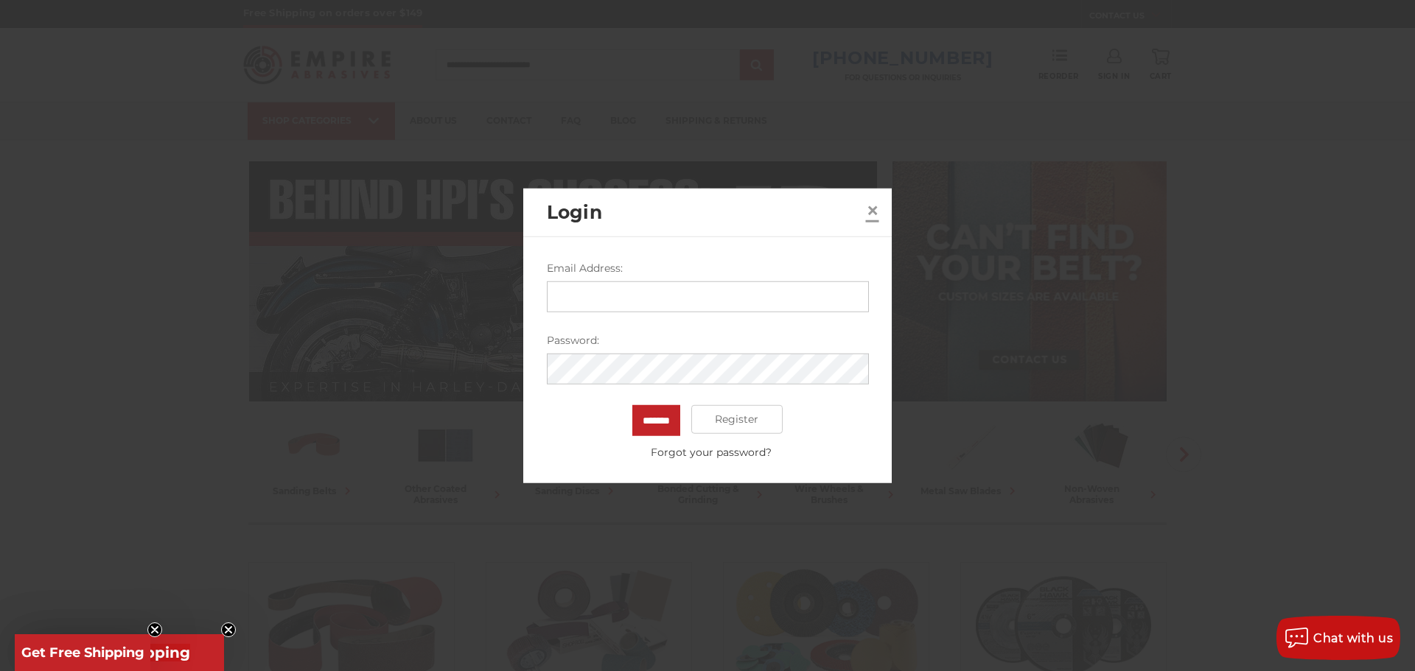
click at [866, 208] on span "×" at bounding box center [872, 210] width 13 height 29
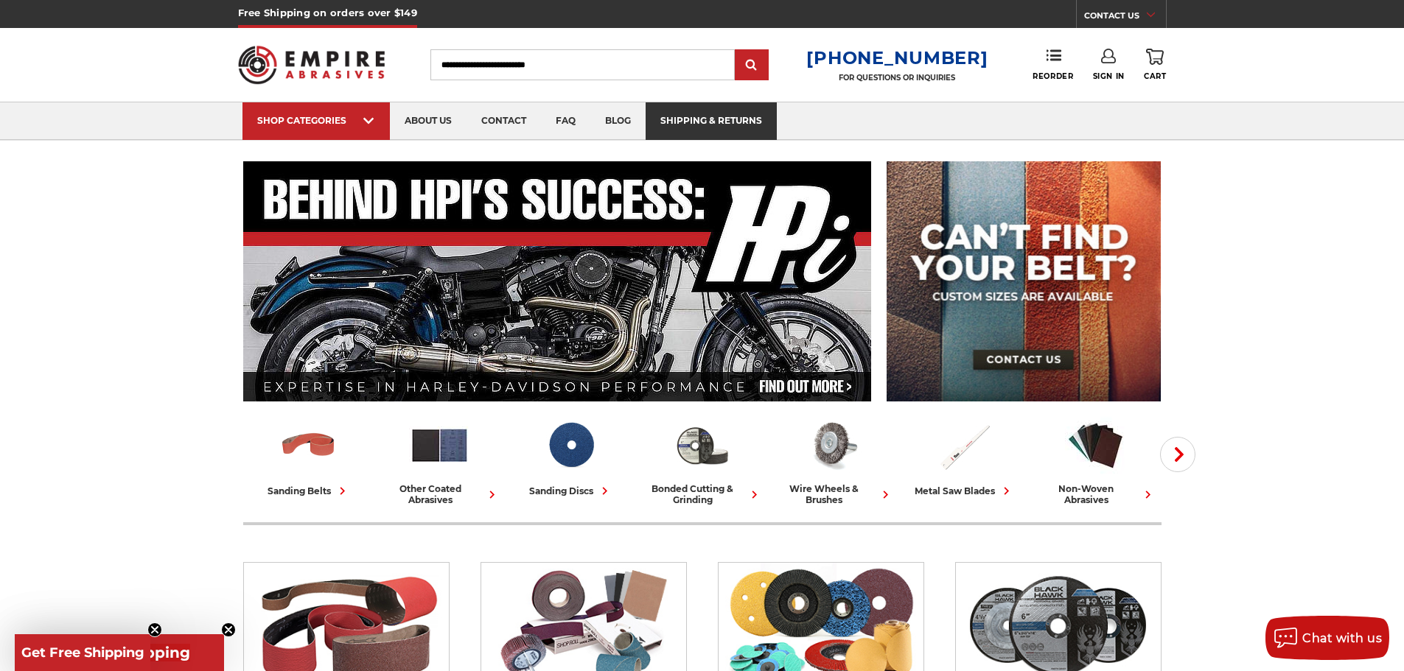
click at [734, 117] on link "shipping & returns" at bounding box center [711, 121] width 131 height 38
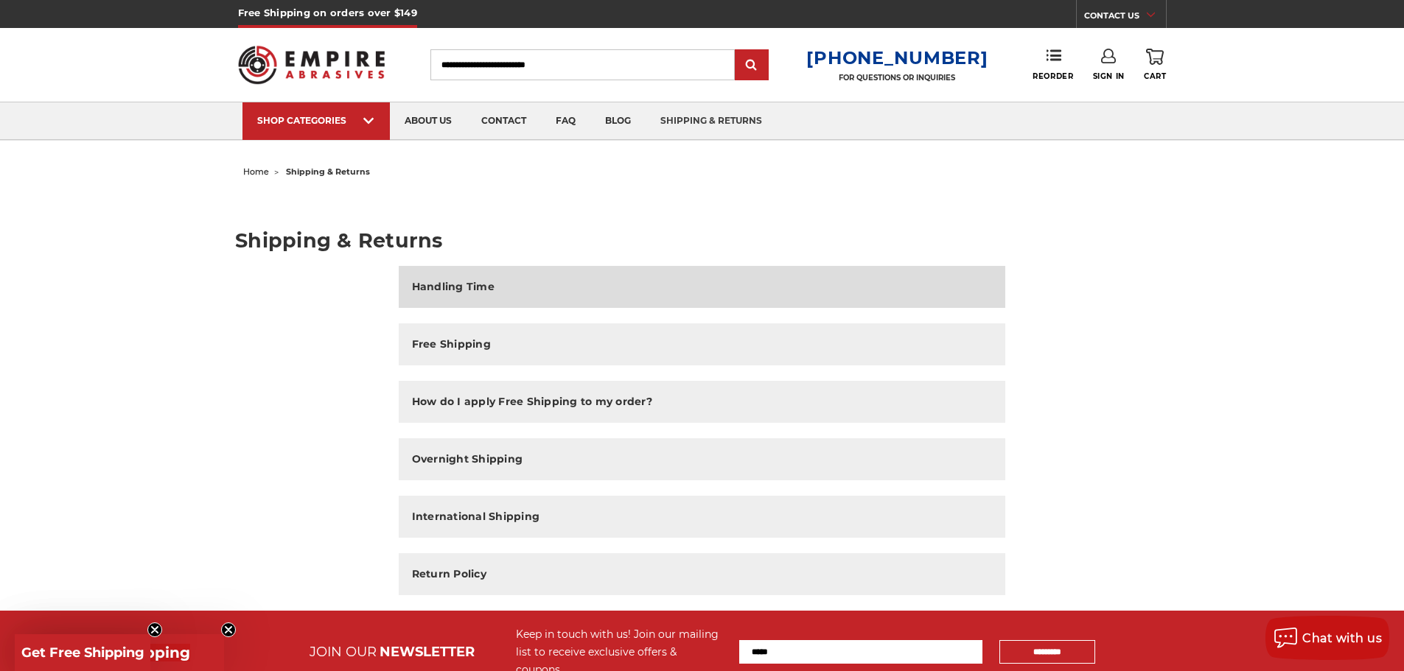
click at [491, 293] on h2 "Handling Time" at bounding box center [453, 286] width 83 height 15
